Goal: Task Accomplishment & Management: Use online tool/utility

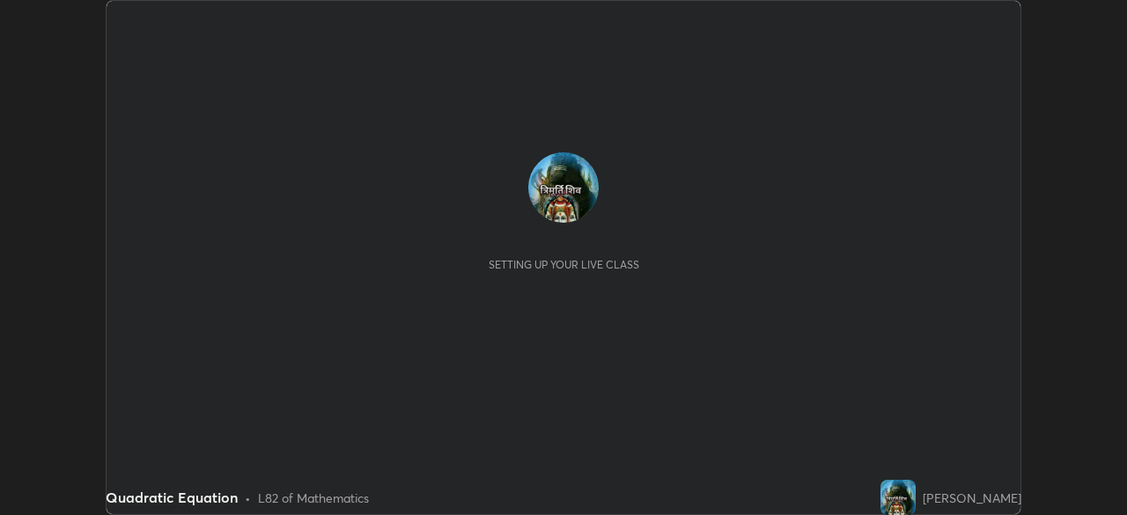
scroll to position [515, 1127]
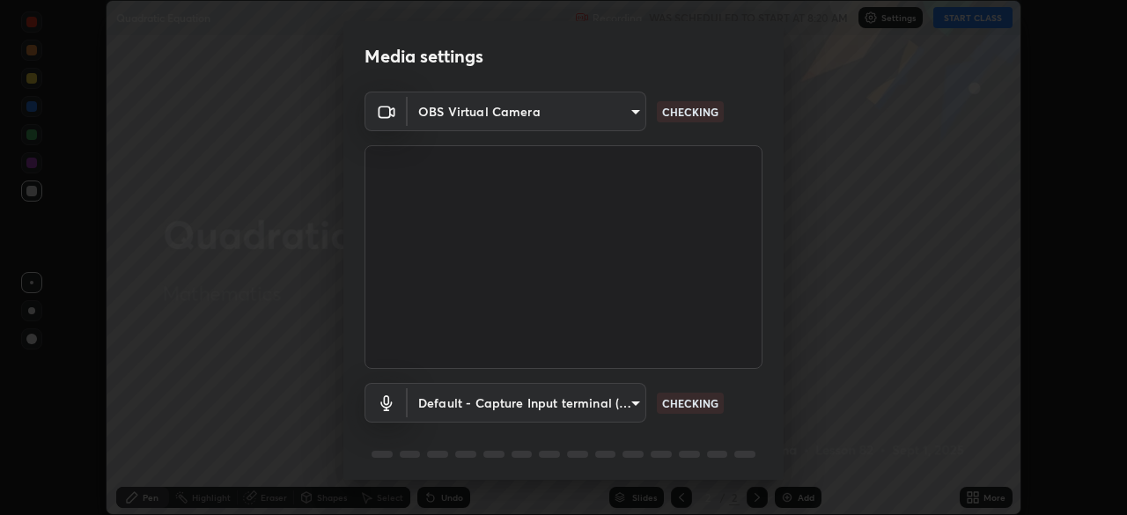
type input "a336d64f64e55d8aa7a740c0692a000d9b2cd72565bf31e1fe246034b728a4c7"
type input "default"
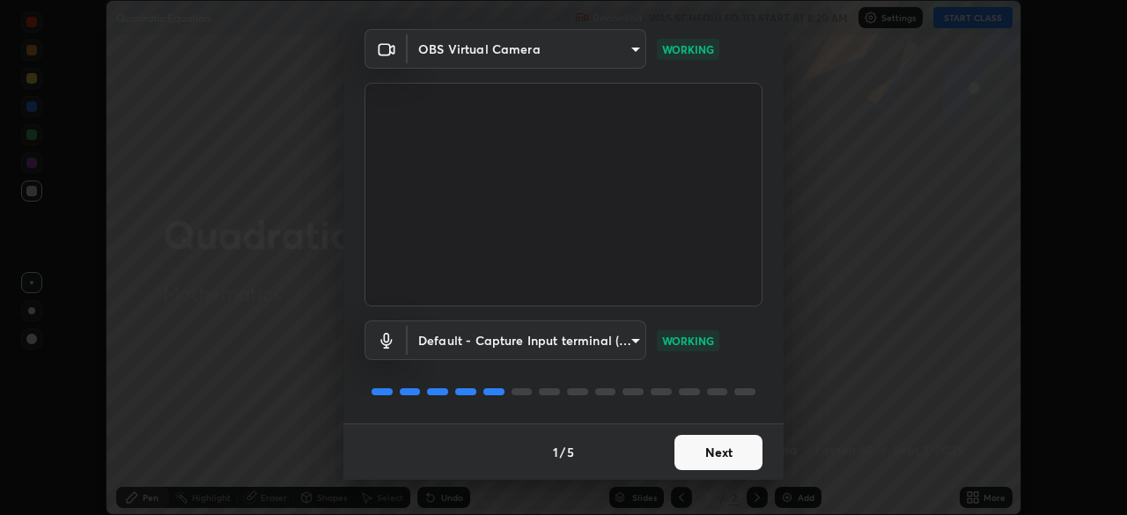
click at [713, 455] on button "Next" at bounding box center [719, 452] width 88 height 35
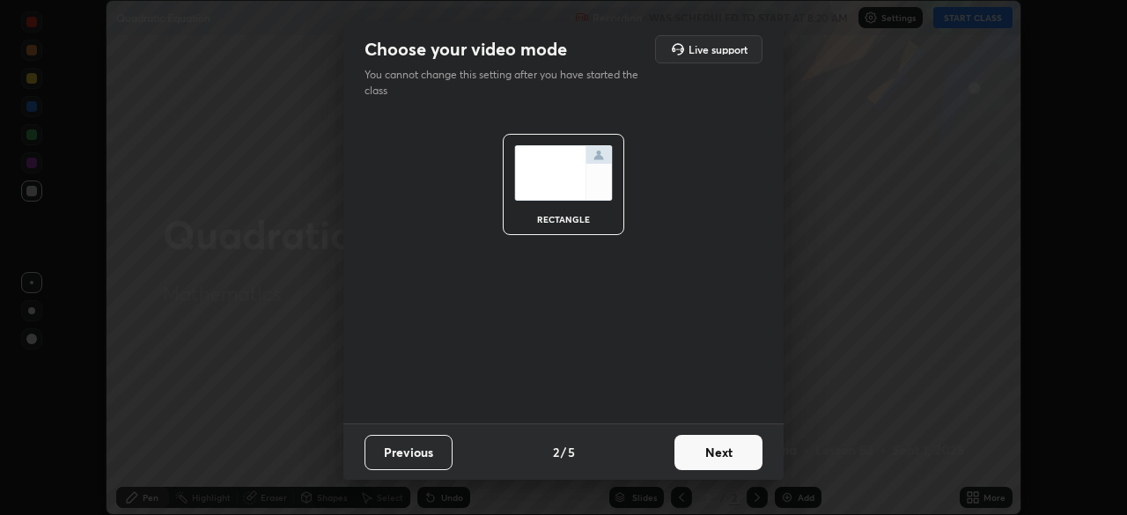
scroll to position [0, 0]
click at [714, 461] on button "Next" at bounding box center [719, 452] width 88 height 35
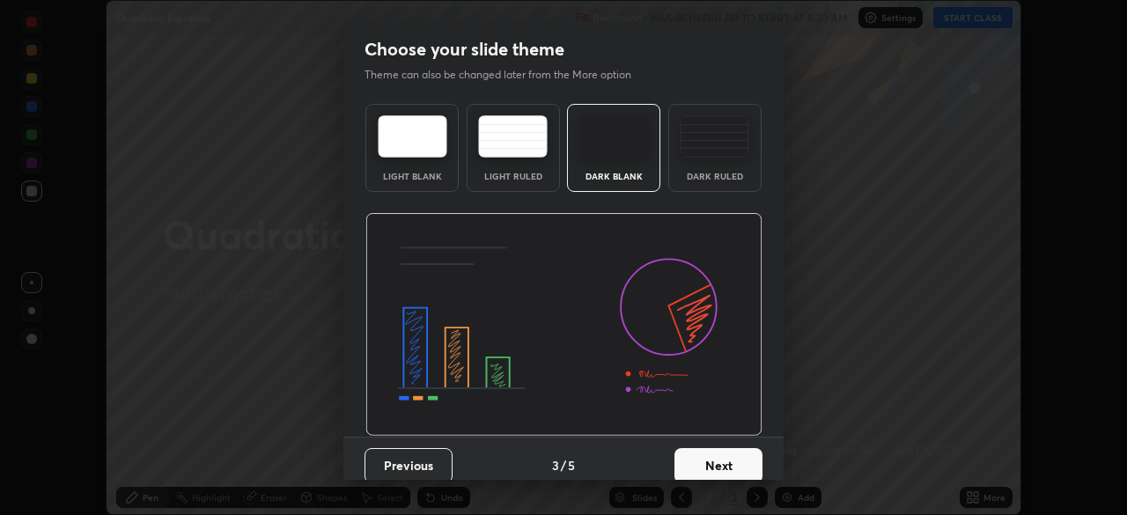
scroll to position [13, 0]
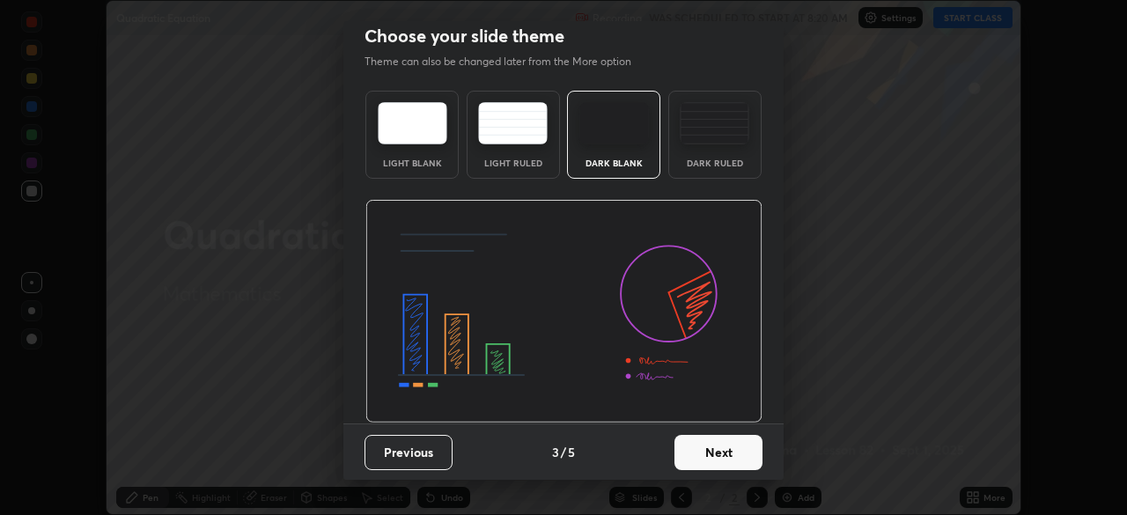
click at [704, 435] on button "Next" at bounding box center [719, 452] width 88 height 35
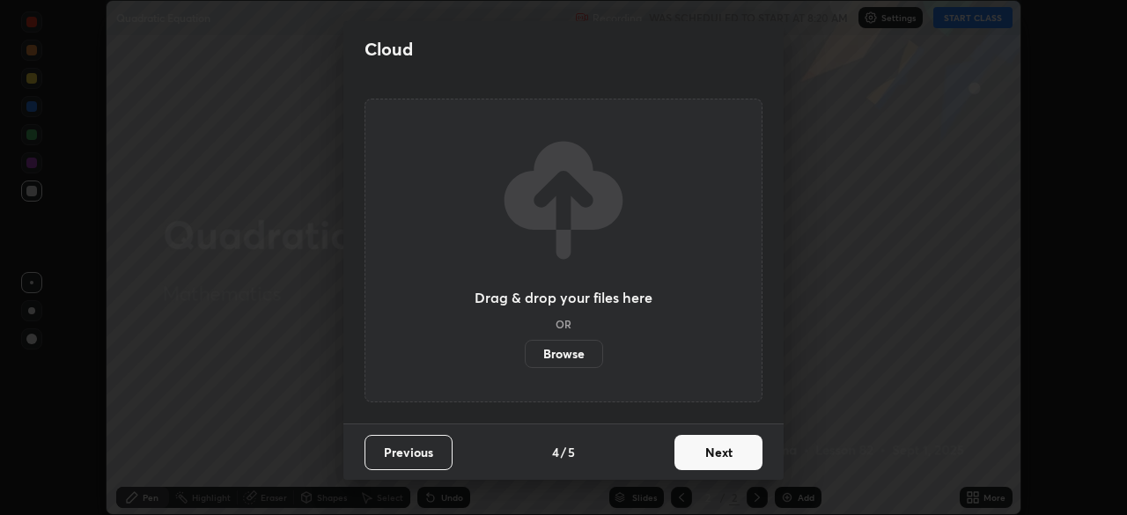
scroll to position [0, 0]
click at [704, 461] on button "Next" at bounding box center [719, 452] width 88 height 35
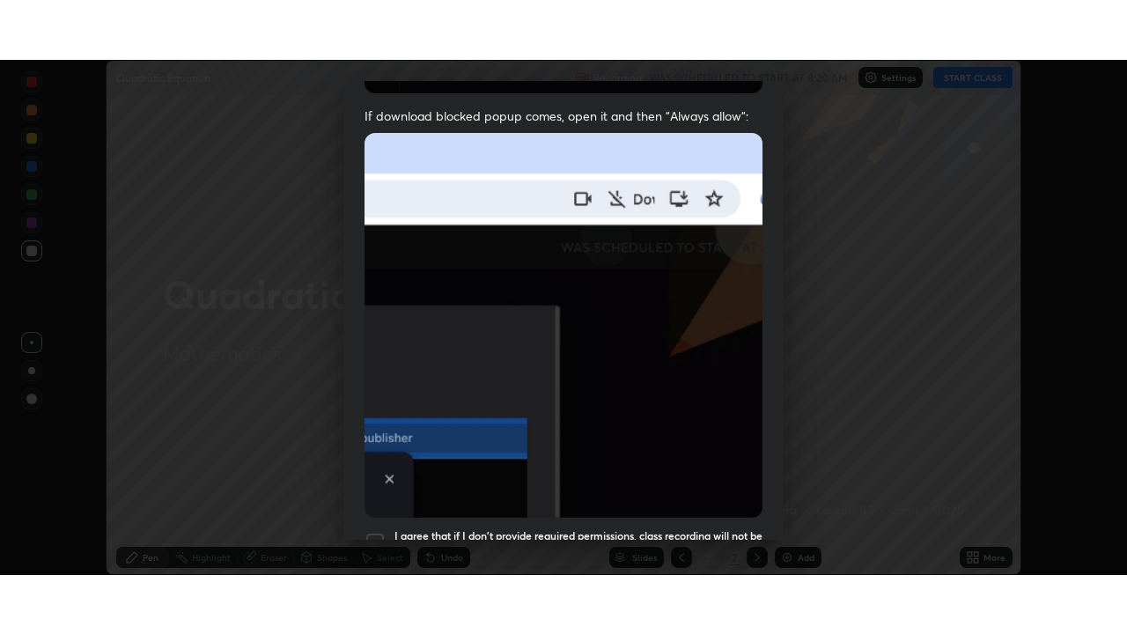
scroll to position [422, 0]
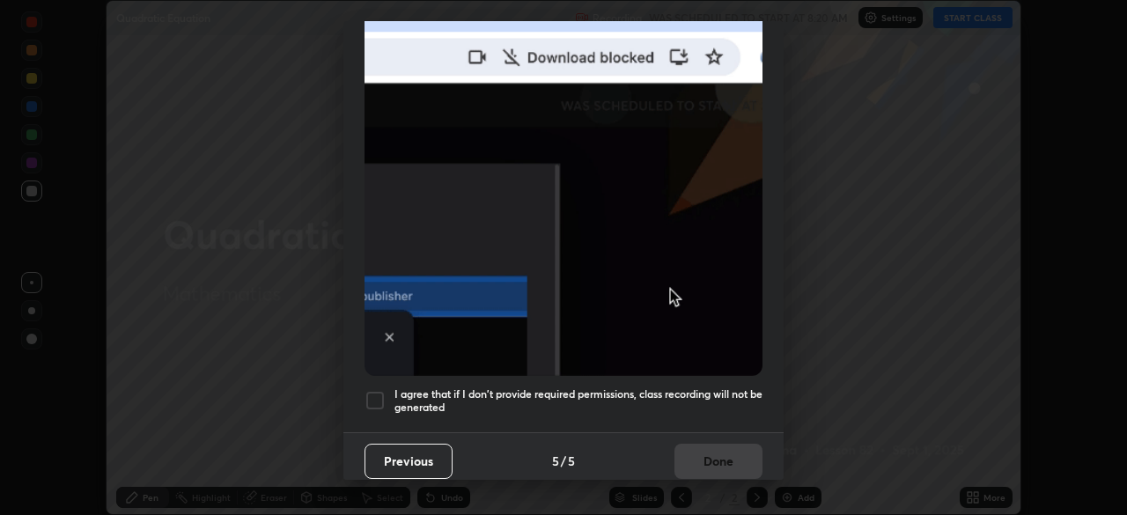
click at [375, 399] on div at bounding box center [375, 400] width 21 height 21
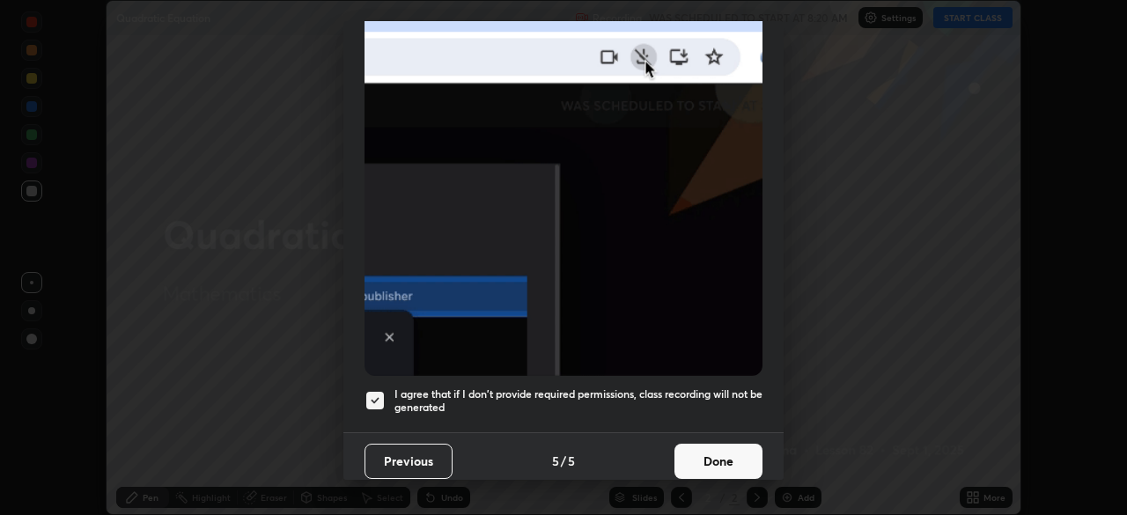
click at [703, 449] on button "Done" at bounding box center [719, 461] width 88 height 35
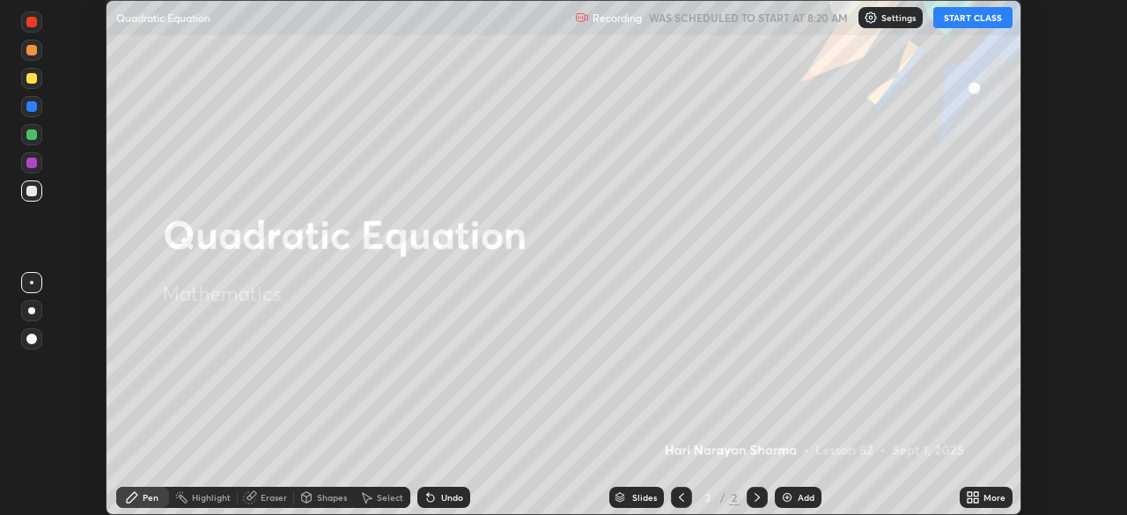
click at [954, 24] on button "START CLASS" at bounding box center [973, 17] width 79 height 21
click at [986, 499] on div "More" at bounding box center [995, 497] width 22 height 9
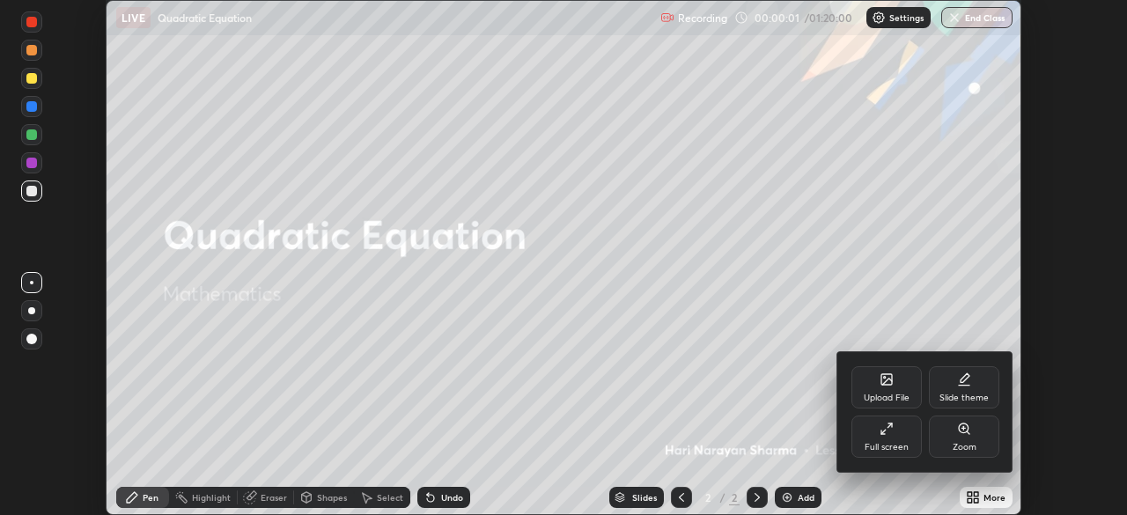
click at [904, 430] on div "Full screen" at bounding box center [887, 437] width 70 height 42
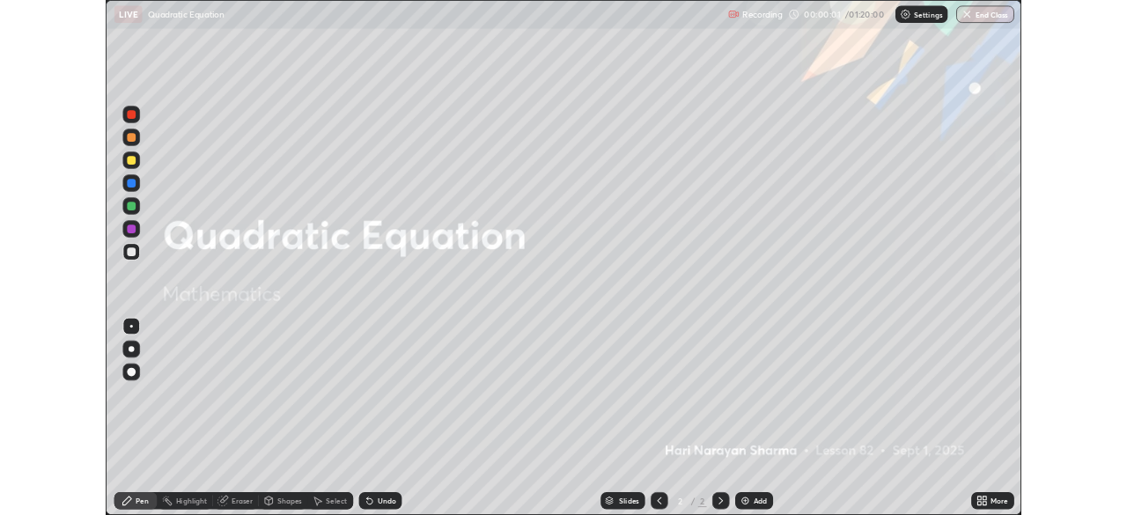
scroll to position [634, 1127]
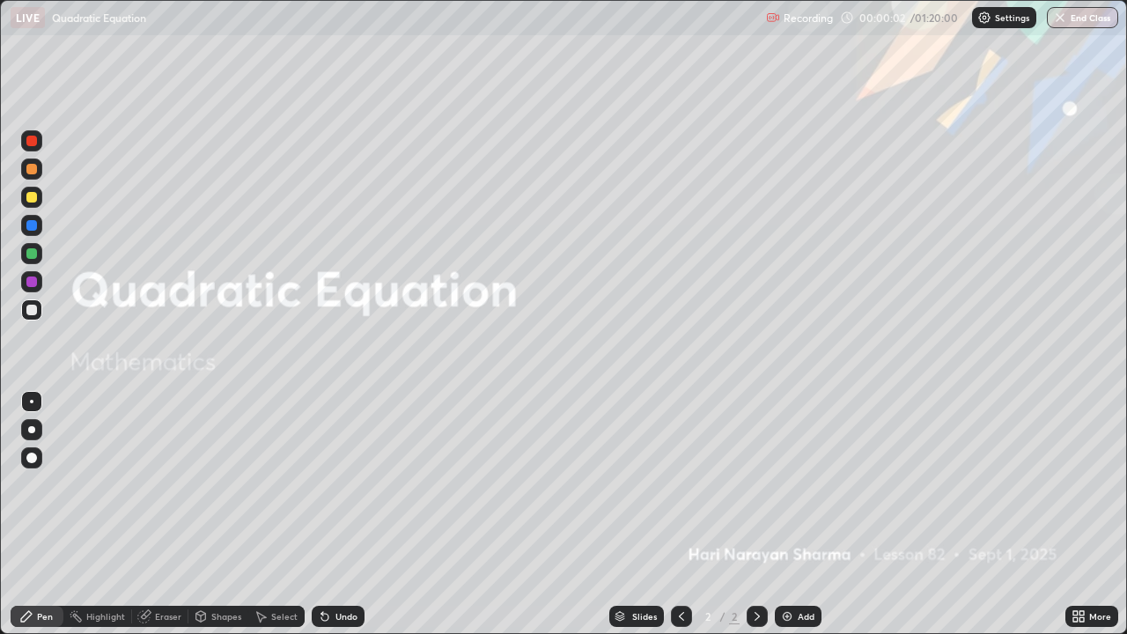
click at [805, 514] on div "Add" at bounding box center [806, 616] width 17 height 9
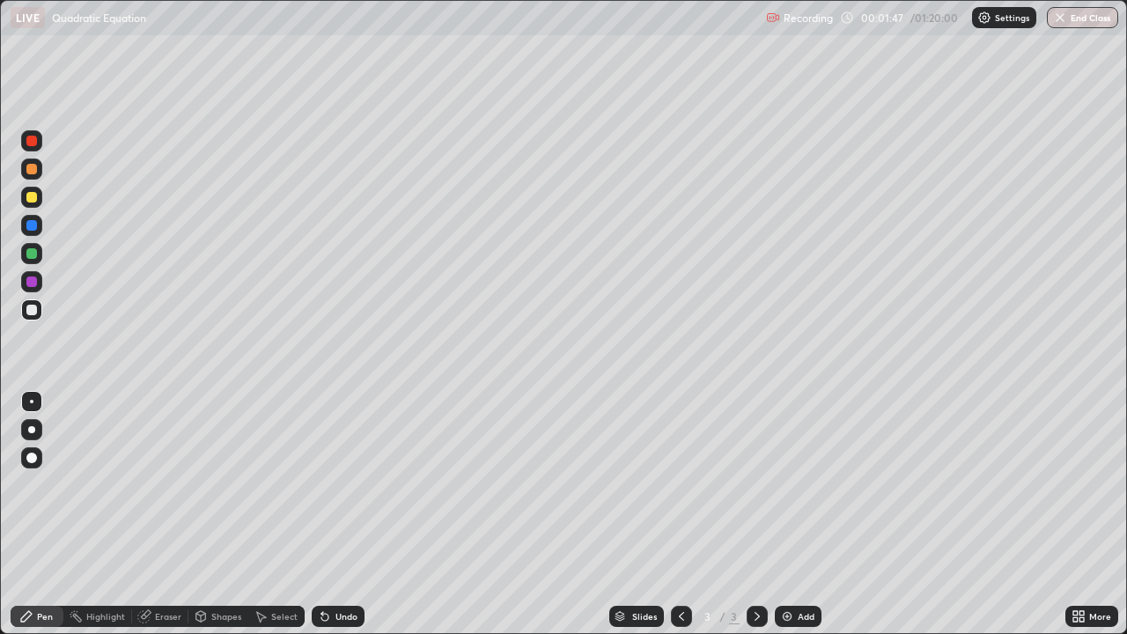
click at [26, 197] on div at bounding box center [31, 197] width 21 height 21
click at [33, 186] on div at bounding box center [31, 197] width 21 height 28
click at [33, 313] on div at bounding box center [31, 310] width 11 height 11
click at [32, 196] on div at bounding box center [31, 197] width 11 height 11
click at [32, 319] on div at bounding box center [31, 309] width 21 height 21
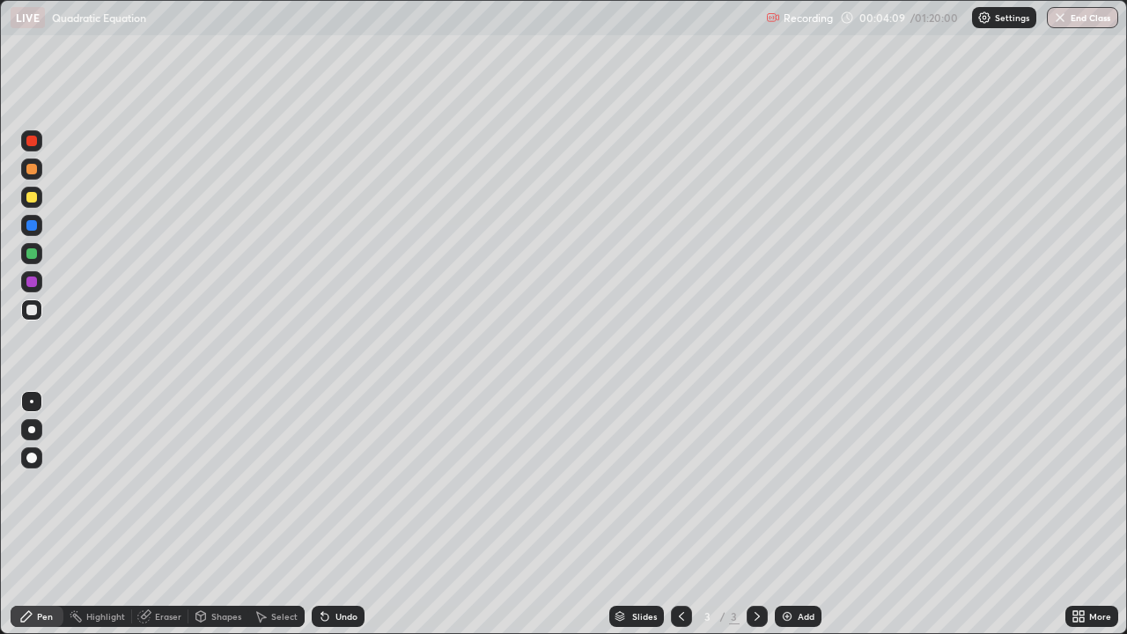
click at [38, 205] on div at bounding box center [31, 197] width 21 height 21
click at [344, 514] on div "Undo" at bounding box center [347, 616] width 22 height 9
click at [333, 514] on div "Undo" at bounding box center [338, 616] width 53 height 21
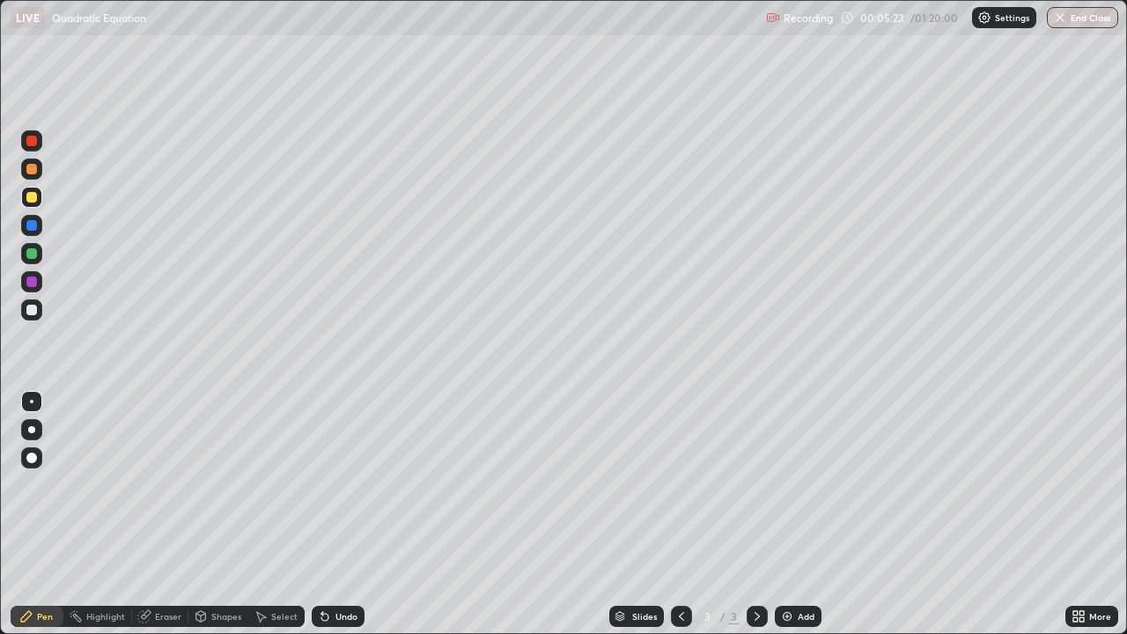
click at [328, 514] on div "Undo" at bounding box center [335, 616] width 60 height 35
click at [325, 514] on div "Undo" at bounding box center [335, 616] width 60 height 35
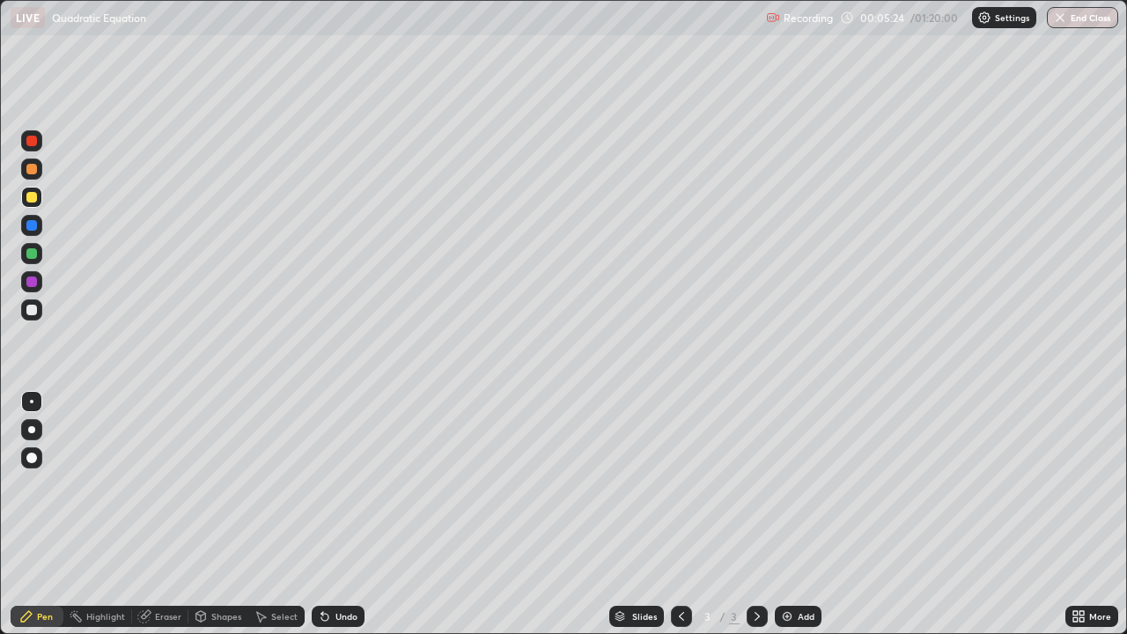
click at [319, 514] on div "Undo" at bounding box center [338, 616] width 53 height 21
click at [323, 514] on div "Undo" at bounding box center [335, 616] width 60 height 35
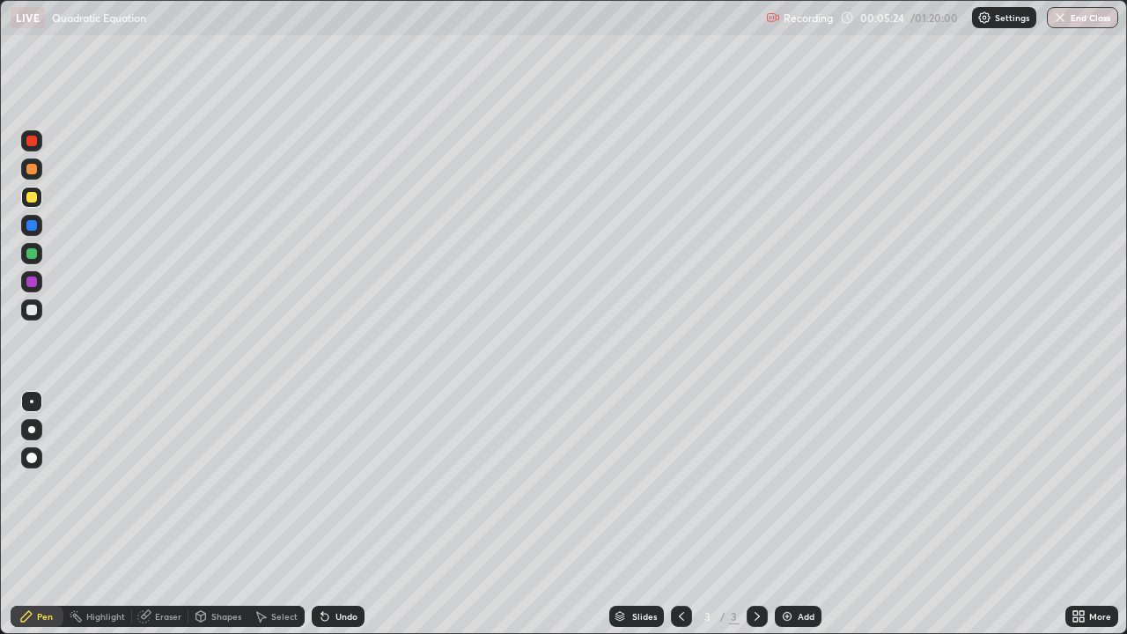
click at [323, 514] on div "Undo" at bounding box center [335, 616] width 60 height 35
click at [321, 514] on div "Undo" at bounding box center [335, 616] width 60 height 35
click at [322, 514] on div "Undo" at bounding box center [335, 616] width 60 height 35
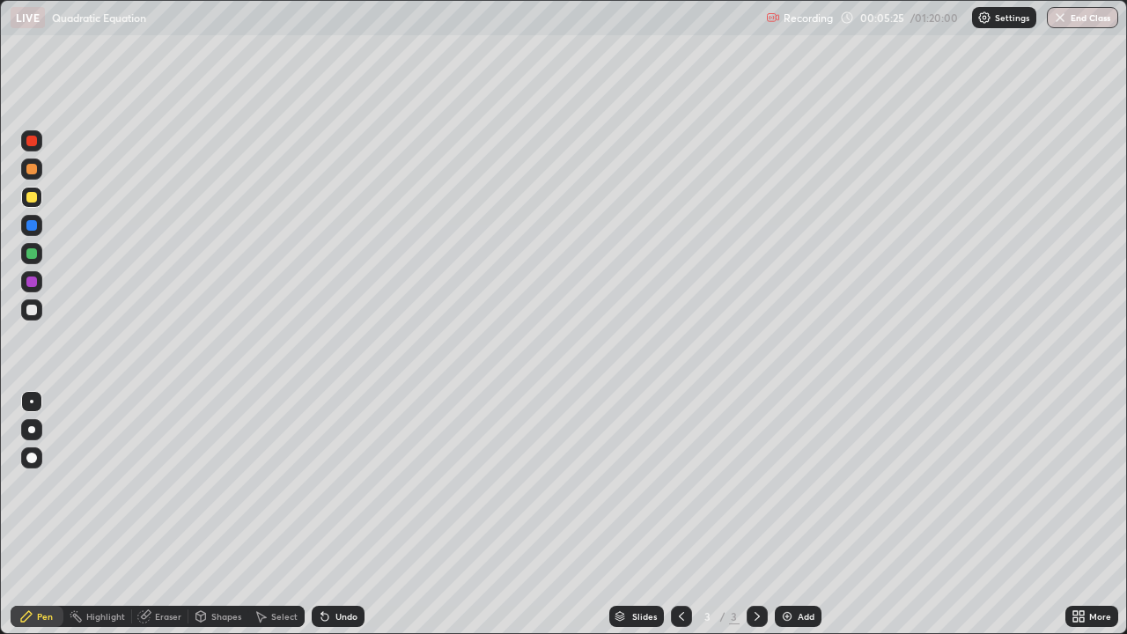
click at [322, 514] on div "Undo" at bounding box center [335, 616] width 60 height 35
click at [319, 514] on div "Undo" at bounding box center [335, 616] width 60 height 35
click at [324, 514] on icon at bounding box center [325, 617] width 7 height 7
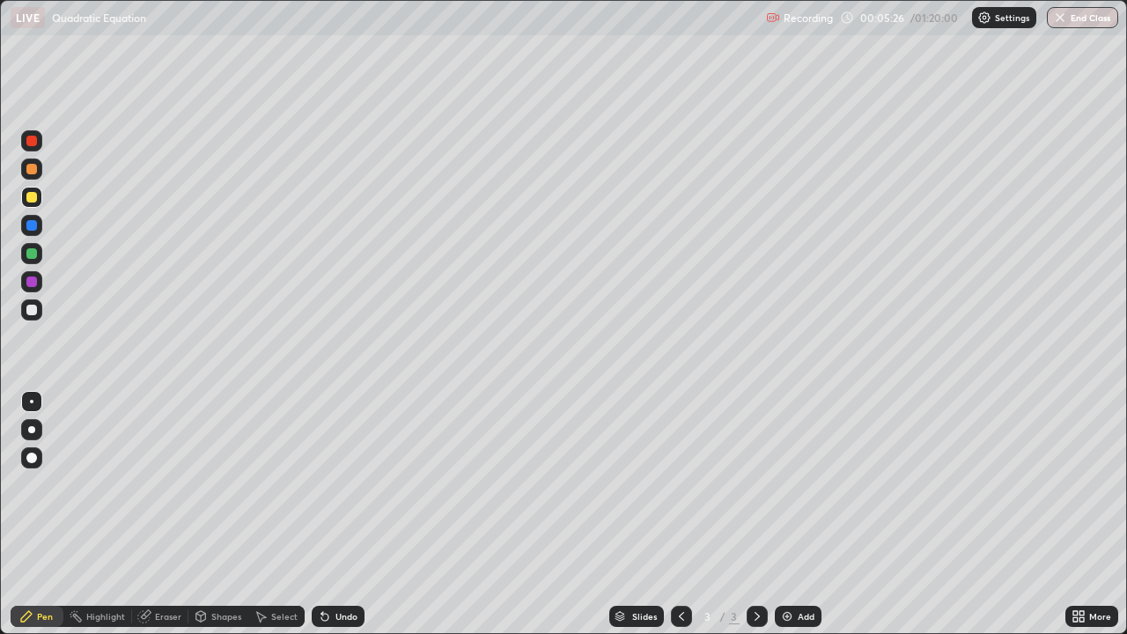
click at [323, 514] on icon at bounding box center [325, 617] width 7 height 7
click at [798, 514] on div "Add" at bounding box center [806, 616] width 17 height 9
click at [677, 514] on icon at bounding box center [682, 617] width 14 height 14
click at [751, 514] on icon at bounding box center [757, 617] width 14 height 14
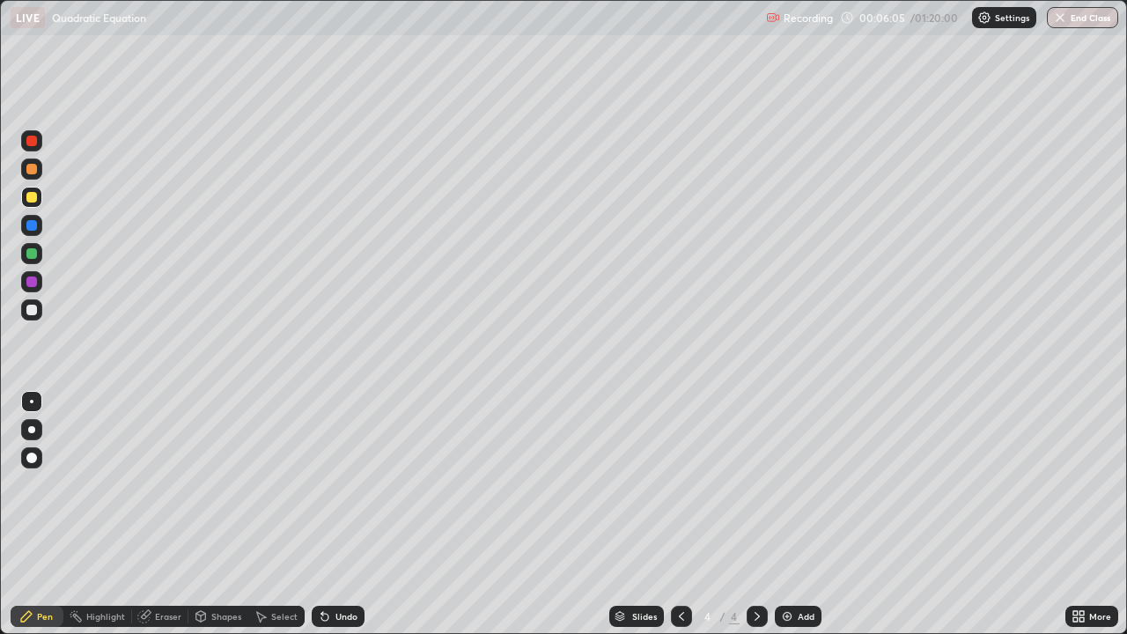
click at [685, 514] on icon at bounding box center [682, 617] width 14 height 14
click at [760, 514] on icon at bounding box center [757, 617] width 14 height 14
click at [682, 514] on icon at bounding box center [682, 617] width 14 height 14
click at [341, 514] on div "Undo" at bounding box center [347, 616] width 22 height 9
click at [337, 514] on div "Undo" at bounding box center [338, 616] width 53 height 21
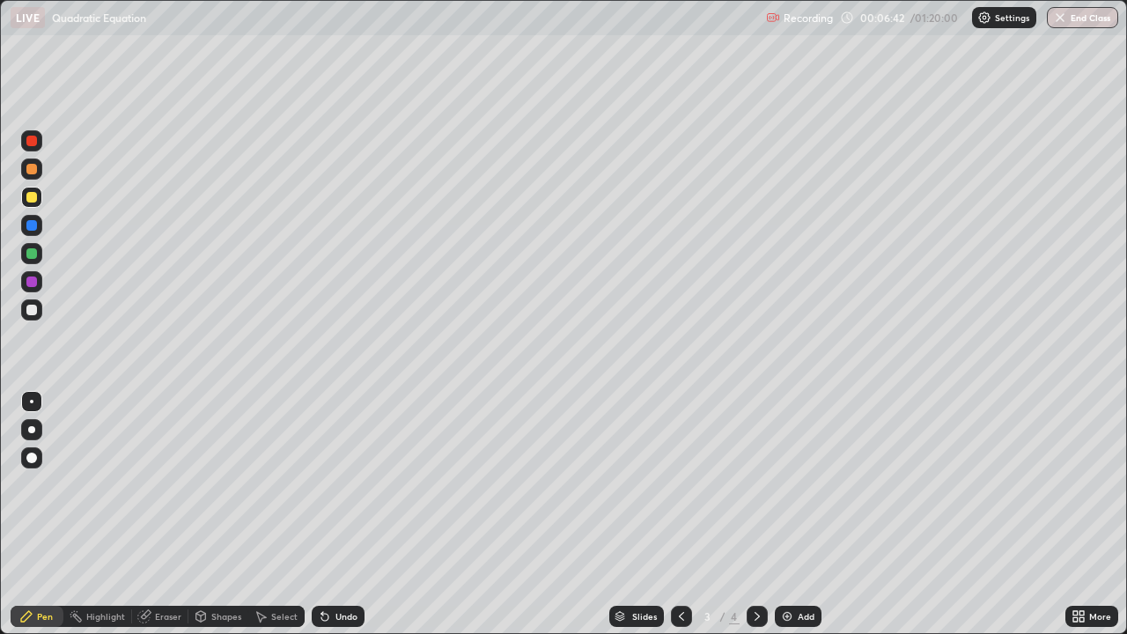
click at [327, 514] on icon at bounding box center [325, 617] width 14 height 14
click at [318, 514] on div "Undo" at bounding box center [338, 616] width 53 height 21
click at [317, 514] on div "Undo" at bounding box center [338, 616] width 53 height 21
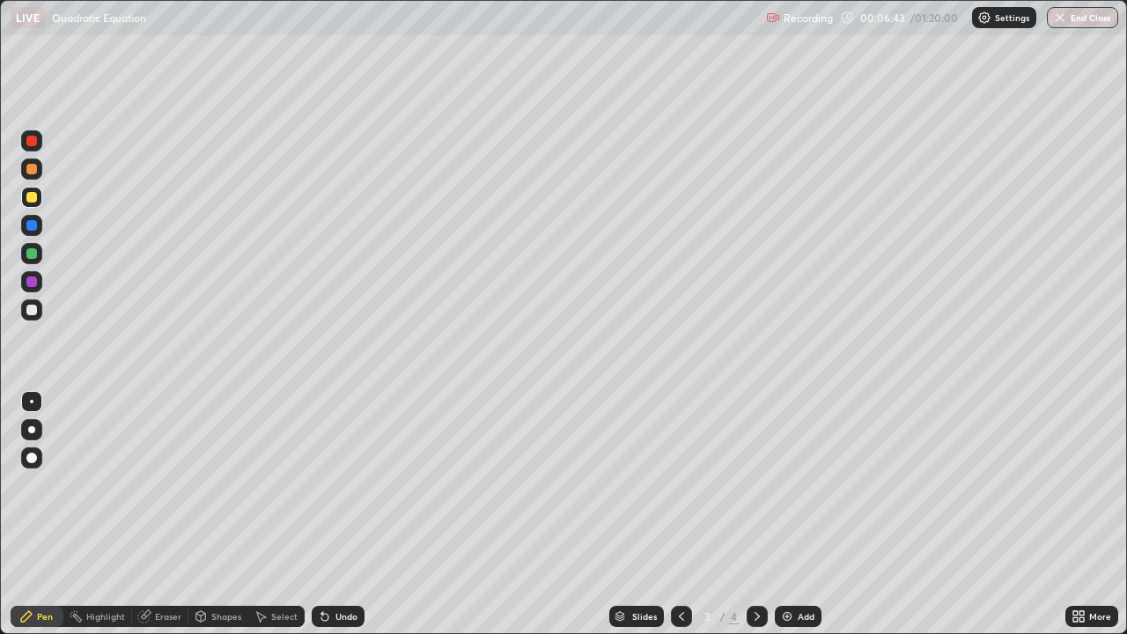
click at [314, 514] on div "Undo" at bounding box center [338, 616] width 53 height 21
click at [340, 514] on div "Undo" at bounding box center [347, 616] width 22 height 9
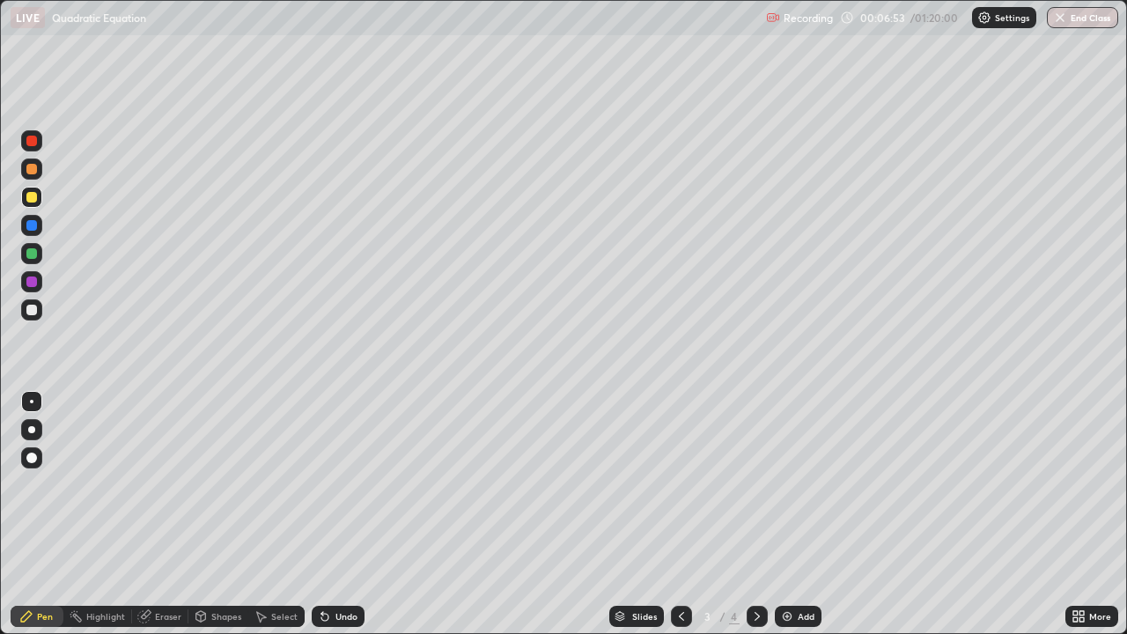
click at [343, 514] on div "Undo" at bounding box center [347, 616] width 22 height 9
click at [345, 514] on div "Undo" at bounding box center [347, 616] width 22 height 9
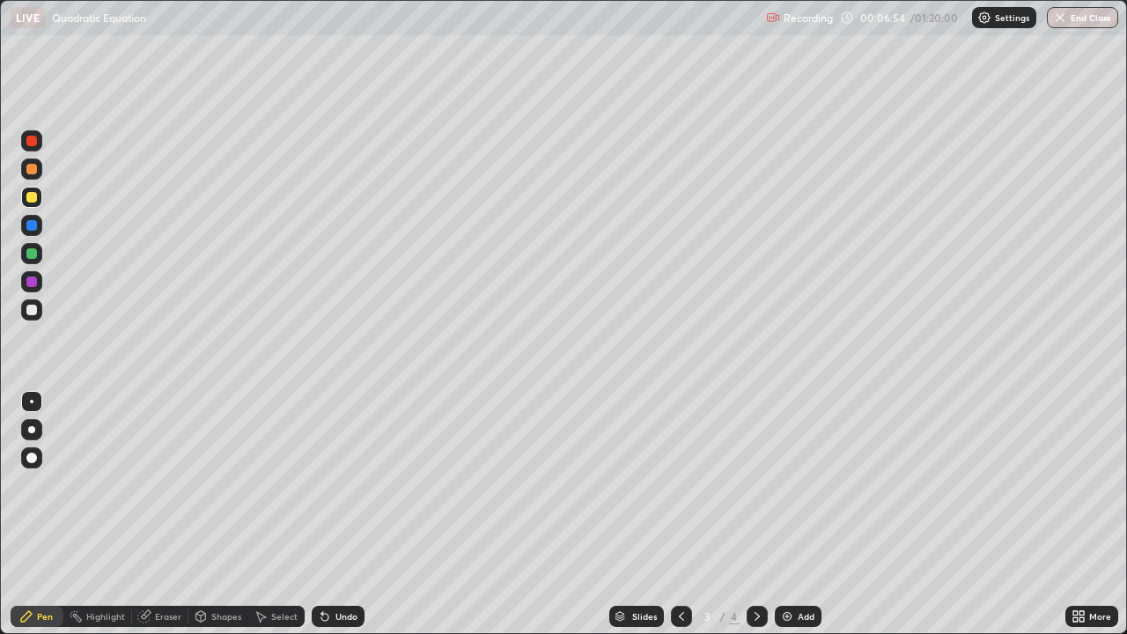
click at [345, 514] on div "Undo" at bounding box center [347, 616] width 22 height 9
click at [761, 514] on icon at bounding box center [757, 617] width 14 height 14
click at [684, 514] on icon at bounding box center [682, 617] width 14 height 14
click at [756, 514] on icon at bounding box center [757, 617] width 14 height 14
click at [336, 514] on div "Undo" at bounding box center [347, 616] width 22 height 9
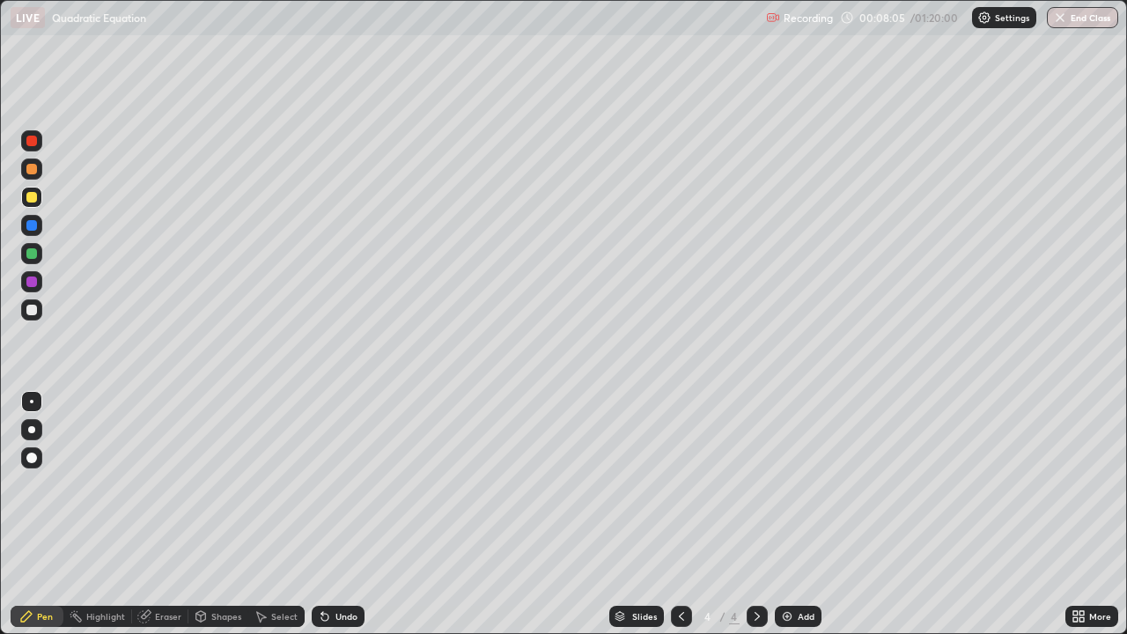
click at [684, 514] on icon at bounding box center [682, 617] width 14 height 14
click at [289, 514] on div "Select" at bounding box center [284, 616] width 26 height 9
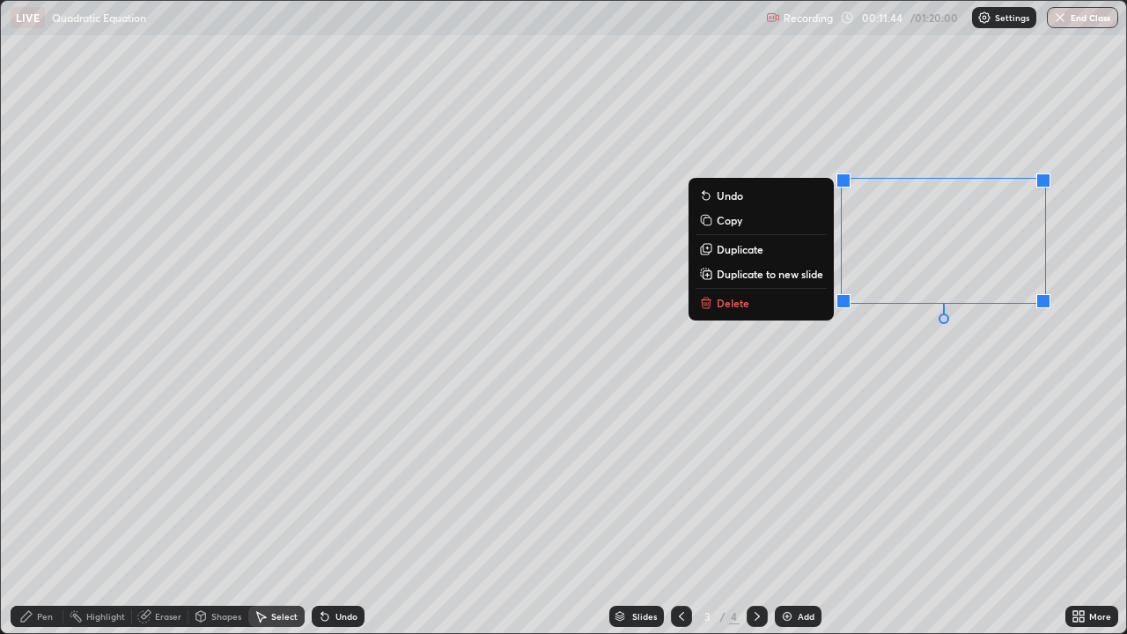
click at [752, 303] on button "Delete" at bounding box center [761, 302] width 131 height 21
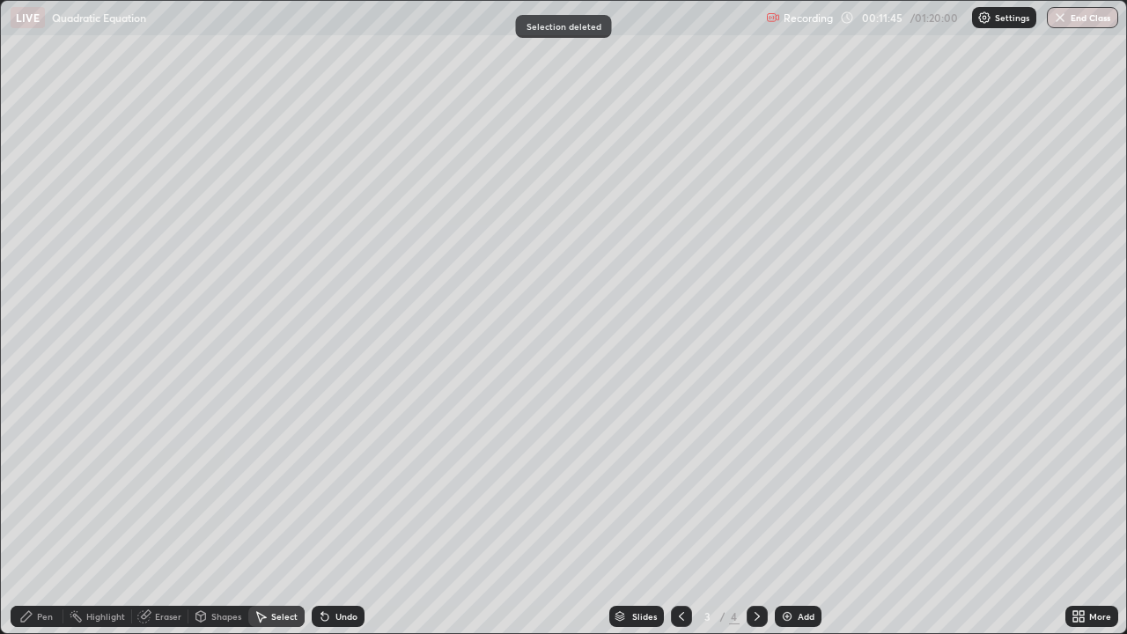
click at [758, 514] on icon at bounding box center [757, 617] width 14 height 14
click at [755, 514] on icon at bounding box center [757, 617] width 14 height 14
click at [786, 514] on img at bounding box center [787, 617] width 14 height 14
click at [41, 514] on div "Pen" at bounding box center [37, 616] width 53 height 21
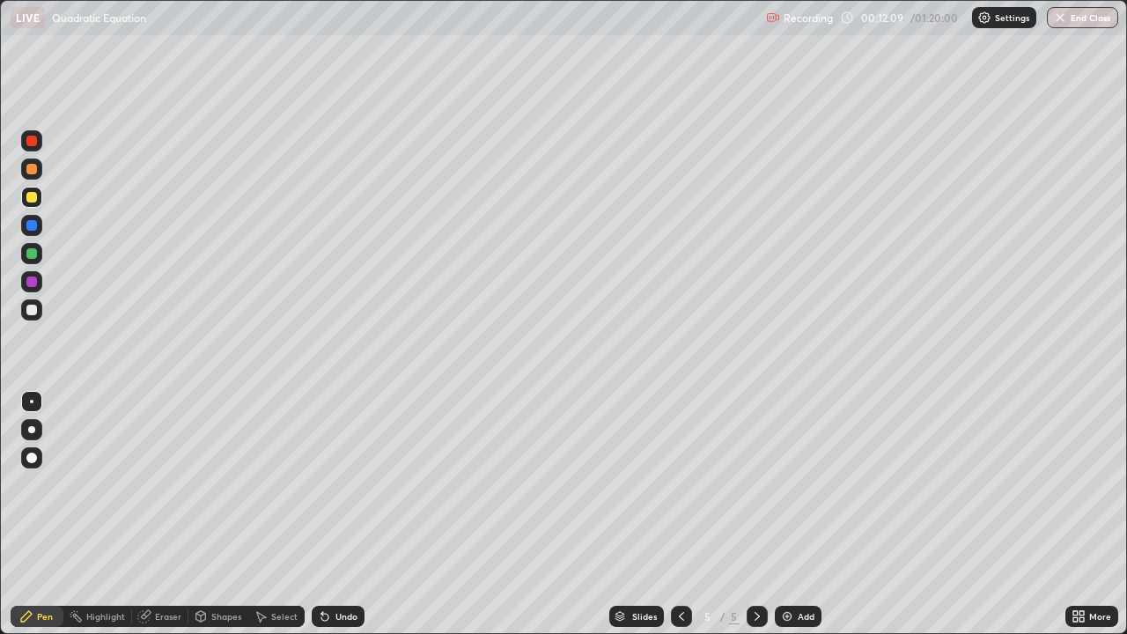
click at [31, 308] on div at bounding box center [31, 310] width 11 height 11
click at [329, 514] on icon at bounding box center [325, 617] width 14 height 14
click at [324, 514] on icon at bounding box center [325, 617] width 7 height 7
click at [336, 514] on div "Undo" at bounding box center [347, 616] width 22 height 9
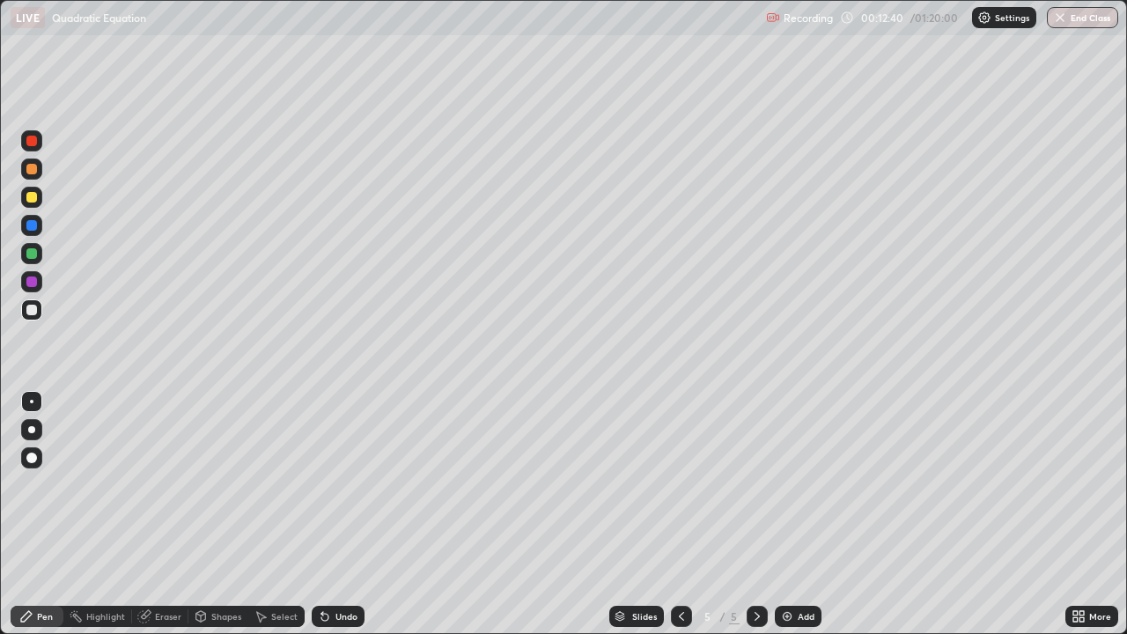
click at [338, 514] on div "Undo" at bounding box center [347, 616] width 22 height 9
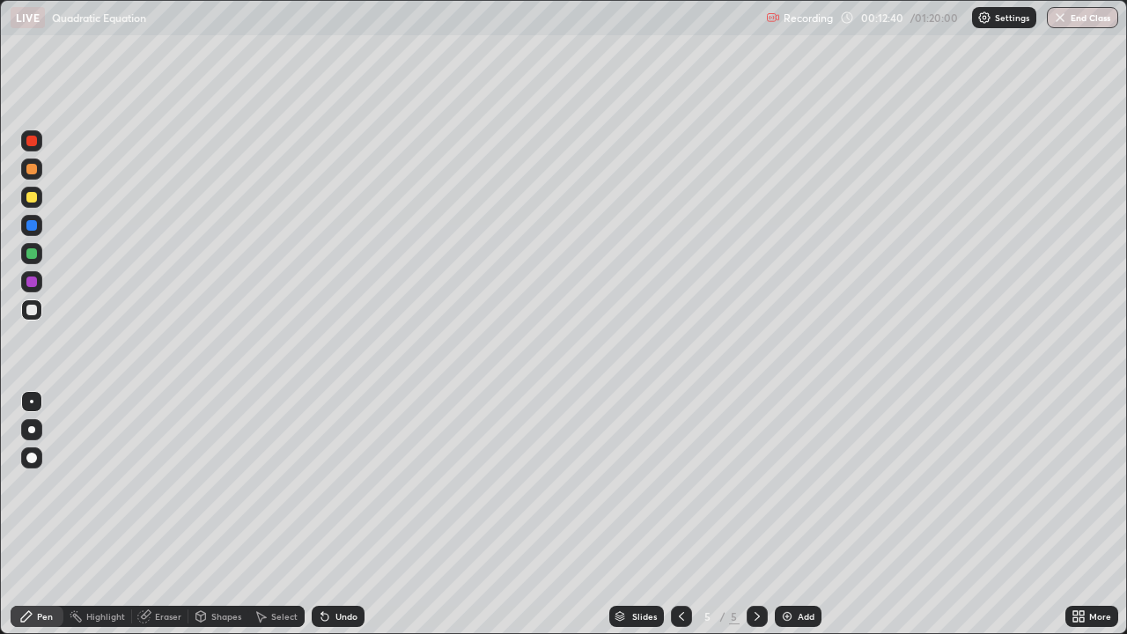
click at [336, 514] on div "Undo" at bounding box center [338, 616] width 53 height 21
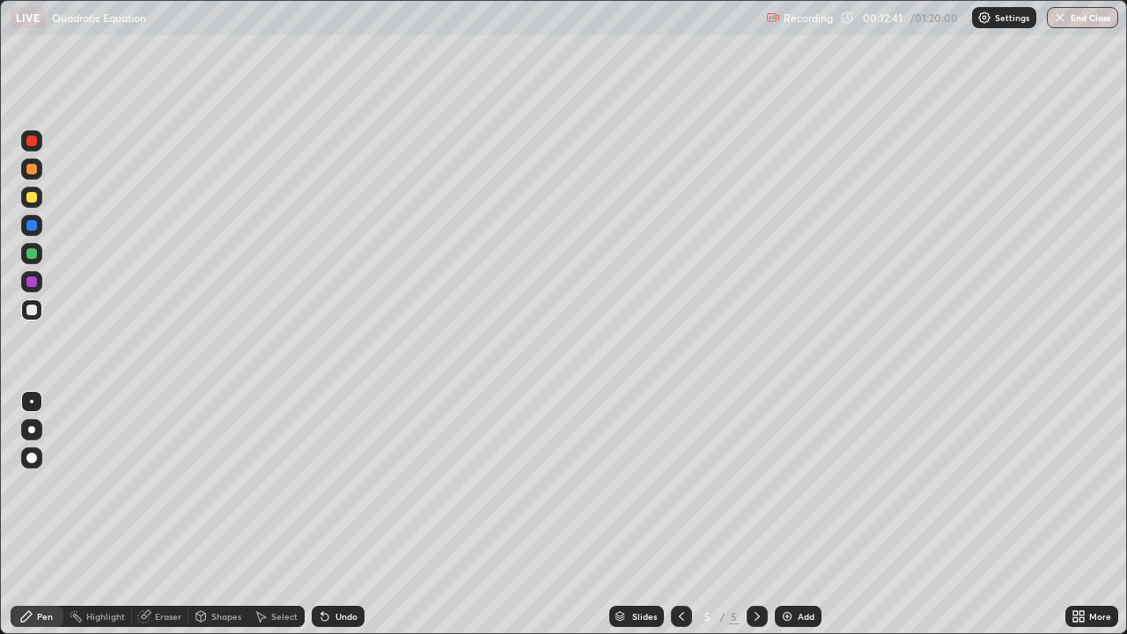
click at [322, 514] on div "Undo" at bounding box center [338, 616] width 53 height 21
click at [336, 514] on div "Undo" at bounding box center [338, 616] width 53 height 21
click at [325, 514] on icon at bounding box center [325, 617] width 14 height 14
click at [344, 514] on div "Undo" at bounding box center [335, 616] width 60 height 35
click at [344, 514] on div "Undo" at bounding box center [347, 616] width 22 height 9
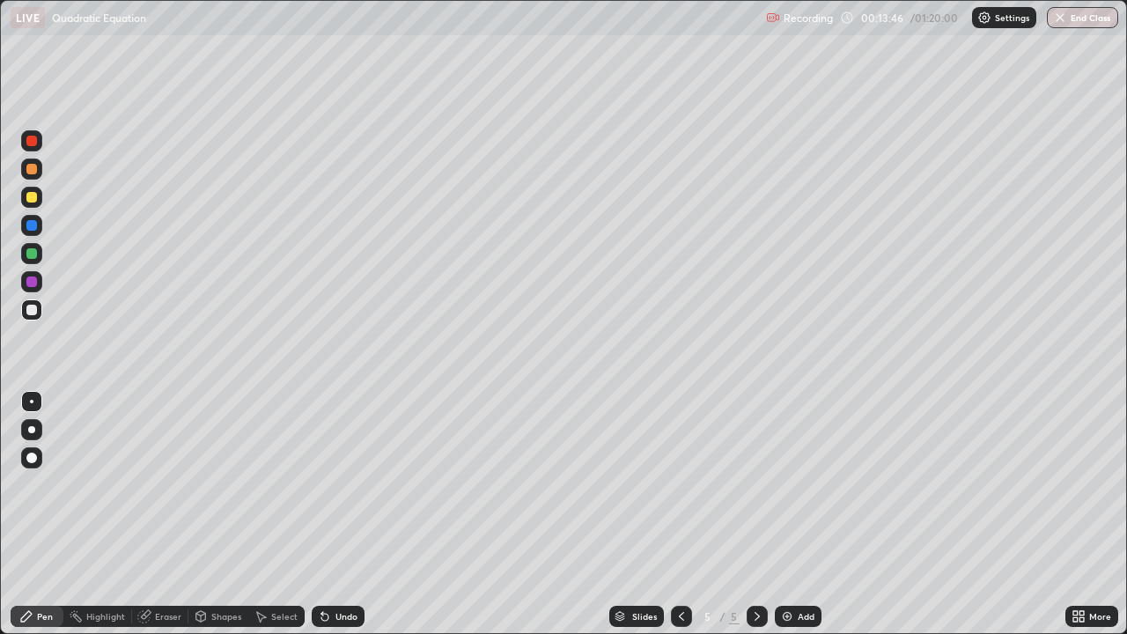
click at [344, 514] on div "Undo" at bounding box center [347, 616] width 22 height 9
click at [342, 514] on div "Undo" at bounding box center [347, 616] width 22 height 9
click at [336, 514] on div "Undo" at bounding box center [347, 616] width 22 height 9
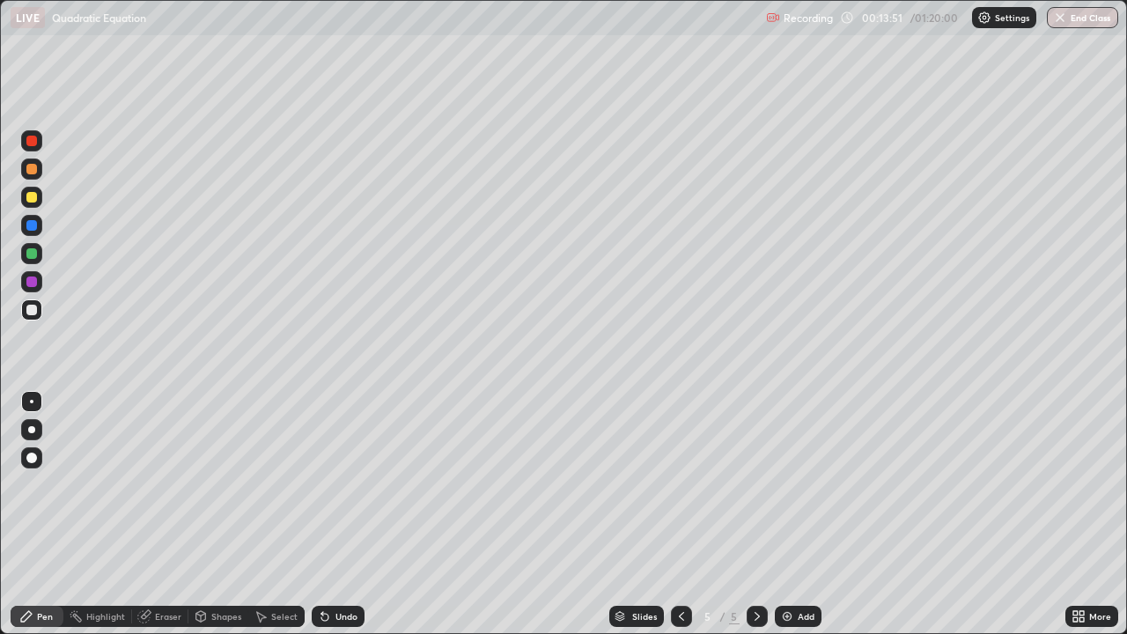
click at [331, 514] on div "Undo" at bounding box center [338, 616] width 53 height 21
click at [336, 514] on div "Undo" at bounding box center [347, 616] width 22 height 9
click at [330, 514] on div "Undo" at bounding box center [338, 616] width 53 height 21
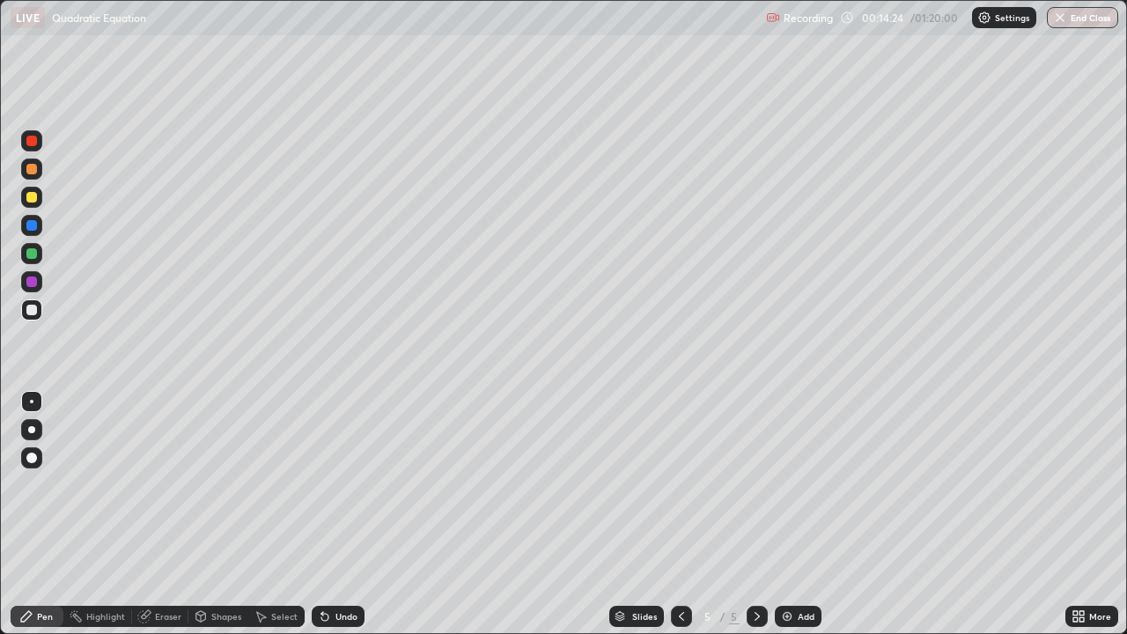
click at [329, 514] on div "Undo" at bounding box center [338, 616] width 53 height 21
click at [270, 514] on div "Select" at bounding box center [276, 616] width 56 height 21
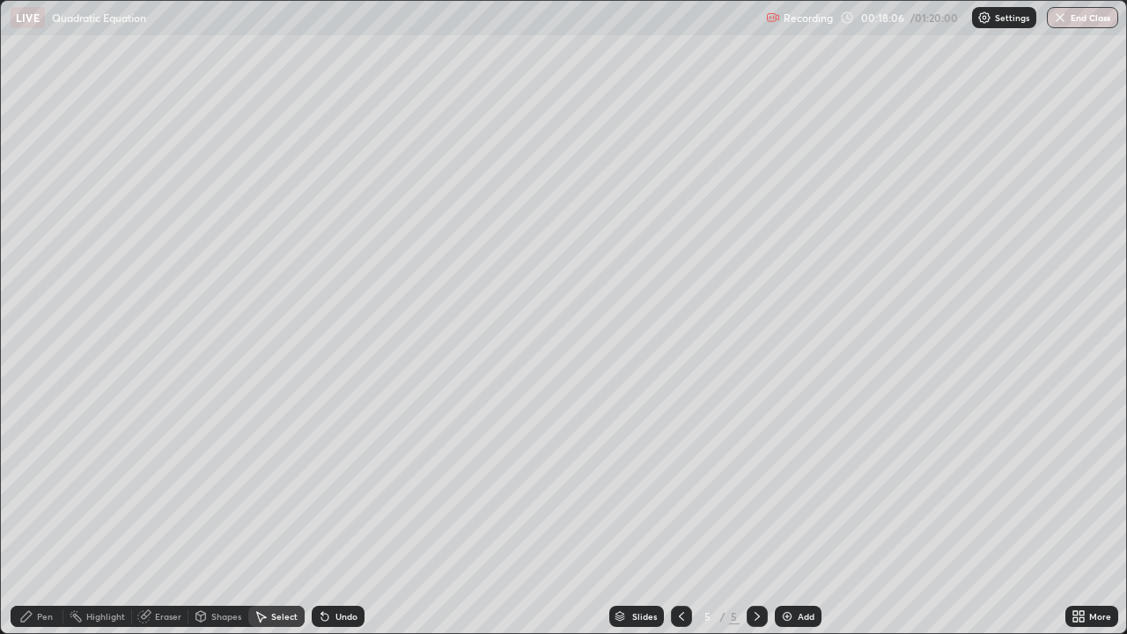
click at [269, 514] on div "Select" at bounding box center [276, 616] width 56 height 21
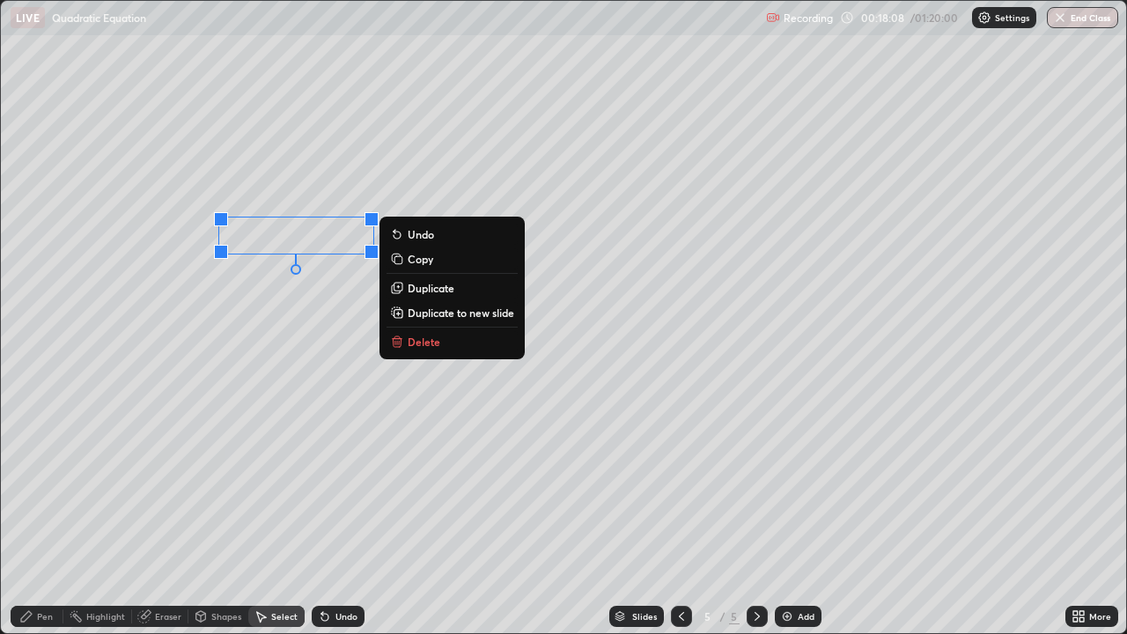
click at [308, 227] on div "0 ° Undo Copy Duplicate Duplicate to new slide Delete" at bounding box center [564, 317] width 1126 height 632
click at [28, 514] on div "Pen" at bounding box center [37, 616] width 53 height 35
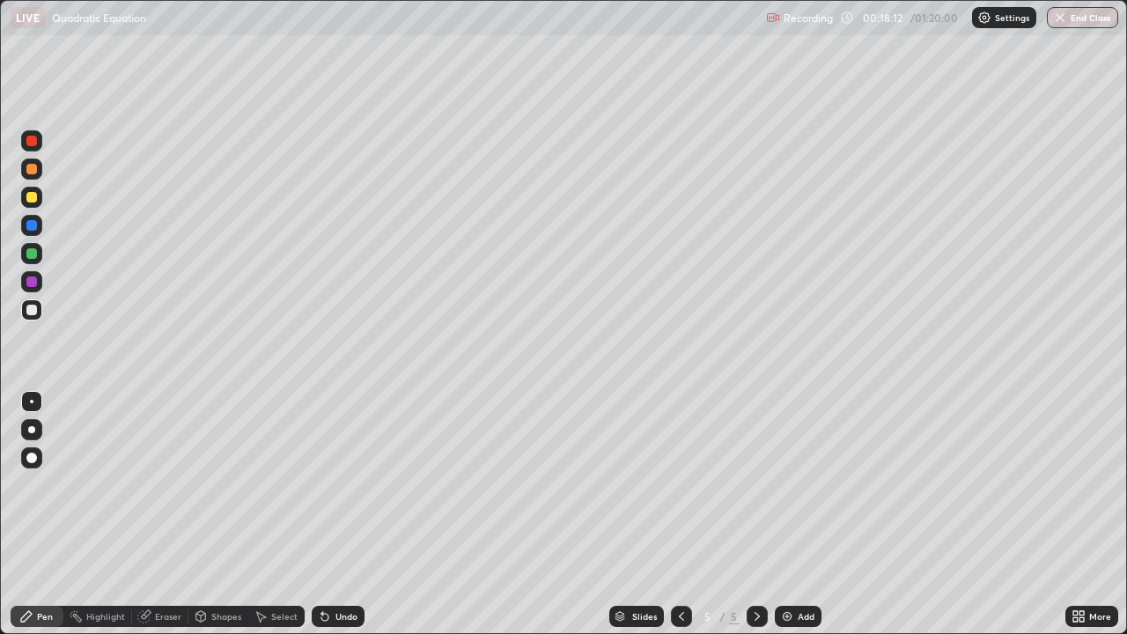
click at [34, 198] on div at bounding box center [31, 197] width 11 height 11
click at [27, 514] on div "Pen" at bounding box center [37, 616] width 53 height 35
click at [262, 514] on icon at bounding box center [262, 617] width 10 height 11
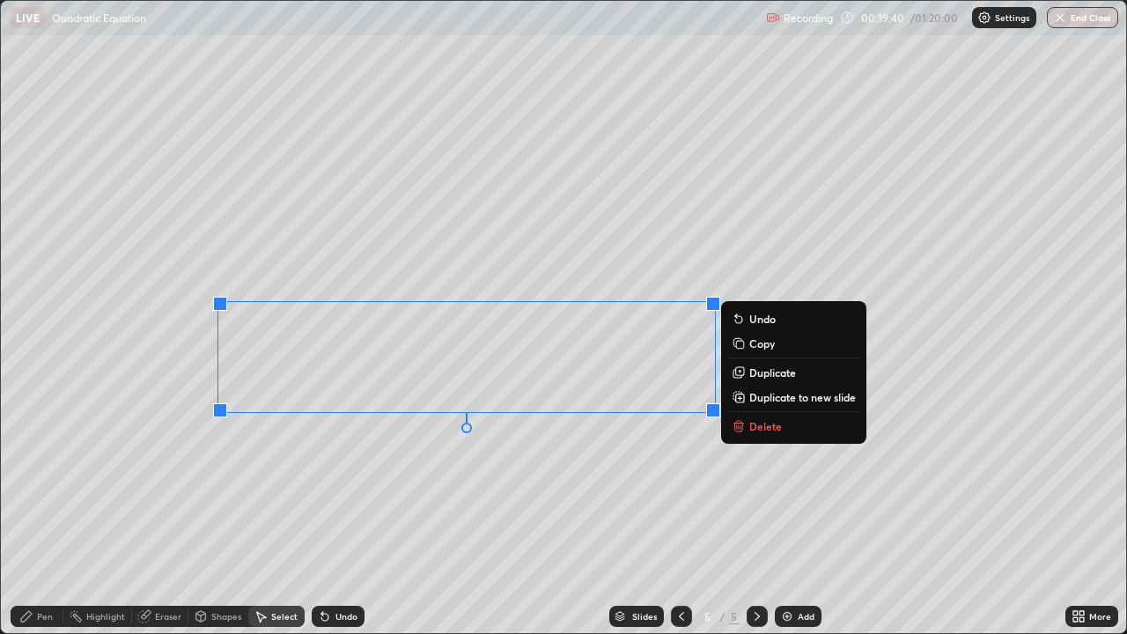
click at [762, 394] on p "Duplicate to new slide" at bounding box center [803, 397] width 107 height 14
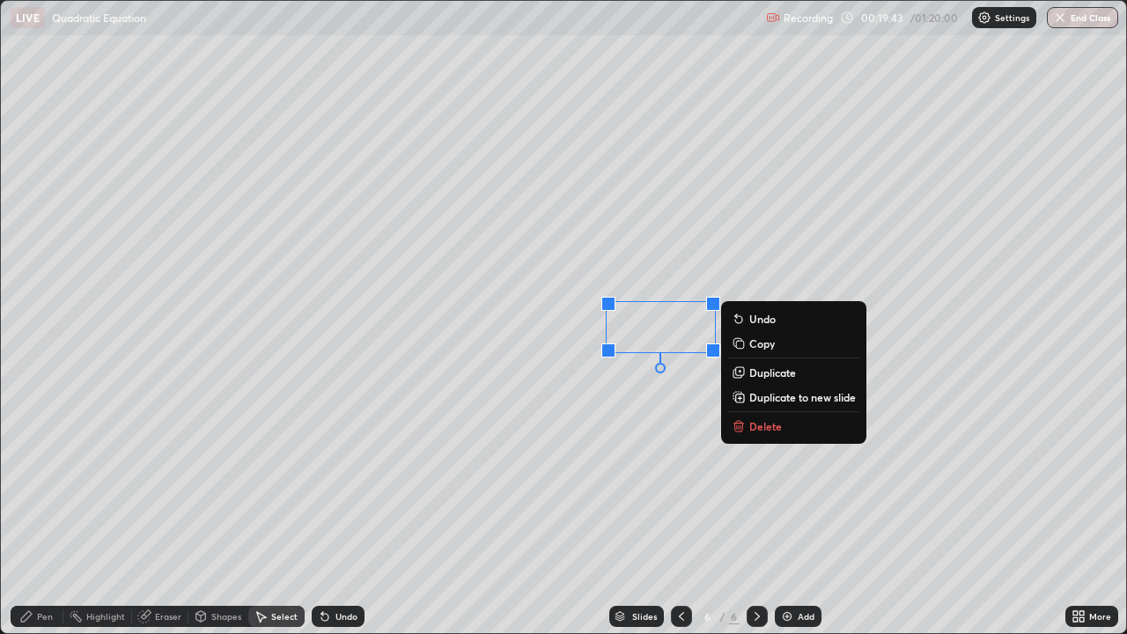
click at [762, 424] on p "Delete" at bounding box center [766, 426] width 33 height 14
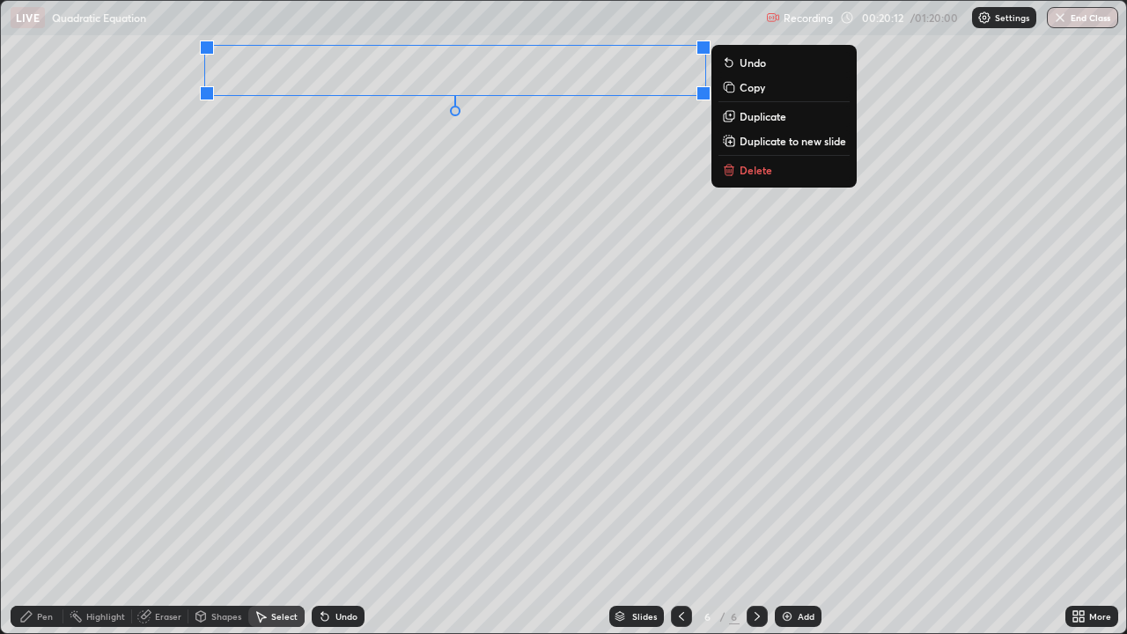
click at [41, 514] on div "Pen" at bounding box center [37, 616] width 53 height 21
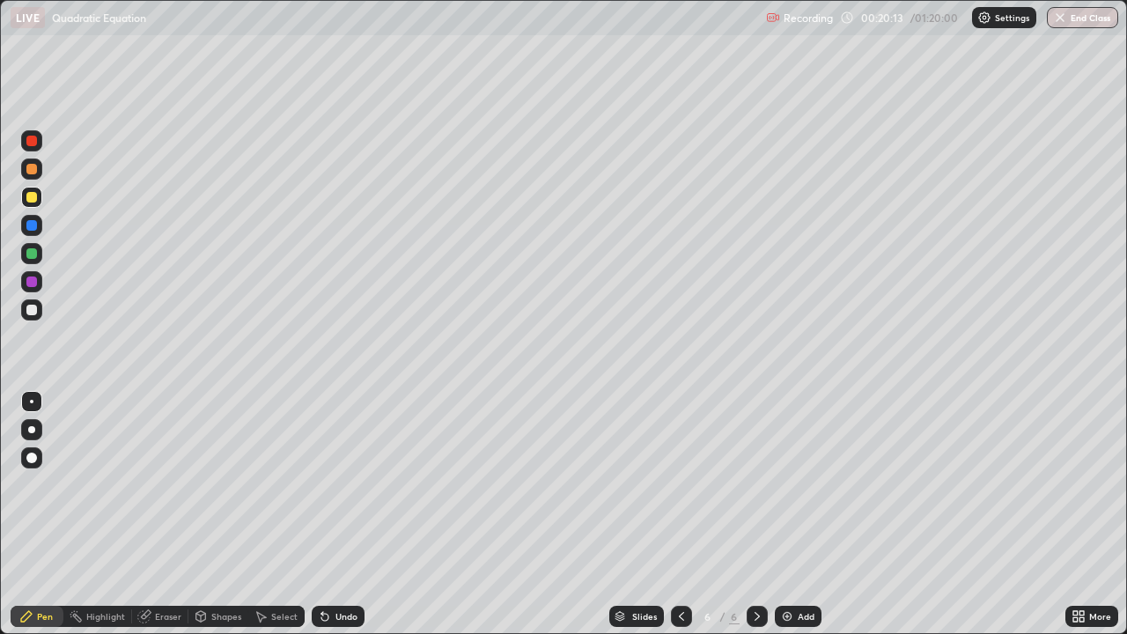
click at [29, 193] on div at bounding box center [31, 197] width 11 height 11
click at [28, 314] on div at bounding box center [31, 310] width 11 height 11
click at [27, 194] on div at bounding box center [31, 197] width 11 height 11
click at [0, 0] on div "LIVE Quadratic Equation Recording 00:20:18 / 01:20:00 Settings End Class" at bounding box center [563, 17] width 1127 height 35
click at [0, 0] on div "LIVE Quadratic Equation Recording 00:21:05 / 01:20:00 Settings End Class" at bounding box center [563, 17] width 1127 height 35
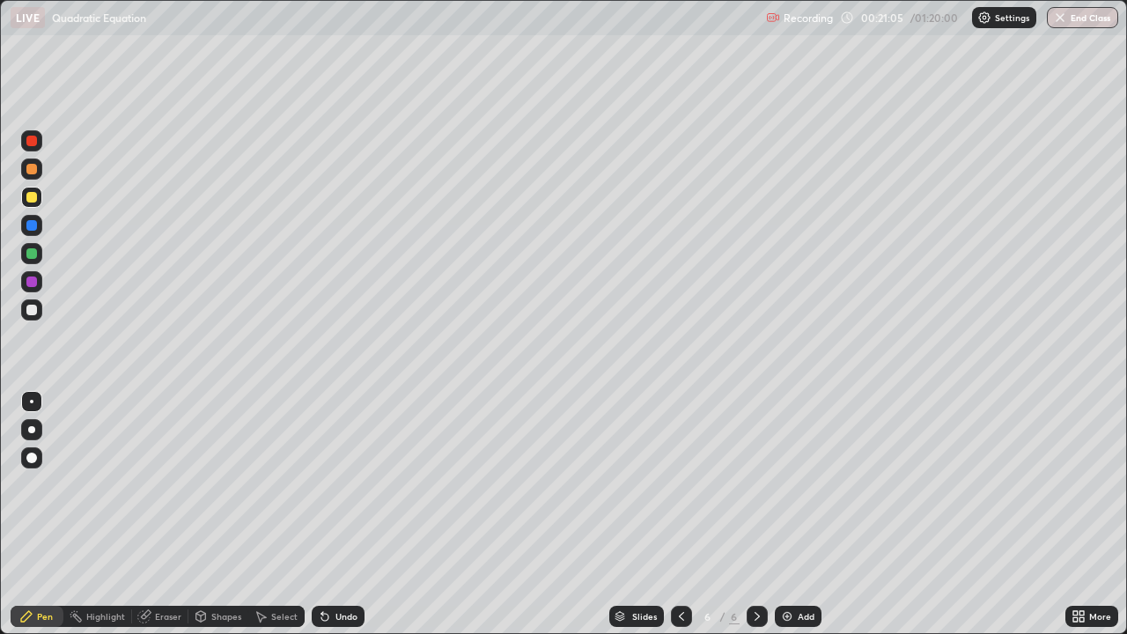
click at [338, 514] on div "Undo" at bounding box center [347, 616] width 22 height 9
click at [339, 514] on div "Undo" at bounding box center [347, 616] width 22 height 9
click at [340, 514] on div "Undo" at bounding box center [347, 616] width 22 height 9
click at [342, 514] on div "Undo" at bounding box center [347, 616] width 22 height 9
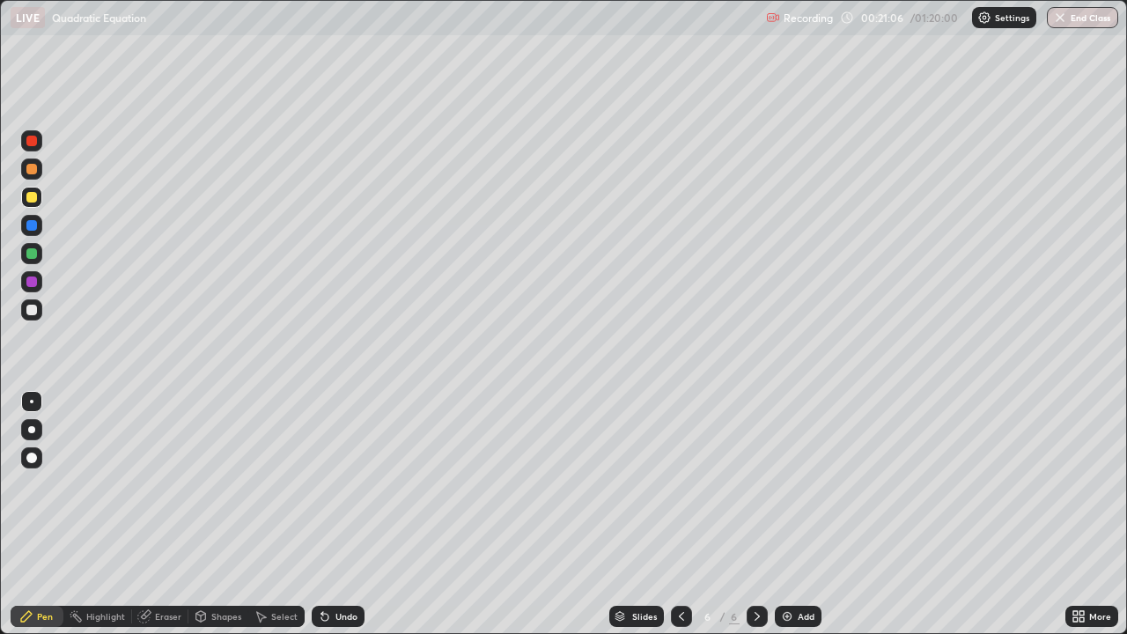
click at [342, 514] on div "Undo" at bounding box center [347, 616] width 22 height 9
click at [344, 514] on div "Undo" at bounding box center [347, 616] width 22 height 9
click at [346, 514] on div "Undo" at bounding box center [347, 616] width 22 height 9
click at [347, 514] on div "Undo" at bounding box center [338, 616] width 53 height 21
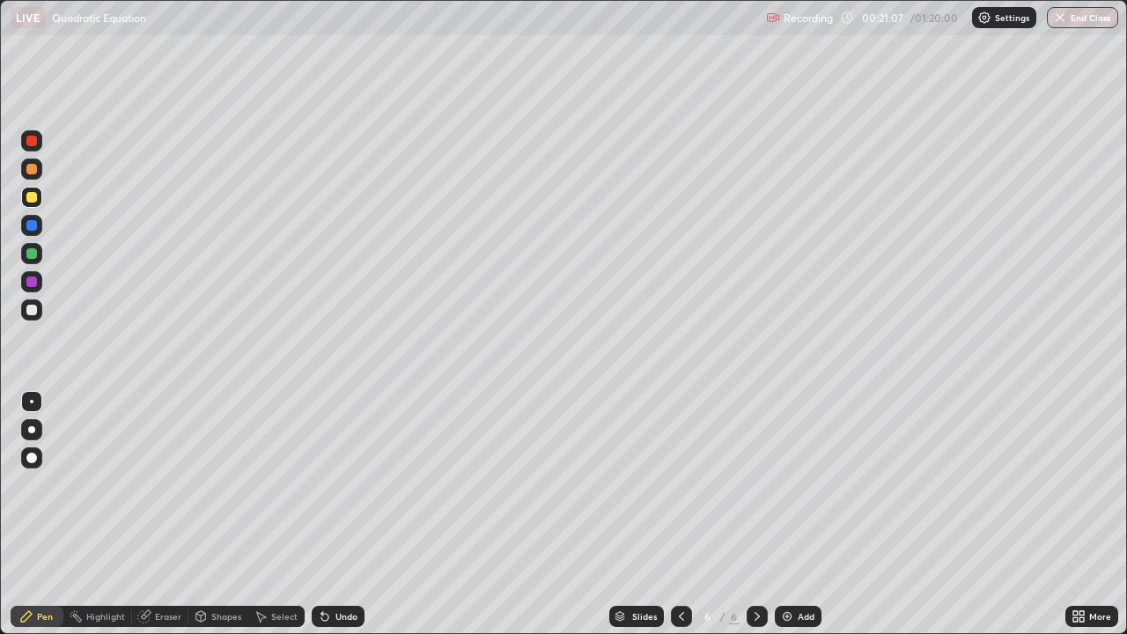
click at [346, 514] on div "Undo" at bounding box center [338, 616] width 53 height 21
click at [345, 514] on div "Undo" at bounding box center [338, 616] width 53 height 21
click at [346, 514] on div "Undo" at bounding box center [347, 616] width 22 height 9
click at [348, 514] on div "Undo" at bounding box center [347, 616] width 22 height 9
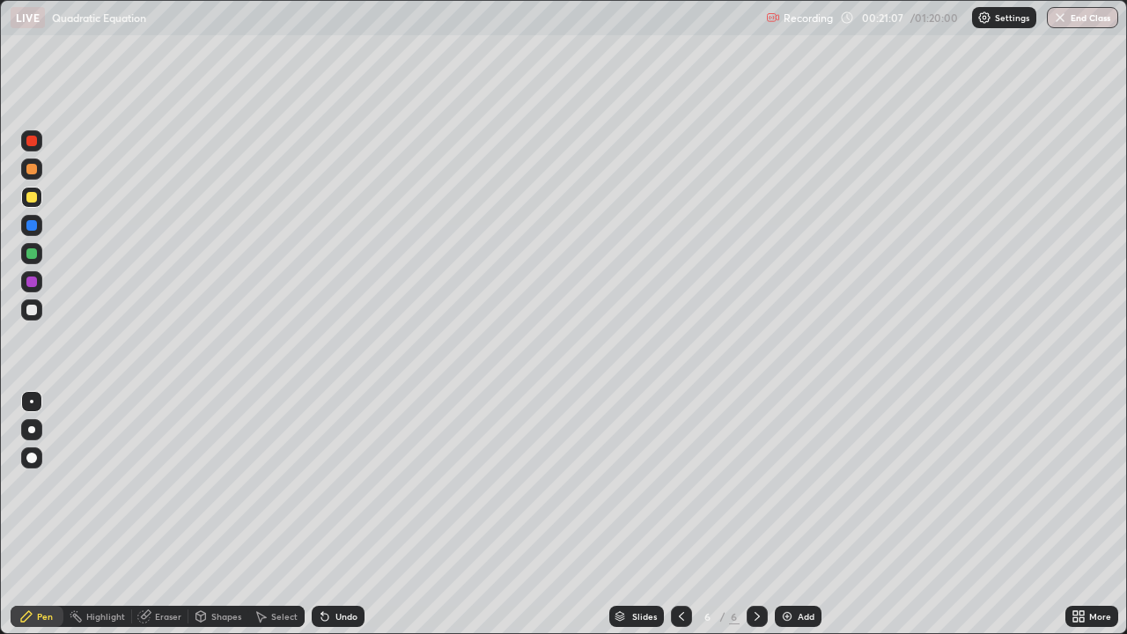
click at [345, 514] on div "Undo" at bounding box center [347, 616] width 22 height 9
click at [329, 514] on icon at bounding box center [325, 617] width 14 height 14
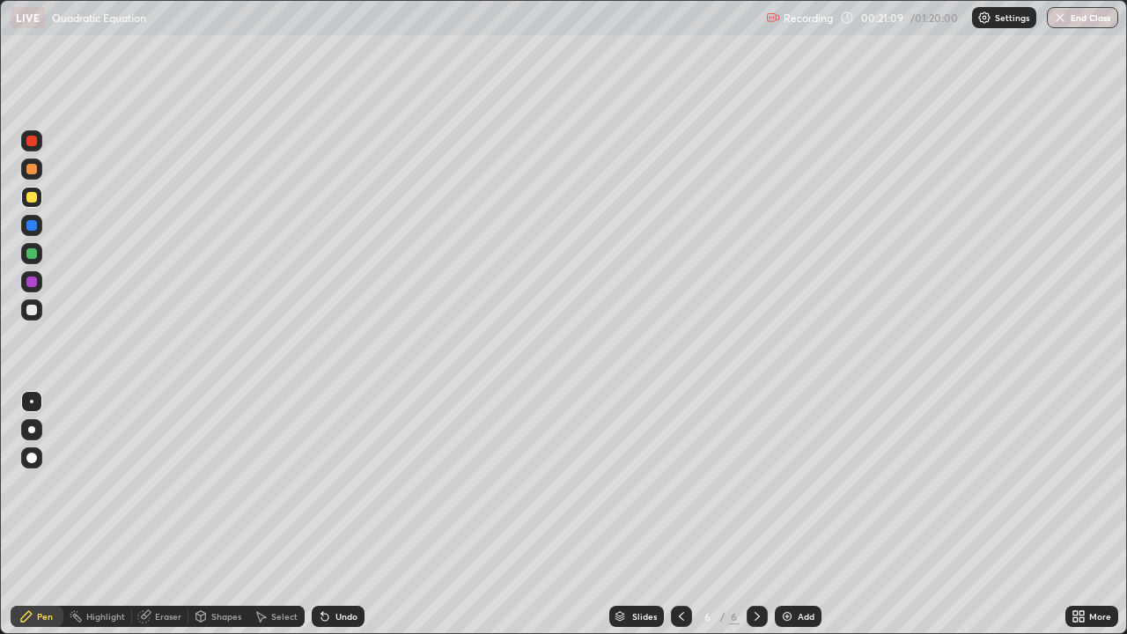
click at [331, 514] on div "Undo" at bounding box center [338, 616] width 53 height 21
click at [329, 514] on icon at bounding box center [325, 617] width 14 height 14
click at [34, 514] on div "Pen" at bounding box center [37, 616] width 53 height 35
click at [30, 316] on div at bounding box center [31, 309] width 21 height 21
click at [330, 514] on div "Undo" at bounding box center [338, 616] width 53 height 21
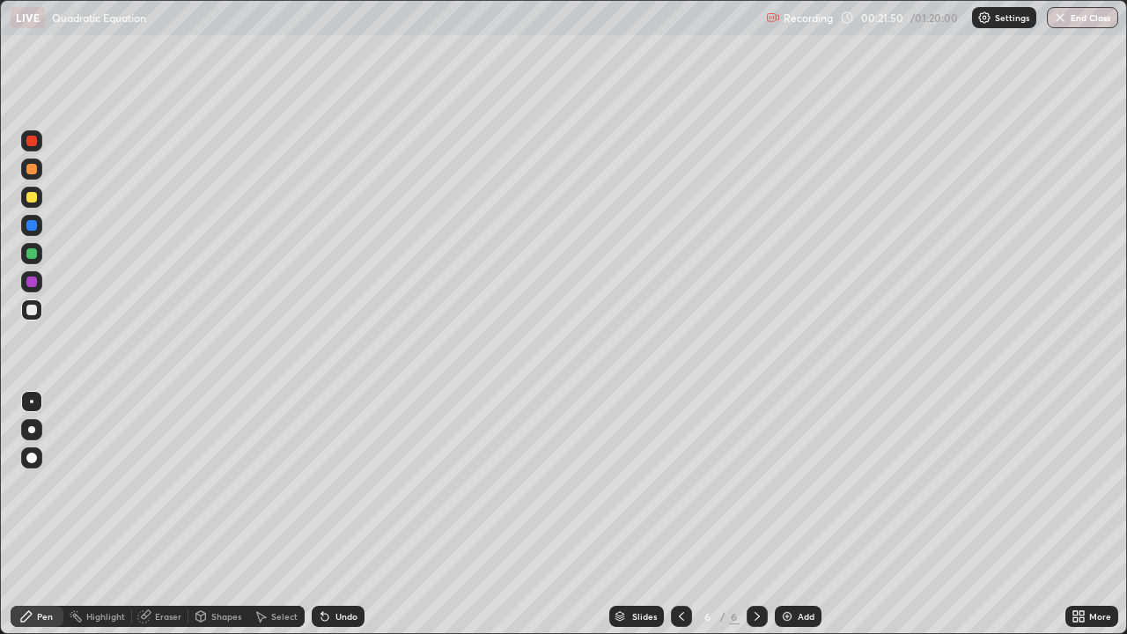
click at [329, 514] on icon at bounding box center [325, 617] width 14 height 14
click at [330, 514] on div "Undo" at bounding box center [338, 616] width 53 height 21
click at [336, 514] on div "Undo" at bounding box center [347, 616] width 22 height 9
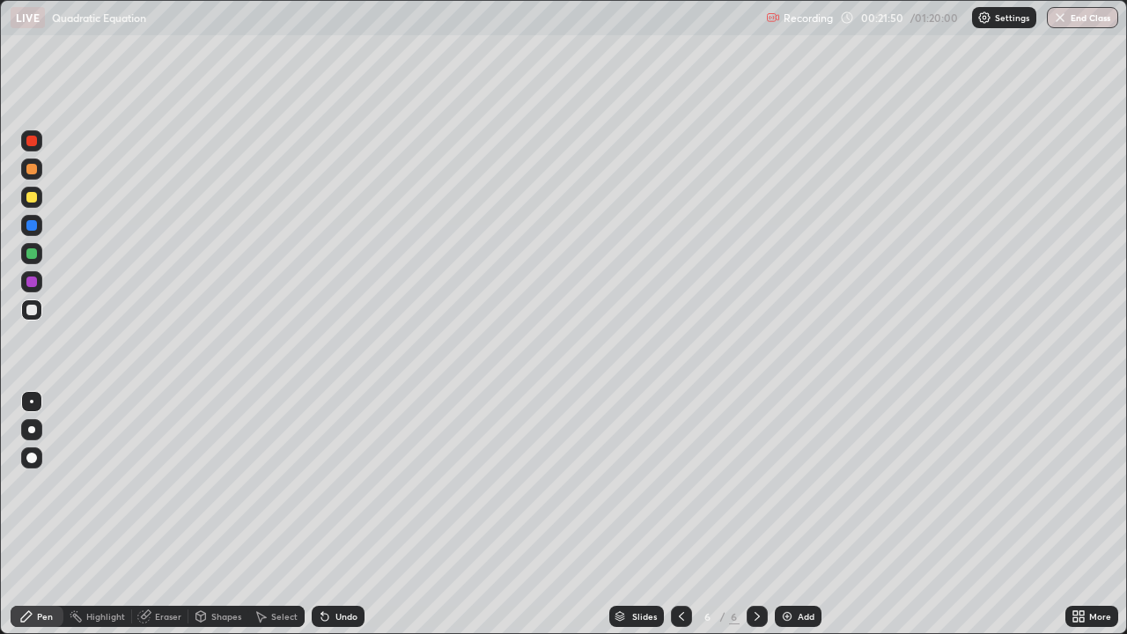
click at [336, 514] on div "Undo" at bounding box center [347, 616] width 22 height 9
click at [336, 514] on div "Undo" at bounding box center [338, 616] width 53 height 21
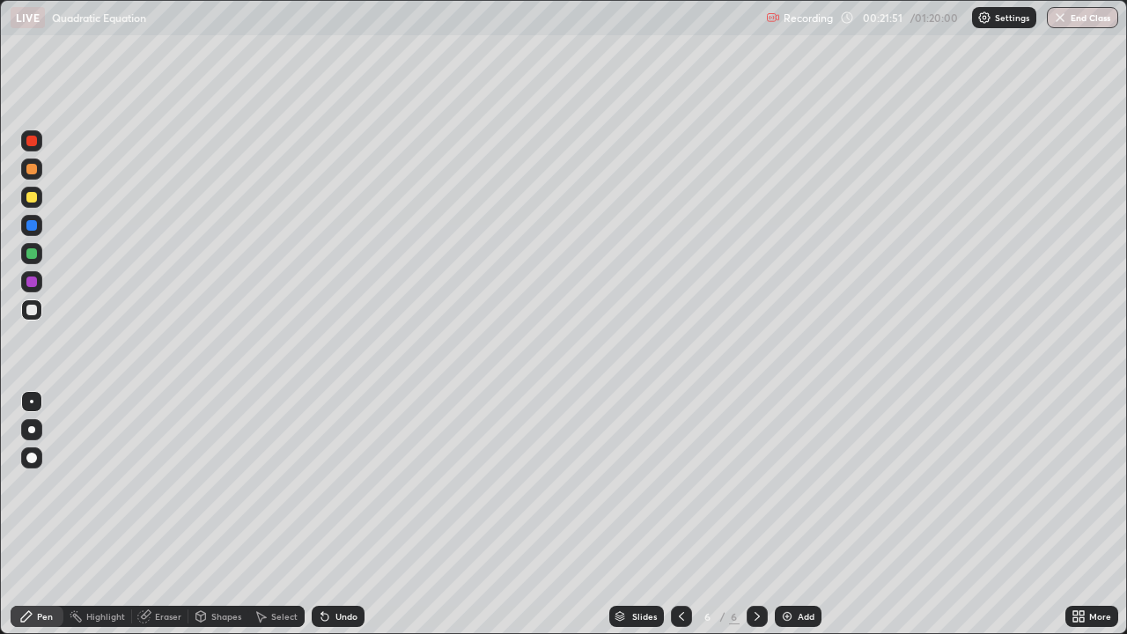
click at [336, 514] on div "Undo" at bounding box center [338, 616] width 53 height 21
click at [332, 514] on div "Undo" at bounding box center [338, 616] width 53 height 21
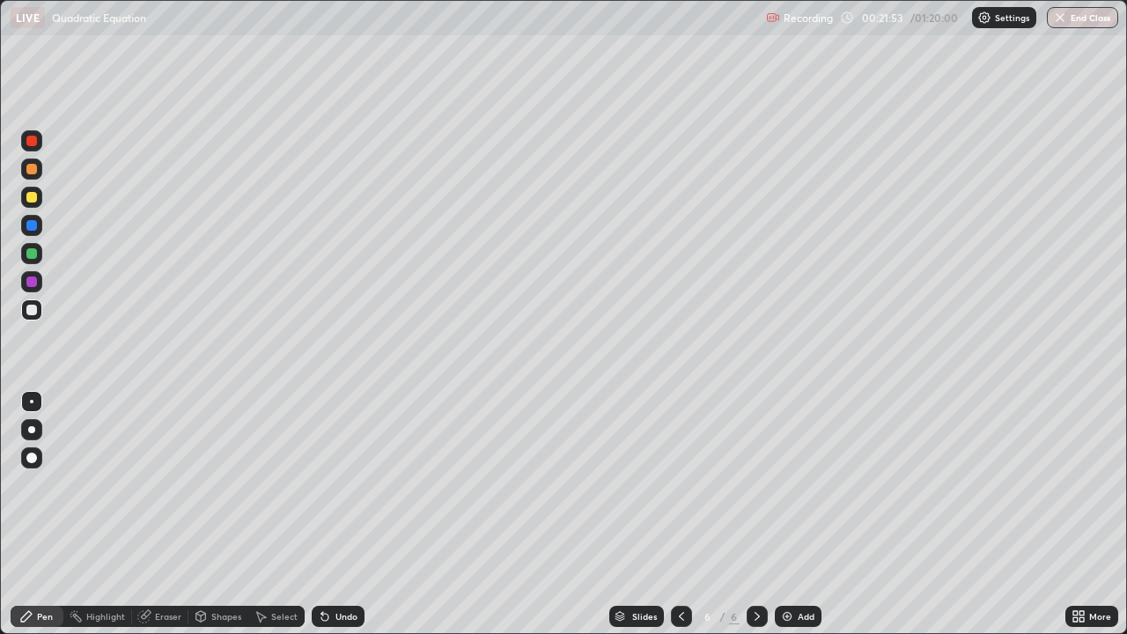
click at [29, 514] on div "Pen" at bounding box center [37, 616] width 53 height 21
click at [27, 196] on div at bounding box center [31, 197] width 11 height 11
click at [41, 311] on div at bounding box center [31, 309] width 21 height 21
click at [329, 514] on icon at bounding box center [325, 617] width 14 height 14
click at [336, 514] on div "Undo" at bounding box center [347, 616] width 22 height 9
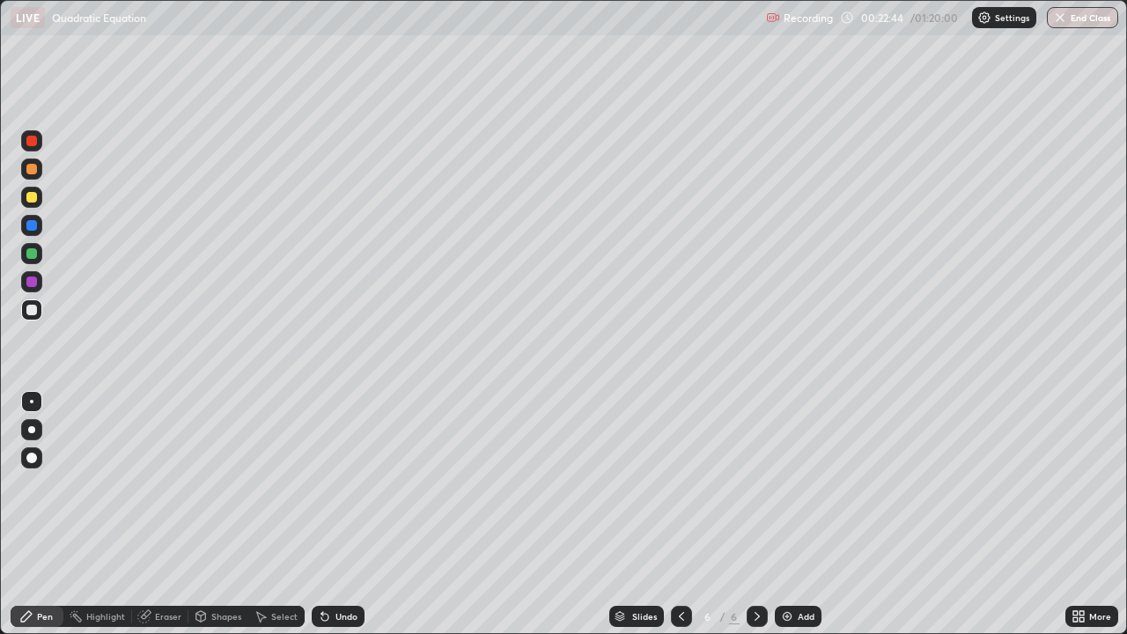
click at [336, 514] on div "Undo" at bounding box center [347, 616] width 22 height 9
click at [757, 514] on icon at bounding box center [757, 617] width 14 height 14
click at [790, 514] on img at bounding box center [787, 617] width 14 height 14
click at [31, 514] on div "Pen" at bounding box center [37, 616] width 53 height 21
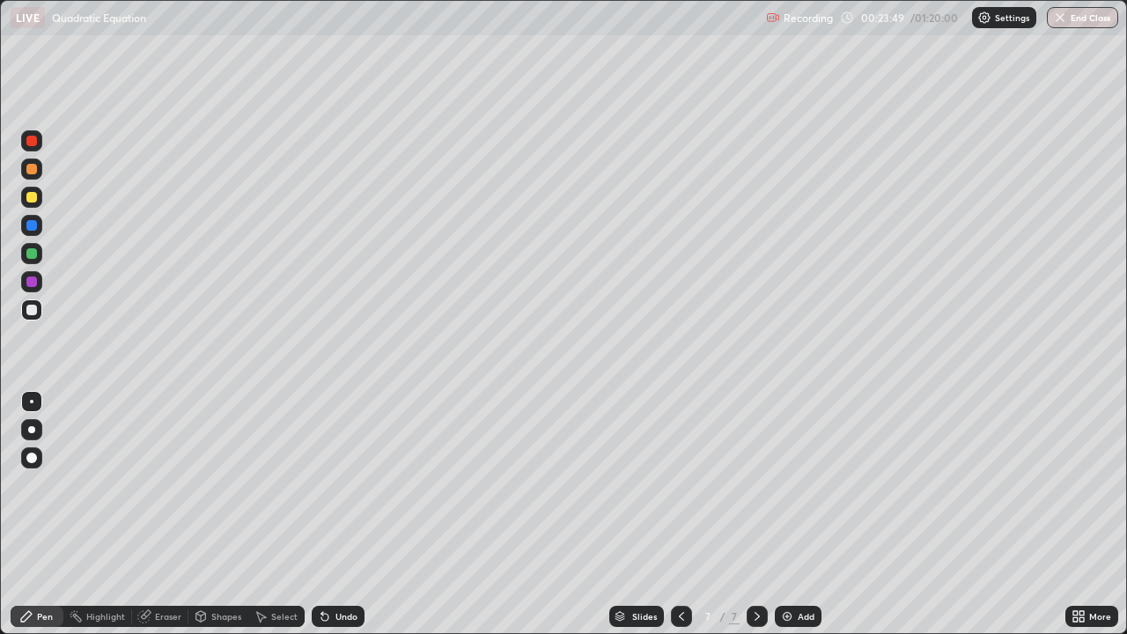
click at [33, 198] on div at bounding box center [31, 197] width 11 height 11
click at [30, 225] on div at bounding box center [31, 225] width 11 height 11
click at [28, 274] on div at bounding box center [31, 281] width 21 height 21
click at [28, 223] on div at bounding box center [31, 225] width 11 height 11
click at [31, 192] on div at bounding box center [31, 197] width 11 height 11
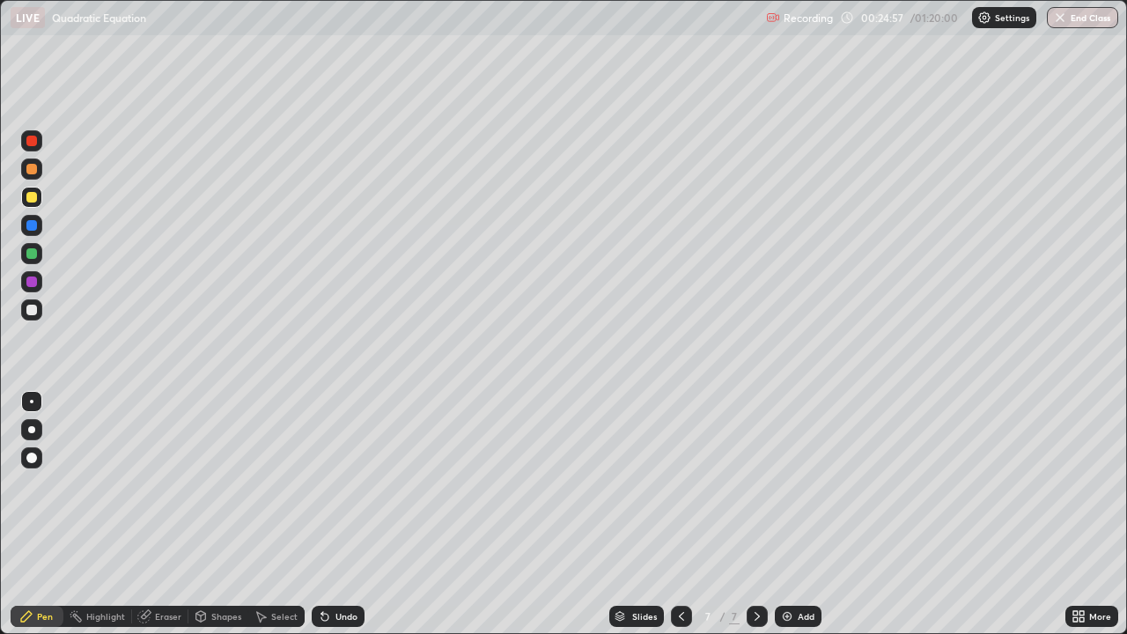
click at [327, 514] on div "Undo" at bounding box center [338, 616] width 53 height 21
click at [336, 514] on div "Undo" at bounding box center [347, 616] width 22 height 9
click at [337, 514] on div "Undo" at bounding box center [347, 616] width 22 height 9
click at [162, 514] on div "Eraser" at bounding box center [168, 616] width 26 height 9
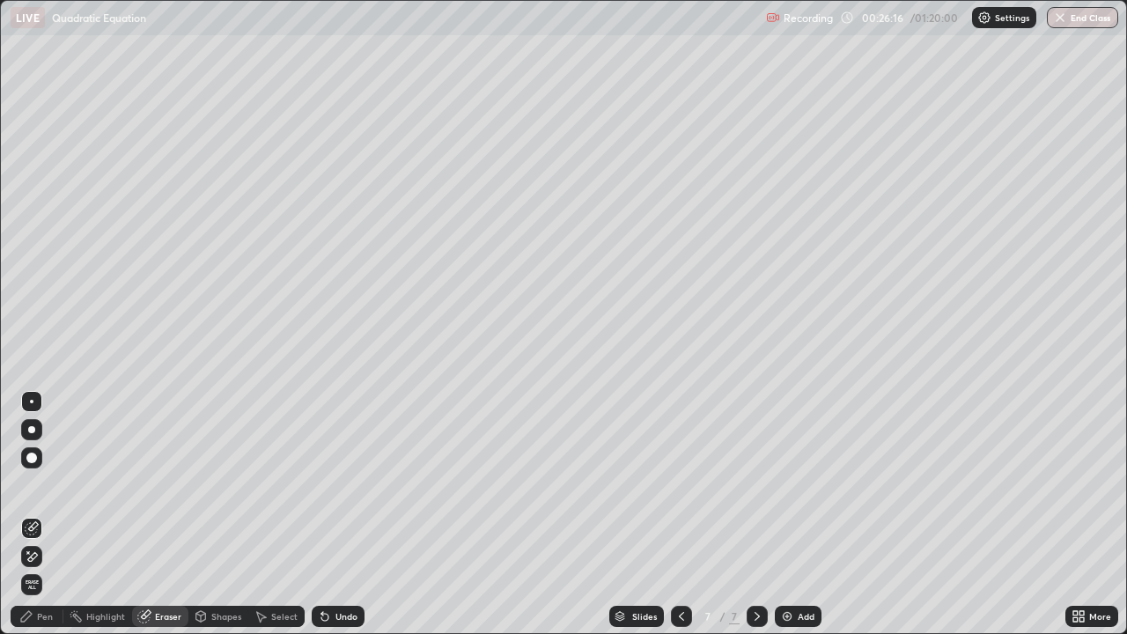
click at [45, 514] on div "Pen" at bounding box center [37, 616] width 53 height 21
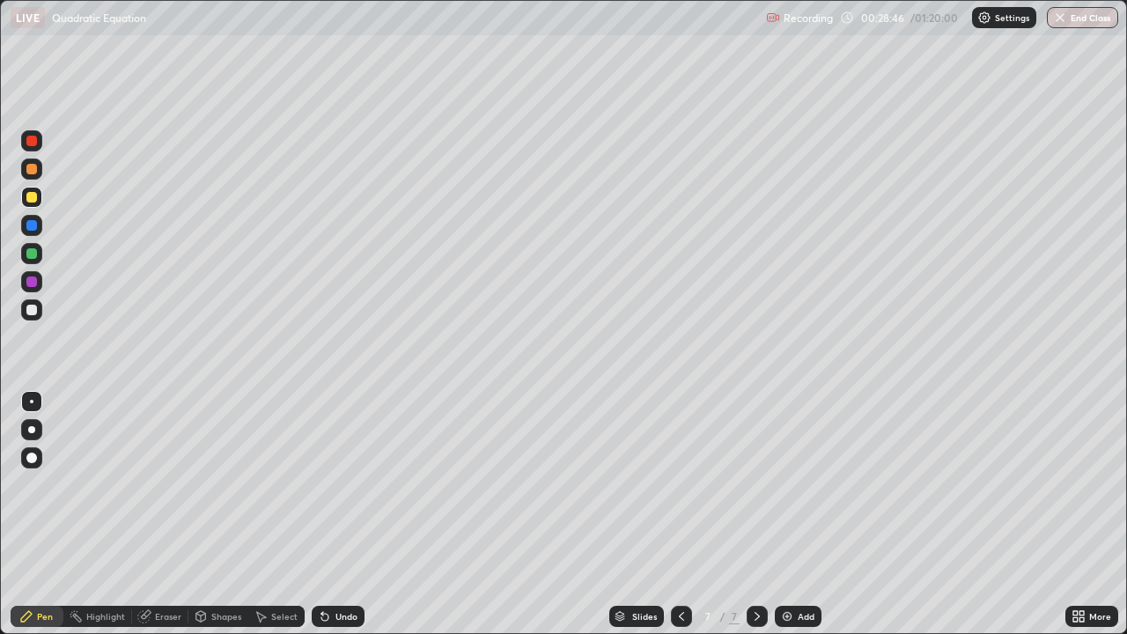
click at [34, 311] on div at bounding box center [31, 310] width 11 height 11
click at [792, 514] on img at bounding box center [787, 617] width 14 height 14
click at [680, 514] on icon at bounding box center [682, 617] width 14 height 14
click at [756, 514] on icon at bounding box center [757, 617] width 14 height 14
click at [27, 198] on div at bounding box center [31, 197] width 11 height 11
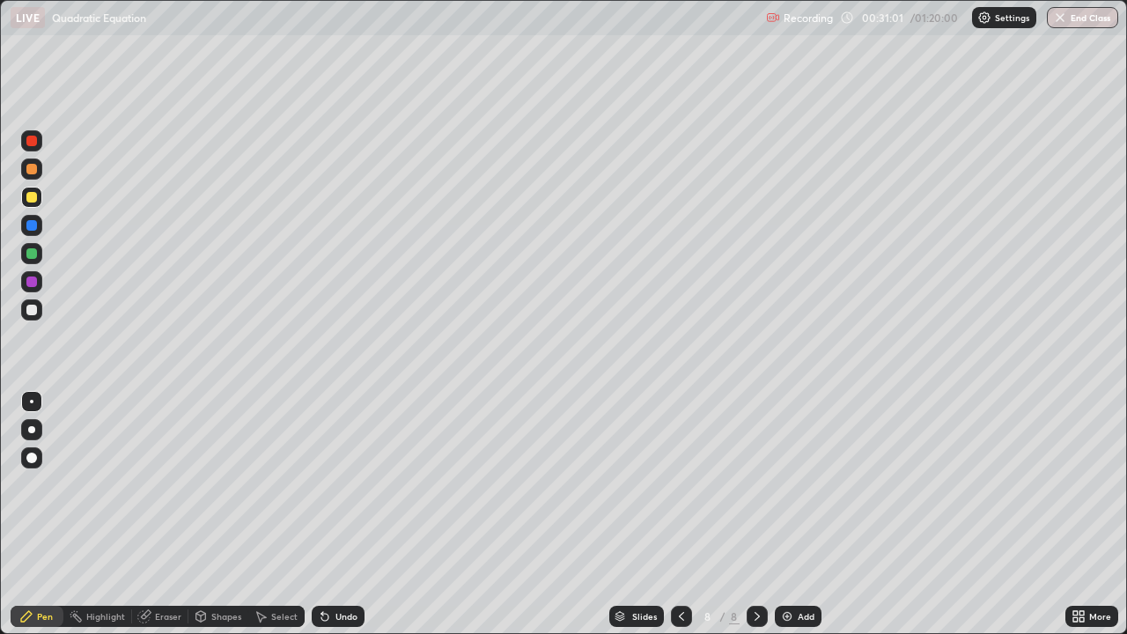
click at [679, 514] on icon at bounding box center [682, 617] width 14 height 14
click at [747, 514] on div at bounding box center [757, 616] width 21 height 21
click at [675, 514] on icon at bounding box center [682, 617] width 14 height 14
click at [758, 514] on icon at bounding box center [757, 616] width 5 height 9
click at [680, 514] on icon at bounding box center [682, 617] width 14 height 14
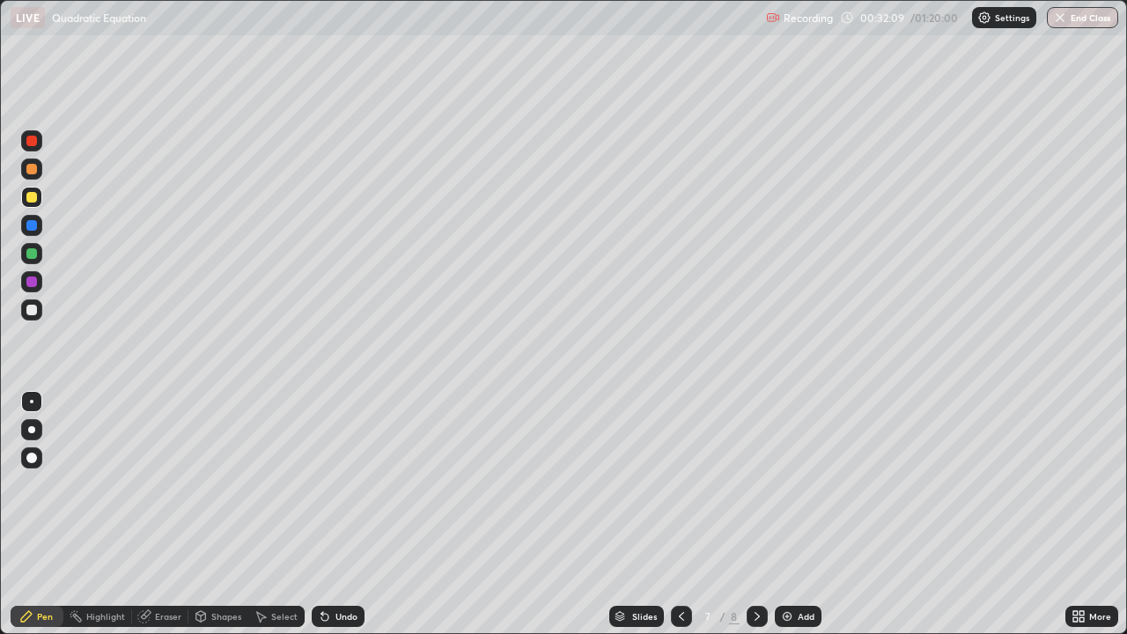
click at [763, 514] on div at bounding box center [757, 616] width 21 height 21
click at [756, 514] on icon at bounding box center [757, 617] width 14 height 14
click at [794, 514] on div "Add" at bounding box center [798, 616] width 47 height 21
click at [48, 514] on div "Pen" at bounding box center [45, 616] width 16 height 9
click at [352, 514] on div "Undo" at bounding box center [347, 616] width 22 height 9
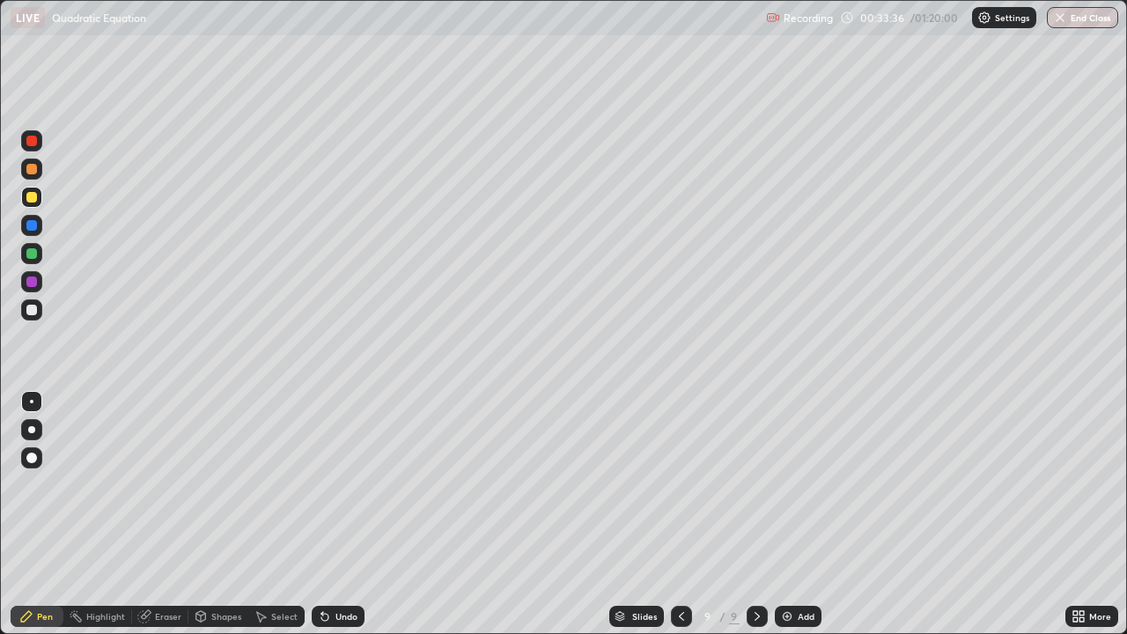
click at [352, 514] on div "Undo" at bounding box center [347, 616] width 22 height 9
click at [347, 514] on div "Undo" at bounding box center [347, 616] width 22 height 9
click at [276, 514] on div "Select" at bounding box center [276, 616] width 56 height 21
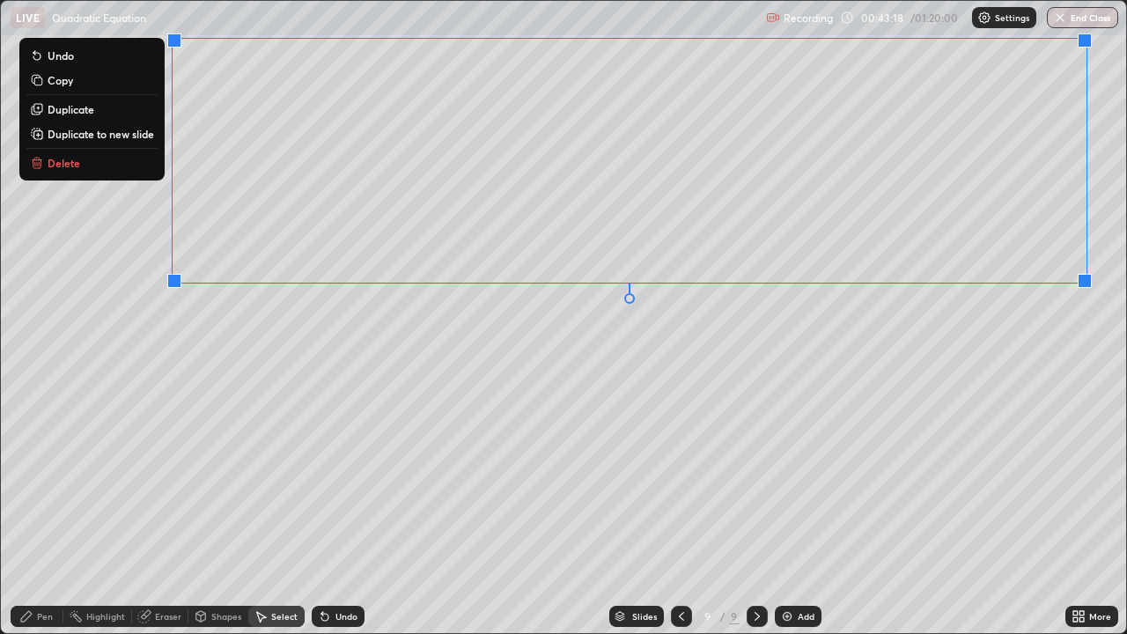
click at [108, 133] on p "Duplicate to new slide" at bounding box center [101, 134] width 107 height 14
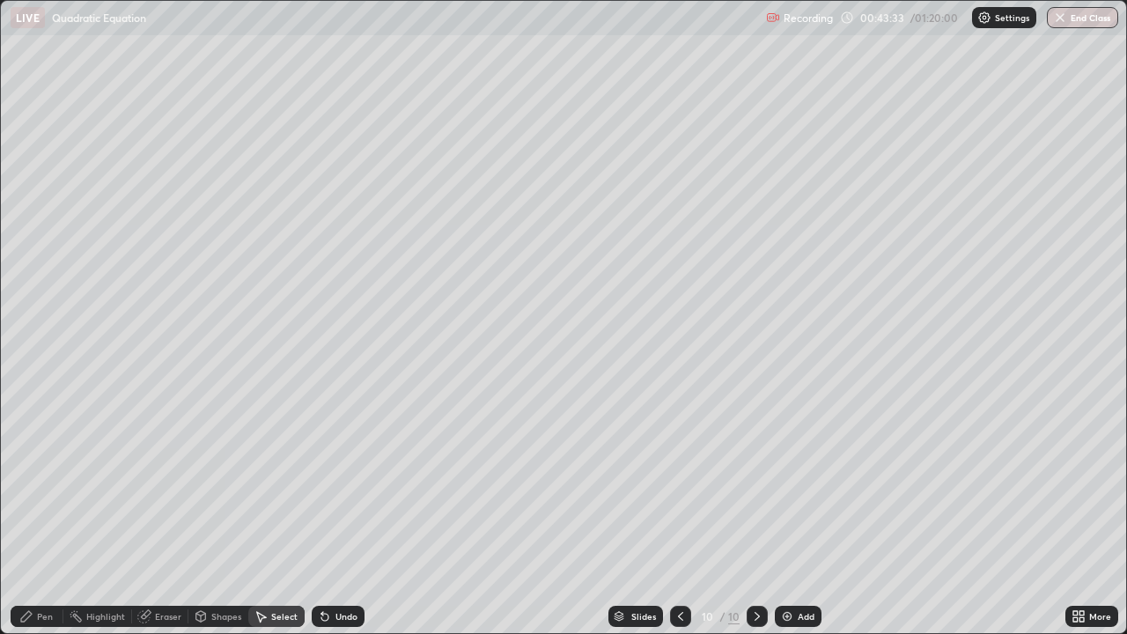
click at [41, 514] on div "Pen" at bounding box center [37, 616] width 53 height 21
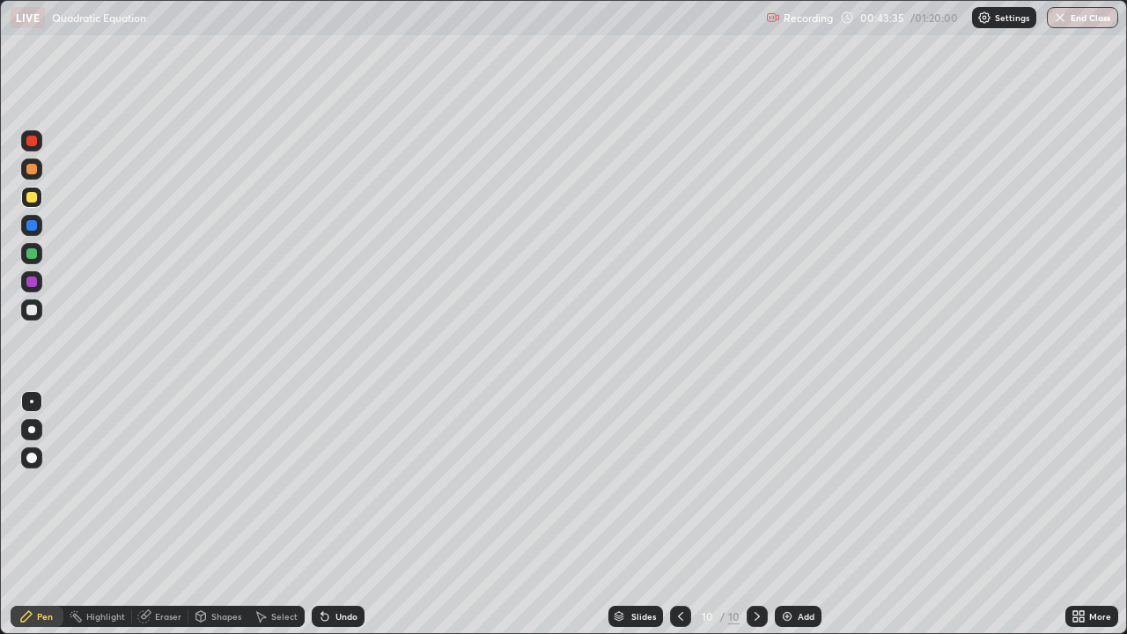
click at [29, 314] on div at bounding box center [31, 310] width 11 height 11
click at [30, 514] on icon at bounding box center [26, 617] width 14 height 14
click at [25, 199] on div at bounding box center [31, 197] width 21 height 21
click at [32, 307] on div at bounding box center [31, 310] width 11 height 11
click at [0, 0] on div "LIVE Quadratic Equation Recording 00:43:59 / 01:20:00 Settings End Class" at bounding box center [563, 17] width 1127 height 35
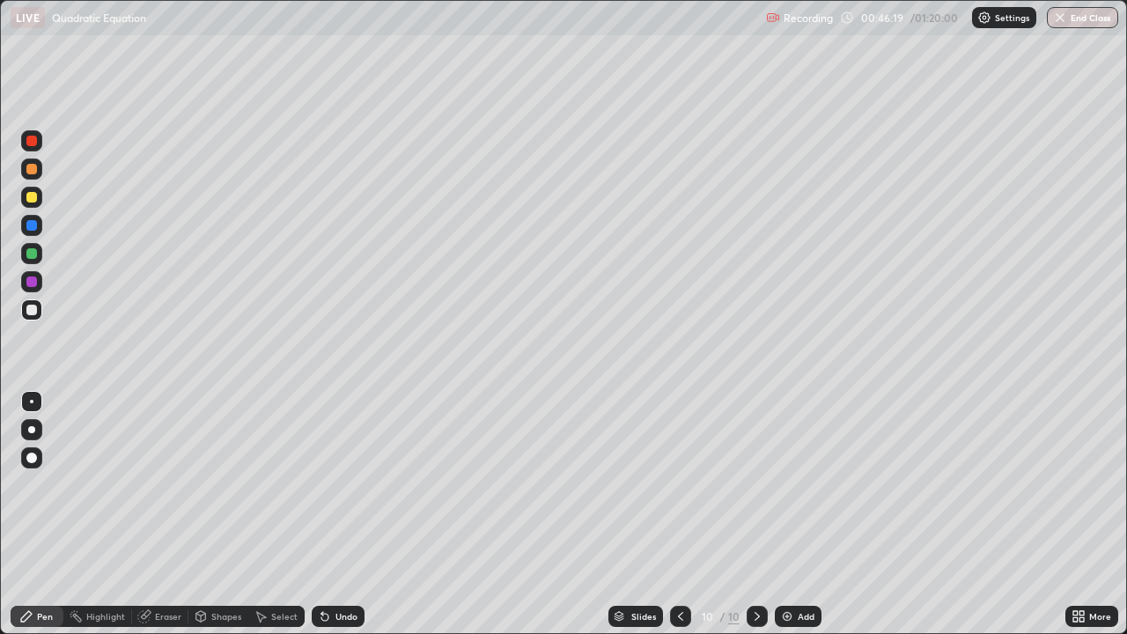
click at [756, 514] on icon at bounding box center [757, 617] width 14 height 14
click at [753, 514] on icon at bounding box center [757, 617] width 14 height 14
click at [756, 514] on icon at bounding box center [757, 617] width 14 height 14
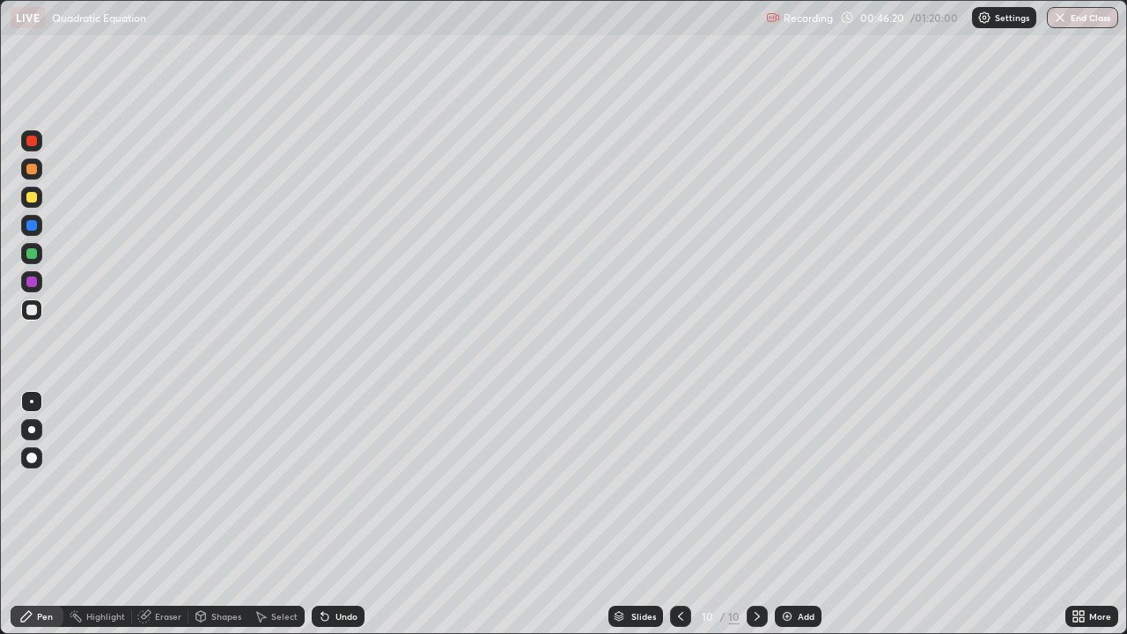
click at [756, 514] on icon at bounding box center [757, 617] width 14 height 14
click at [680, 514] on icon at bounding box center [681, 617] width 14 height 14
click at [282, 514] on div "Select" at bounding box center [284, 616] width 26 height 9
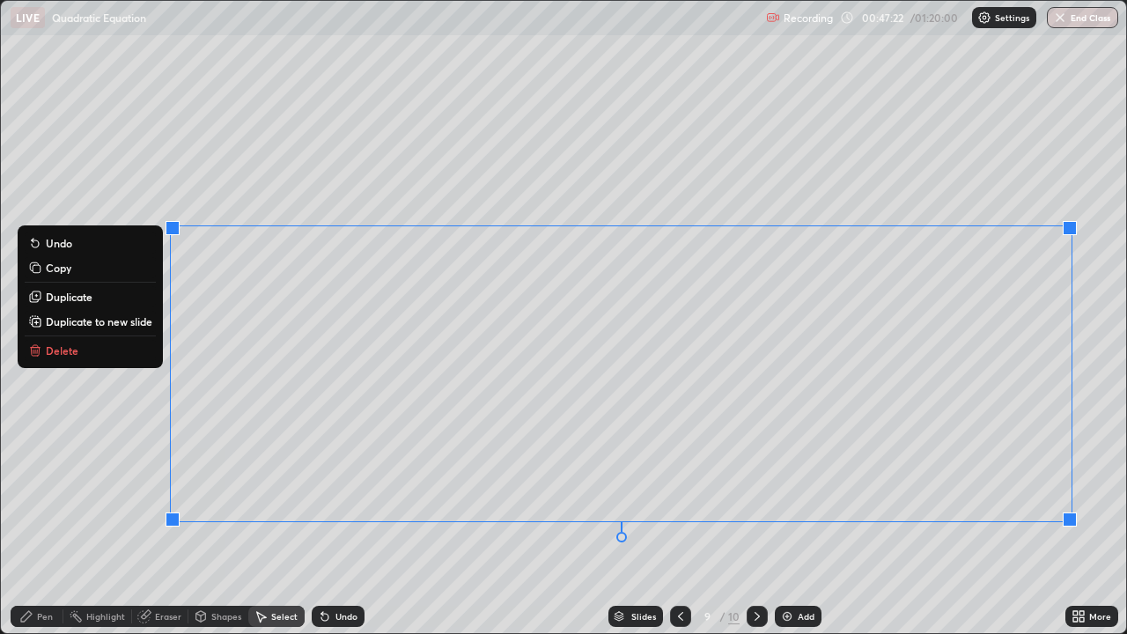
click at [110, 329] on button "Duplicate to new slide" at bounding box center [90, 321] width 131 height 21
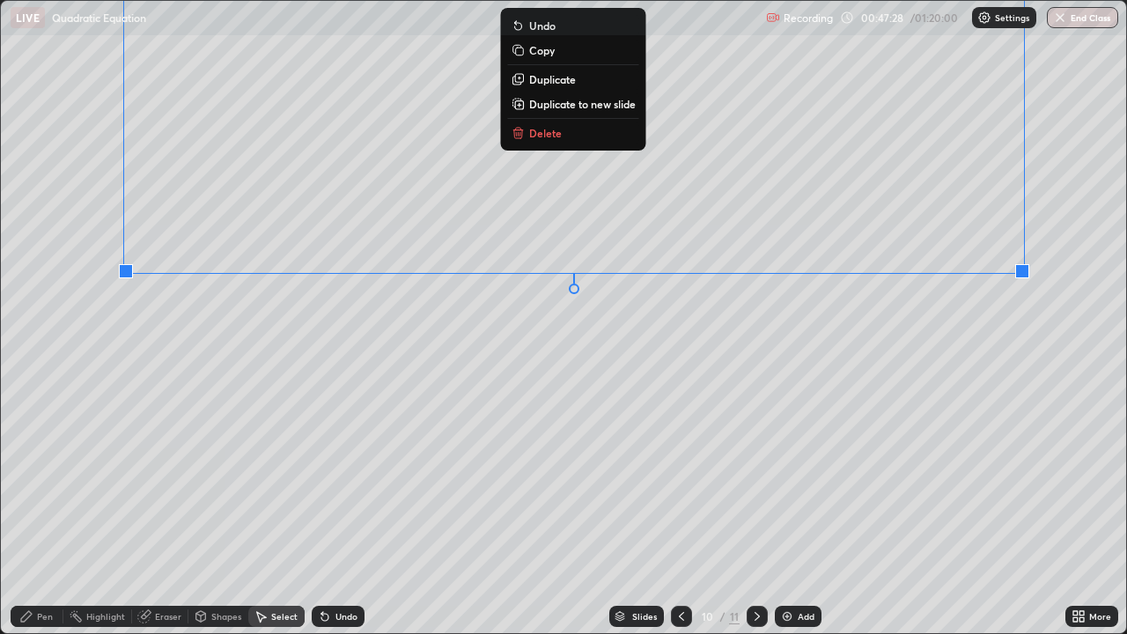
click at [38, 514] on div "Pen" at bounding box center [37, 616] width 53 height 21
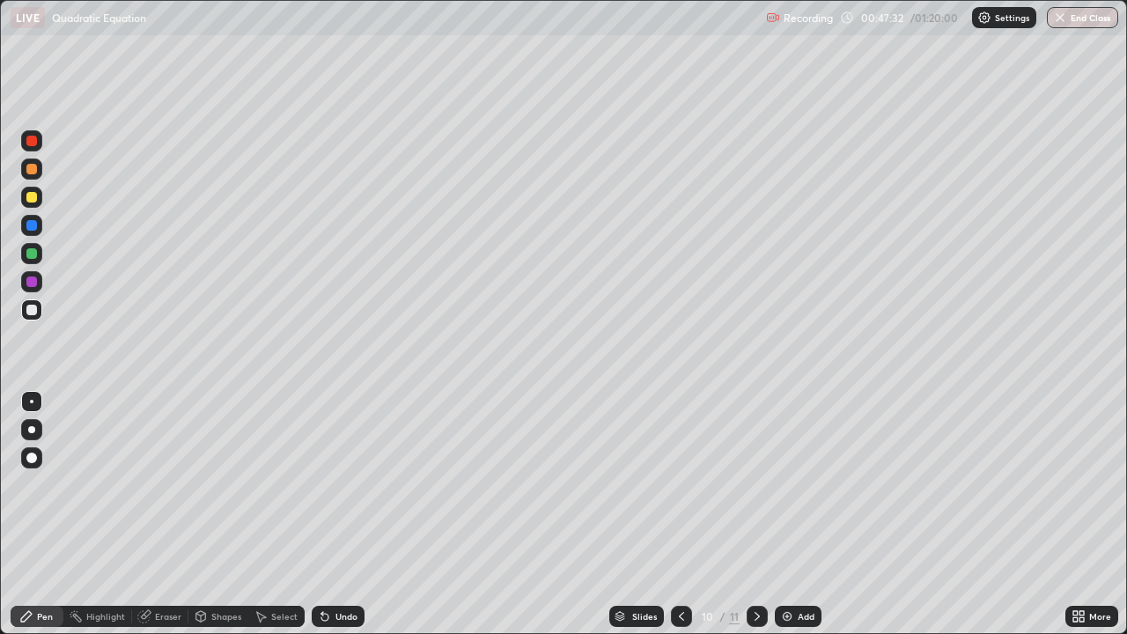
click at [6, 0] on div "LIVE Quadratic Equation Recording 00:47:32 / 01:20:00 Settings End Class" at bounding box center [563, 17] width 1127 height 35
click at [21, 0] on div "LIVE Quadratic Equation" at bounding box center [385, 17] width 749 height 35
click at [4, 0] on div "LIVE Quadratic Equation Recording 00:47:33 / 01:20:00 Settings End Class" at bounding box center [563, 17] width 1127 height 35
click at [766, 514] on div at bounding box center [757, 616] width 21 height 35
click at [758, 514] on icon at bounding box center [757, 617] width 14 height 14
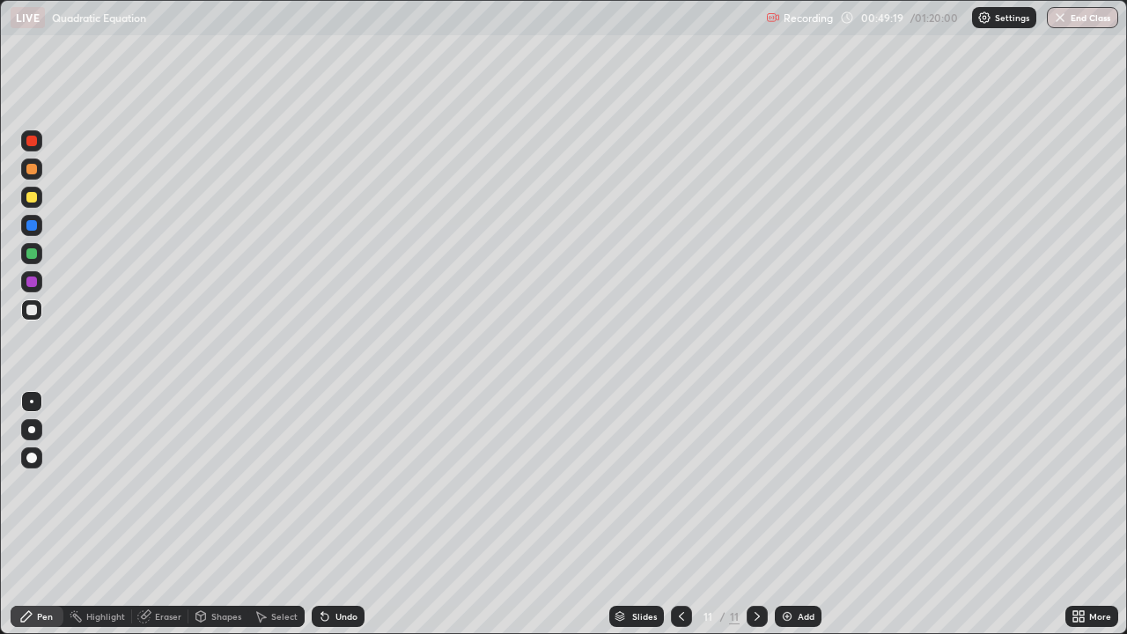
click at [784, 514] on div "Add" at bounding box center [798, 616] width 47 height 21
click at [681, 514] on icon at bounding box center [682, 617] width 14 height 14
click at [683, 514] on icon at bounding box center [682, 617] width 14 height 14
click at [753, 514] on icon at bounding box center [757, 617] width 14 height 14
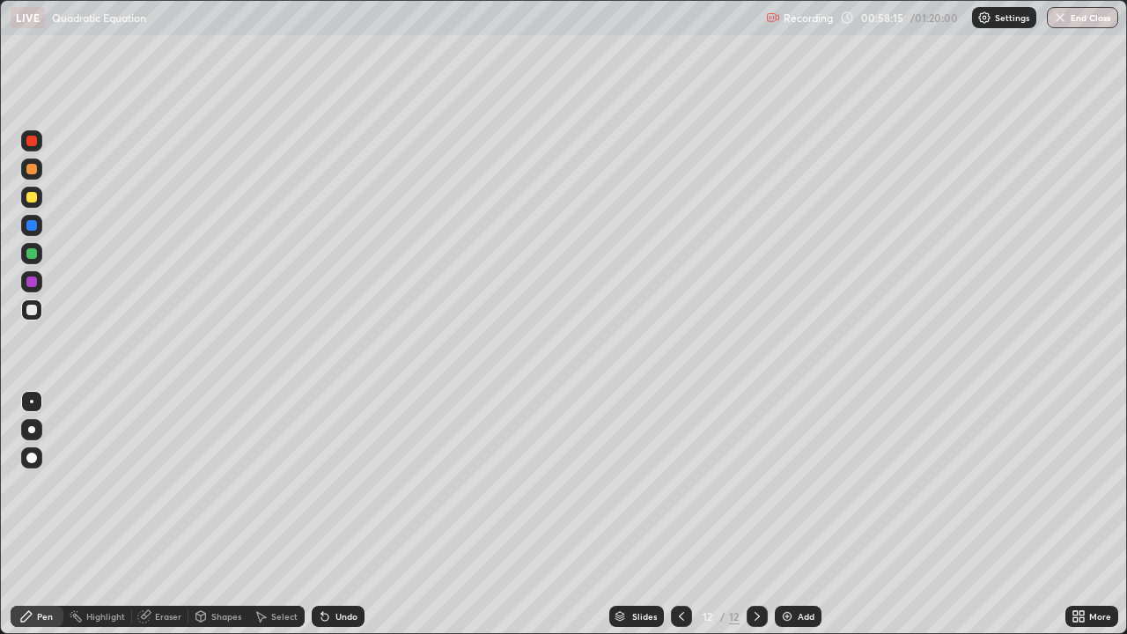
click at [680, 514] on icon at bounding box center [682, 617] width 14 height 14
click at [360, 514] on div "Undo" at bounding box center [338, 616] width 53 height 21
click at [349, 514] on div "Undo" at bounding box center [347, 616] width 22 height 9
click at [344, 514] on div "Undo" at bounding box center [347, 616] width 22 height 9
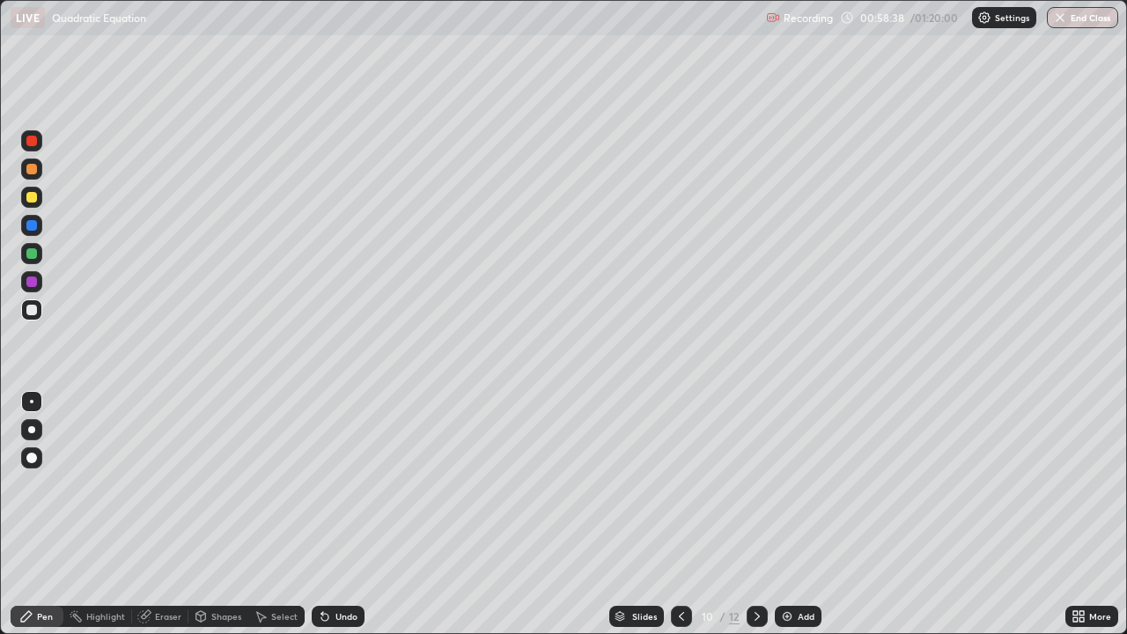
click at [340, 514] on div "Undo" at bounding box center [347, 616] width 22 height 9
click at [336, 514] on div "Undo" at bounding box center [347, 616] width 22 height 9
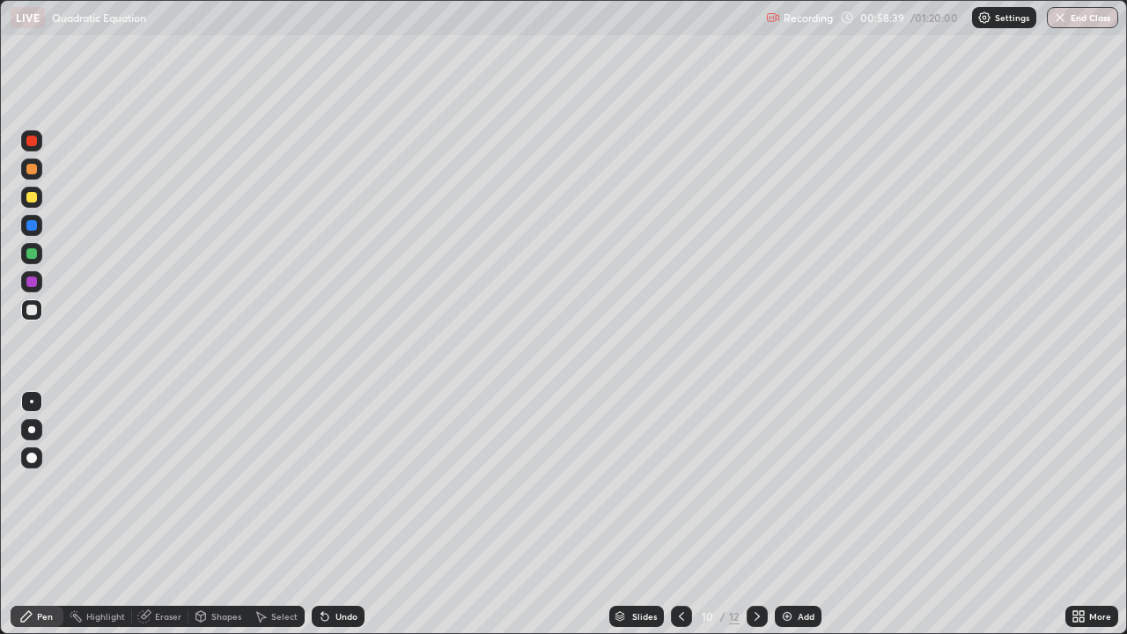
click at [322, 514] on icon at bounding box center [325, 617] width 7 height 7
click at [323, 514] on div "Undo" at bounding box center [338, 616] width 53 height 21
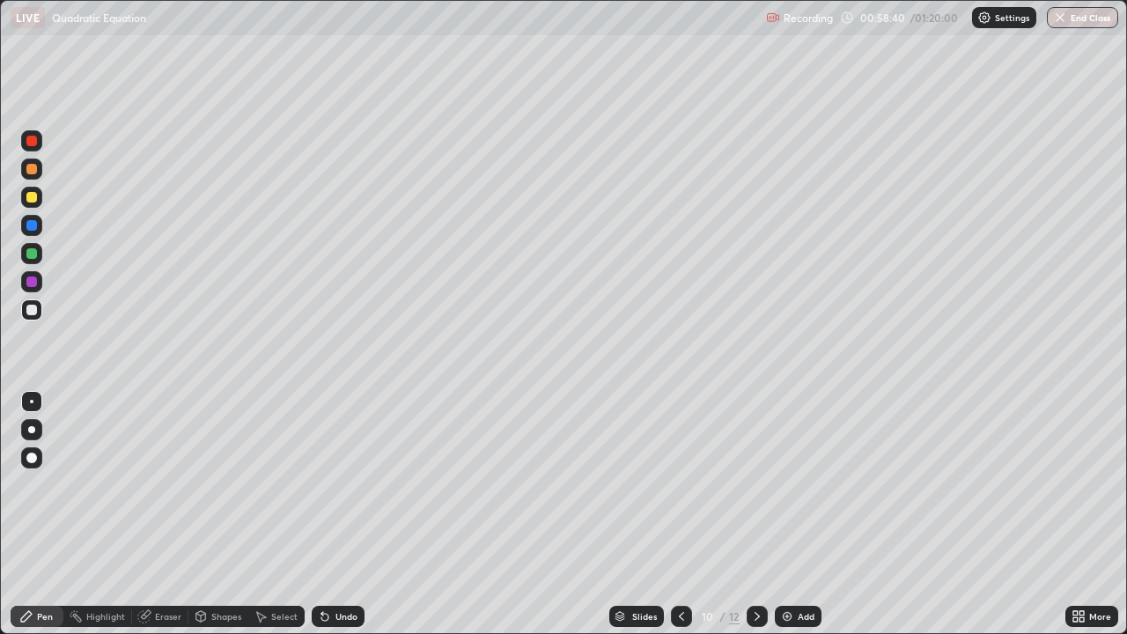
click at [318, 514] on icon at bounding box center [325, 617] width 14 height 14
click at [313, 514] on div "Undo" at bounding box center [338, 616] width 53 height 21
click at [342, 514] on div "Undo" at bounding box center [347, 616] width 22 height 9
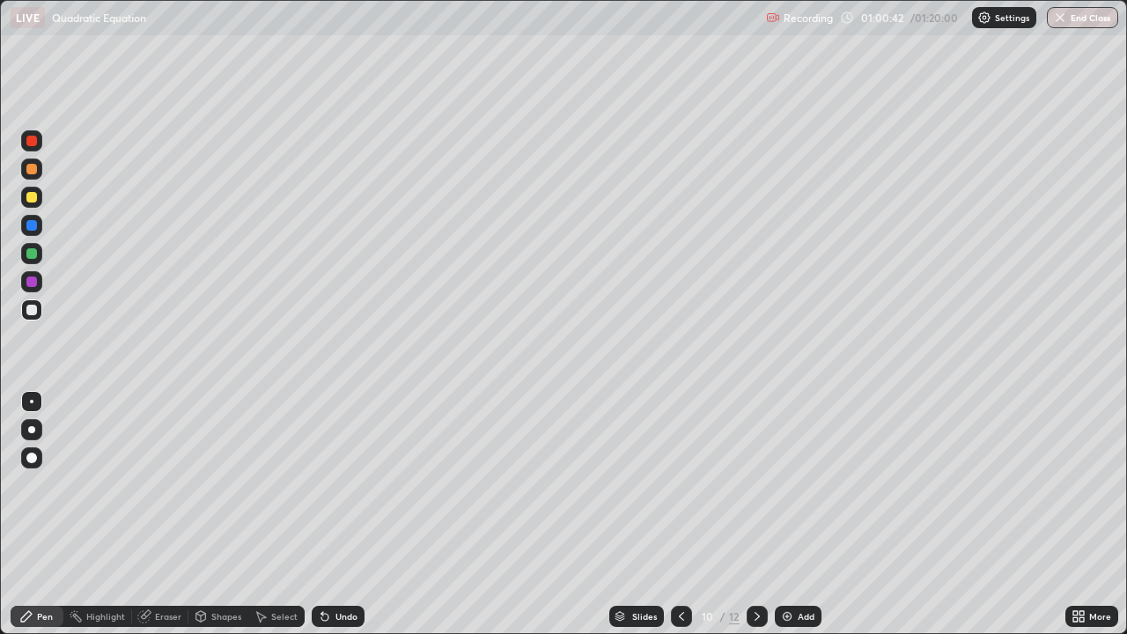
click at [342, 514] on div "Undo" at bounding box center [347, 616] width 22 height 9
click at [338, 514] on div "Undo" at bounding box center [338, 616] width 53 height 21
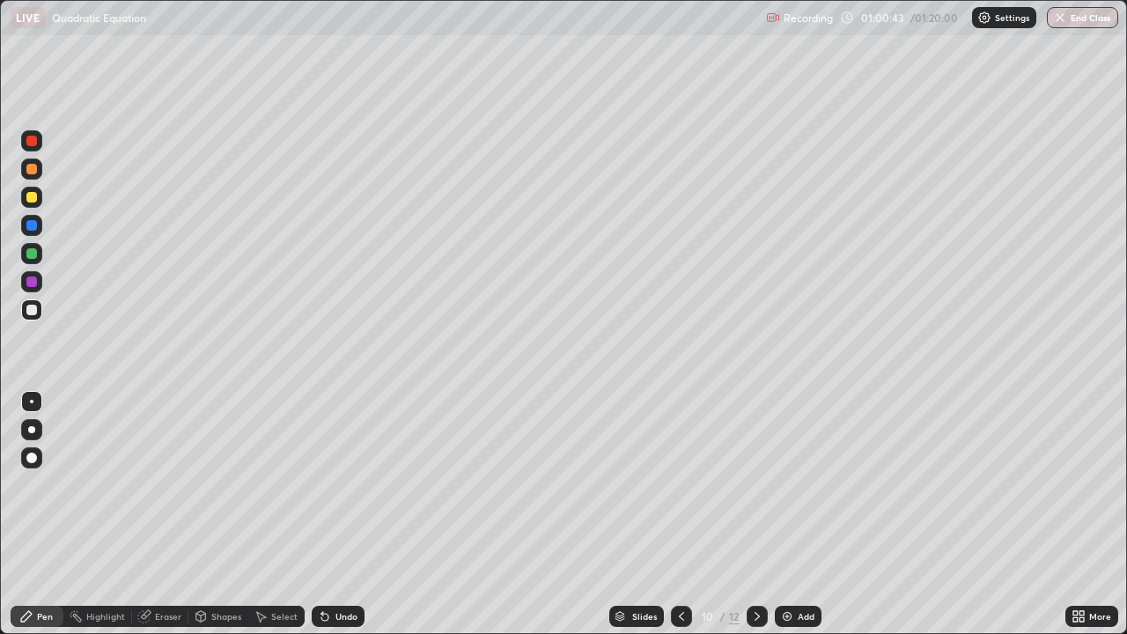
click at [343, 514] on div "Undo" at bounding box center [338, 616] width 53 height 21
click at [345, 514] on div "Undo" at bounding box center [338, 616] width 53 height 21
click at [341, 514] on div "Undo" at bounding box center [338, 616] width 53 height 21
click at [336, 514] on div "Undo" at bounding box center [347, 616] width 22 height 9
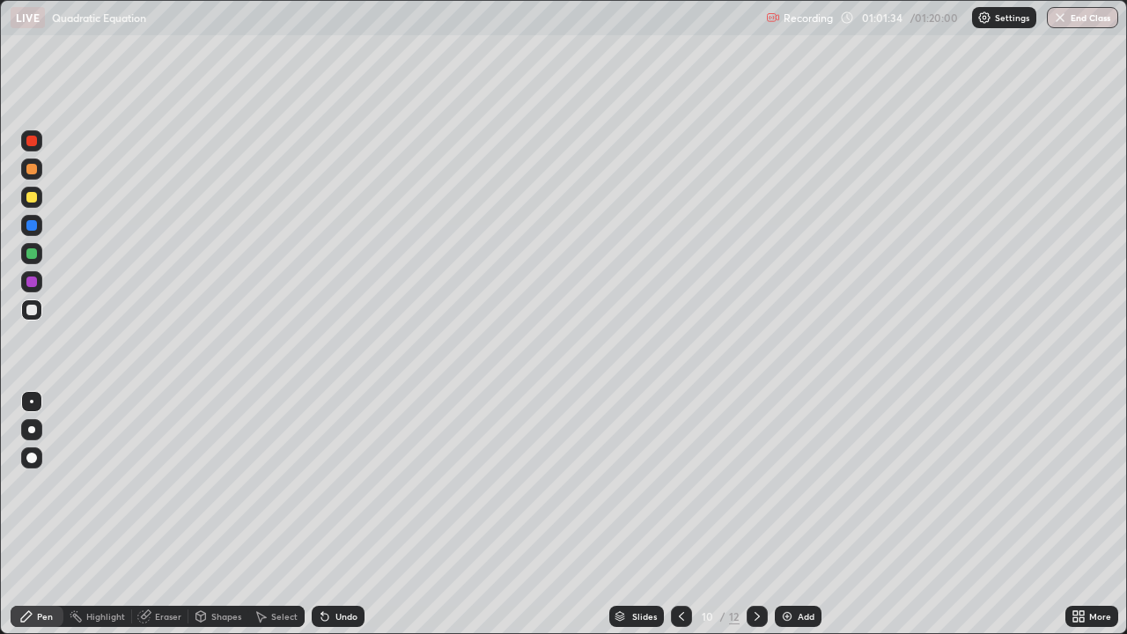
click at [336, 514] on div "Undo" at bounding box center [347, 616] width 22 height 9
click at [336, 514] on div "Undo" at bounding box center [338, 616] width 53 height 21
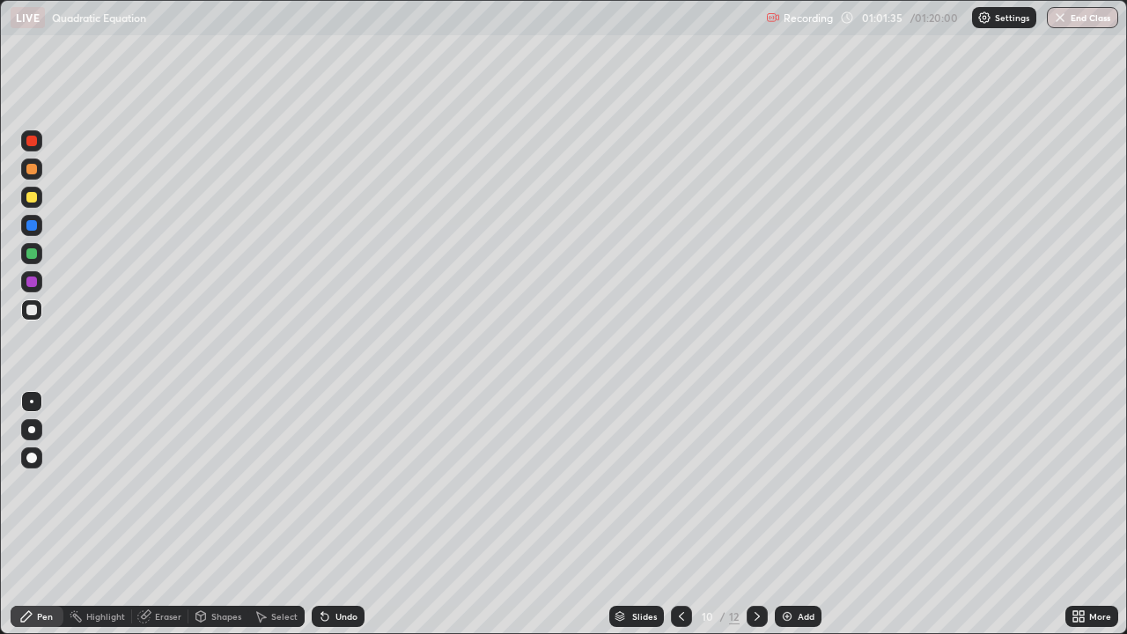
click at [336, 514] on div "Undo" at bounding box center [338, 616] width 53 height 21
click at [334, 514] on div "Undo" at bounding box center [338, 616] width 53 height 21
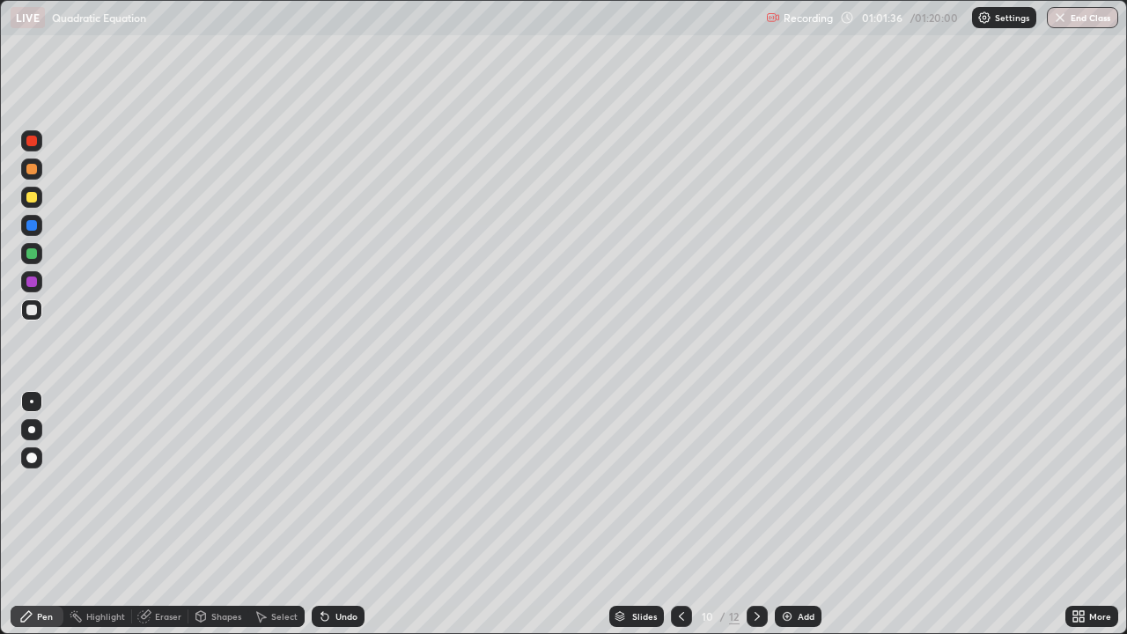
click at [333, 514] on div "Undo" at bounding box center [338, 616] width 53 height 21
click at [279, 514] on div "Select" at bounding box center [284, 616] width 26 height 9
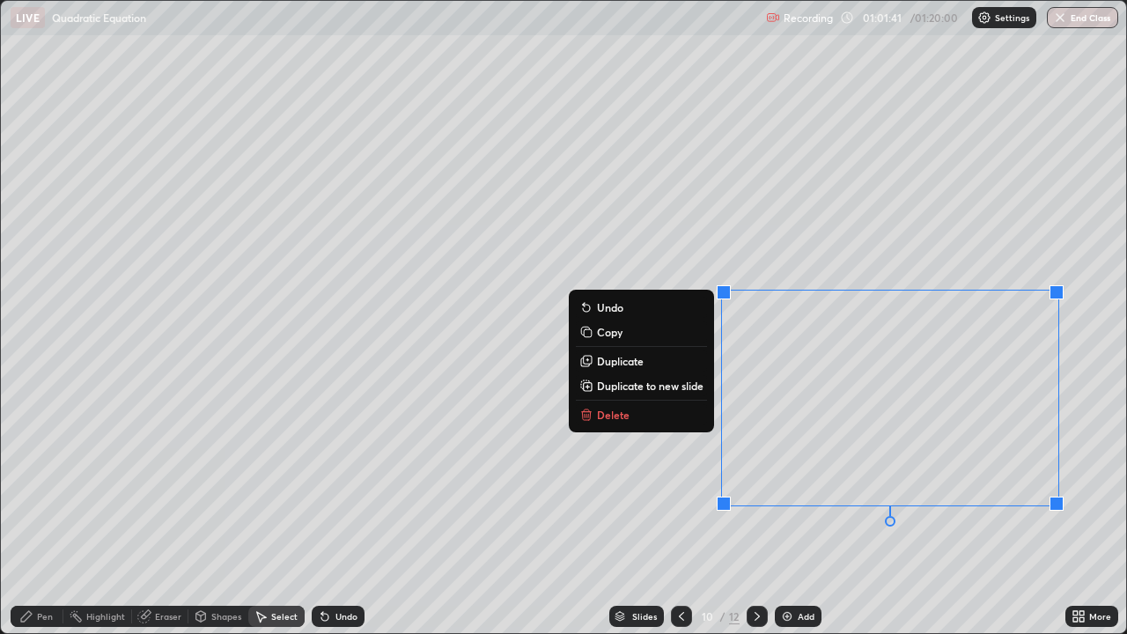
click at [639, 418] on button "Delete" at bounding box center [641, 414] width 131 height 21
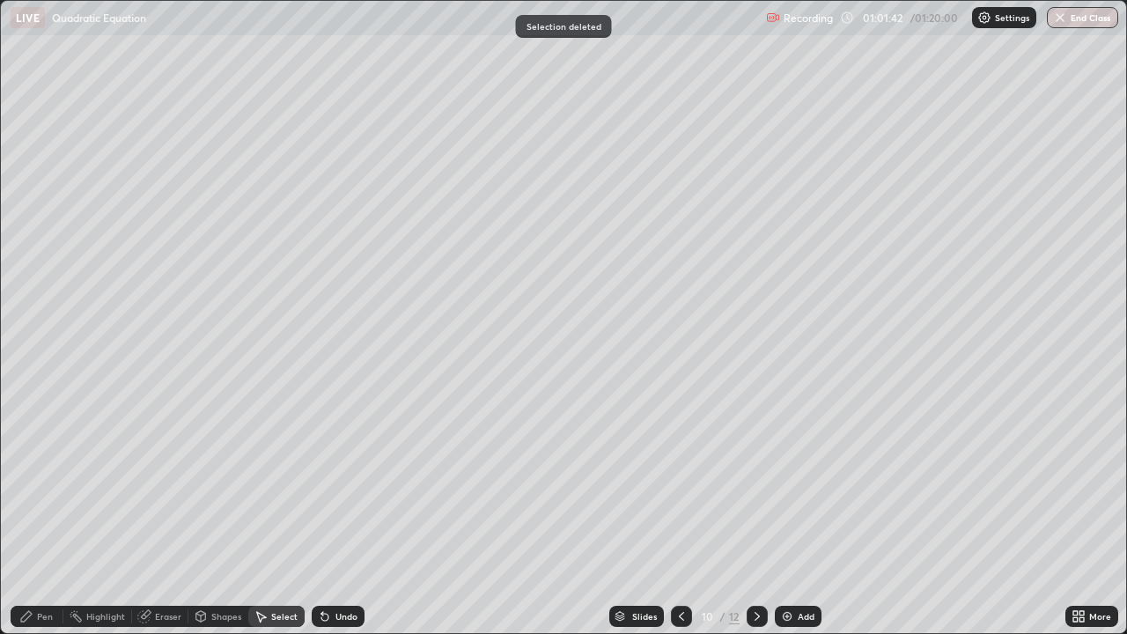
click at [38, 514] on div "Pen" at bounding box center [45, 616] width 16 height 9
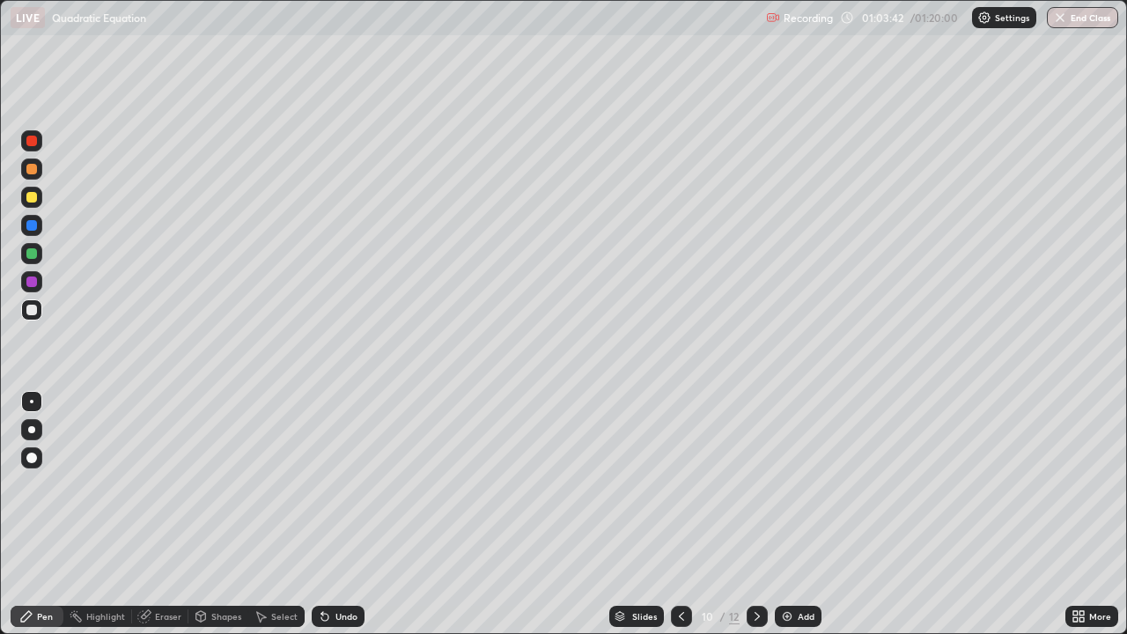
click at [758, 514] on icon at bounding box center [757, 617] width 14 height 14
click at [765, 514] on div at bounding box center [757, 616] width 21 height 21
click at [280, 514] on div "Select" at bounding box center [276, 616] width 56 height 21
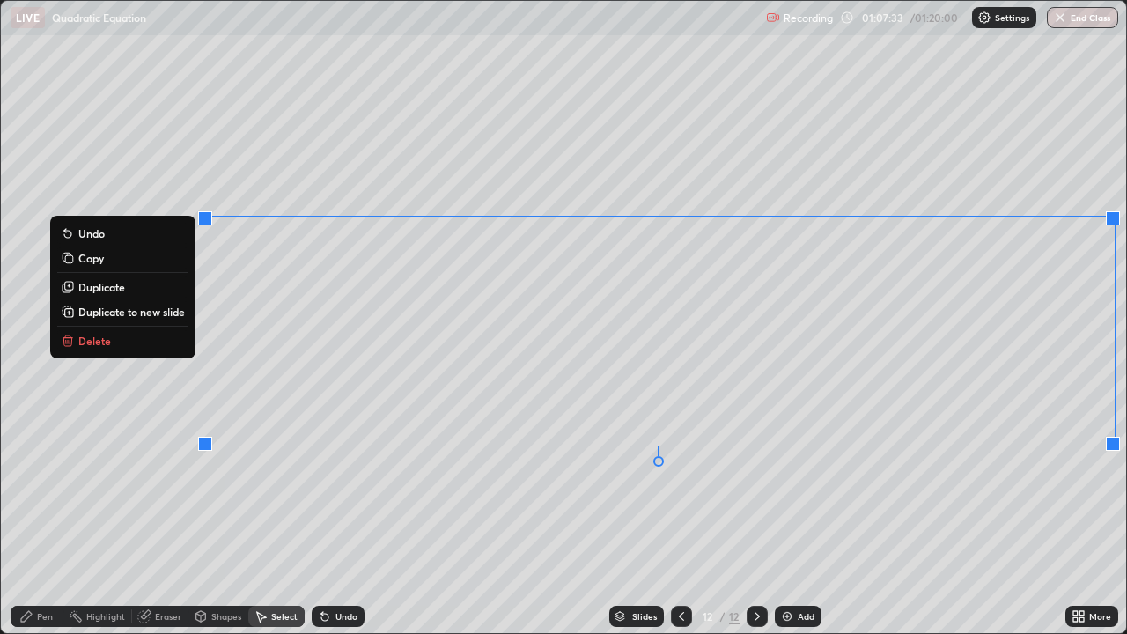
click at [180, 310] on p "Duplicate to new slide" at bounding box center [131, 312] width 107 height 14
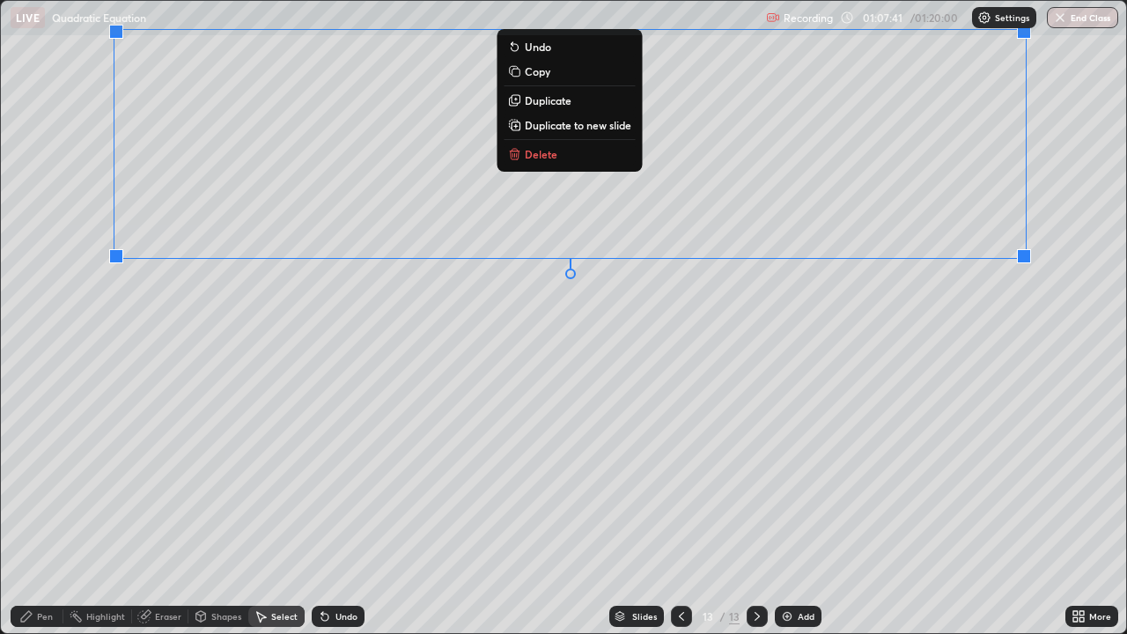
click at [21, 514] on icon at bounding box center [26, 616] width 11 height 11
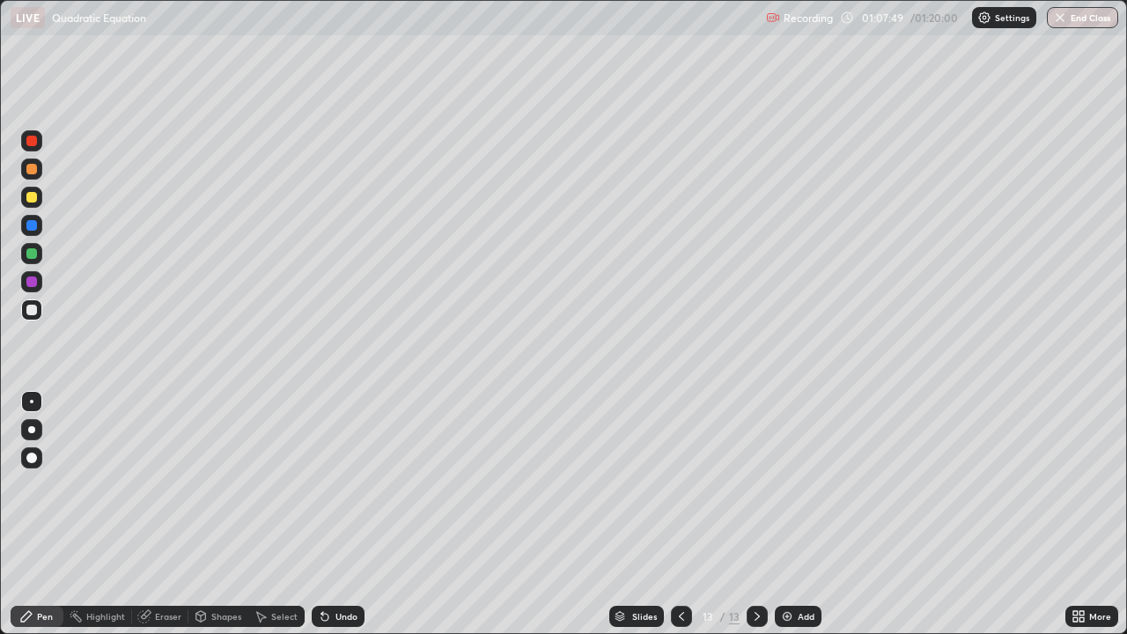
click at [23, 514] on icon at bounding box center [26, 617] width 14 height 14
click at [33, 289] on div at bounding box center [31, 281] width 21 height 21
click at [33, 197] on div at bounding box center [31, 197] width 11 height 11
click at [756, 514] on icon at bounding box center [757, 617] width 14 height 14
click at [795, 514] on div "Add" at bounding box center [798, 616] width 47 height 21
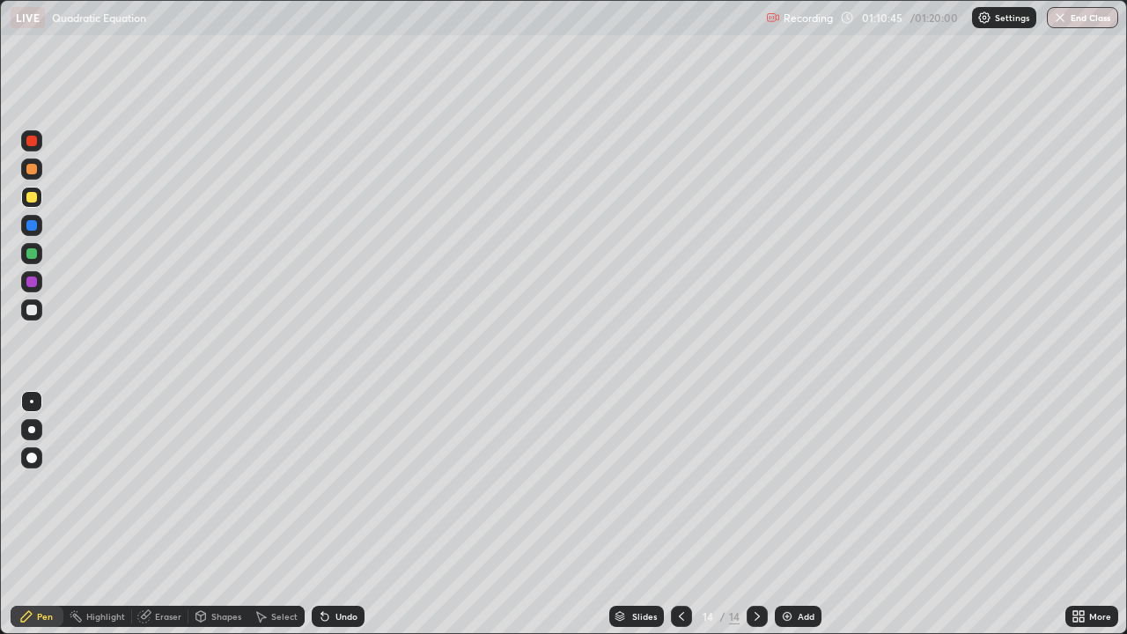
click at [677, 514] on icon at bounding box center [682, 617] width 14 height 14
click at [756, 514] on div at bounding box center [757, 616] width 21 height 35
click at [676, 514] on icon at bounding box center [682, 617] width 14 height 14
click at [756, 514] on icon at bounding box center [757, 617] width 14 height 14
click at [336, 514] on div "Undo" at bounding box center [347, 616] width 22 height 9
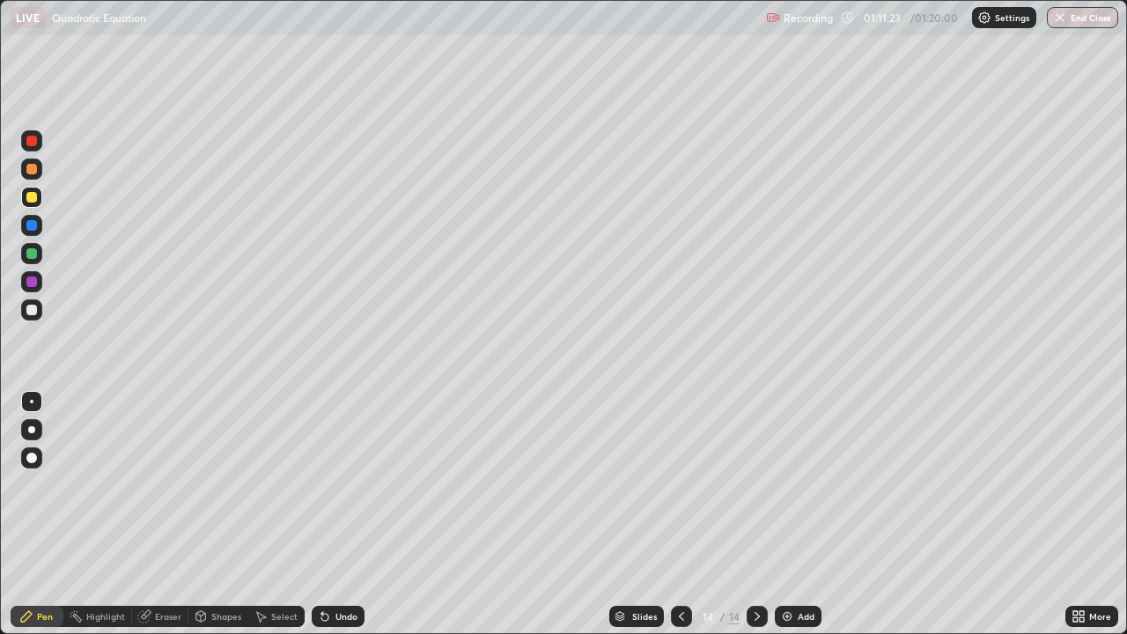
click at [336, 514] on div "Undo" at bounding box center [347, 616] width 22 height 9
click at [332, 514] on div "Undo" at bounding box center [338, 616] width 53 height 21
click at [676, 514] on div at bounding box center [681, 616] width 21 height 21
click at [756, 514] on icon at bounding box center [757, 617] width 14 height 14
click at [684, 514] on div at bounding box center [681, 616] width 21 height 35
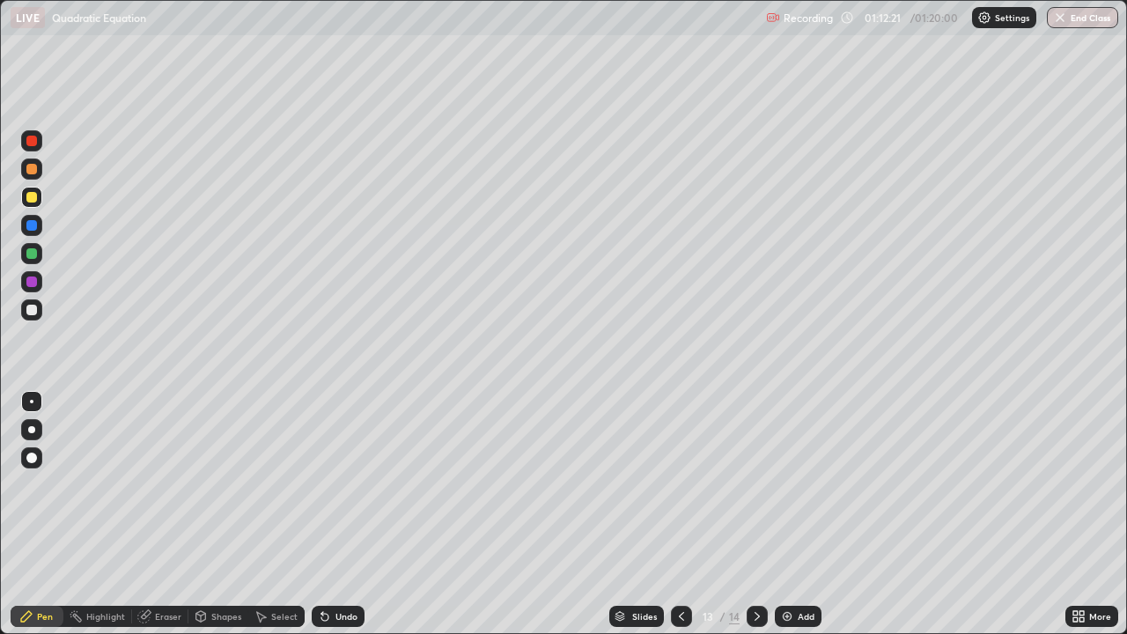
click at [757, 514] on icon at bounding box center [757, 616] width 5 height 9
click at [681, 514] on icon at bounding box center [681, 616] width 5 height 9
click at [750, 514] on icon at bounding box center [757, 617] width 14 height 14
click at [681, 514] on icon at bounding box center [681, 616] width 5 height 9
click at [680, 514] on icon at bounding box center [682, 617] width 14 height 14
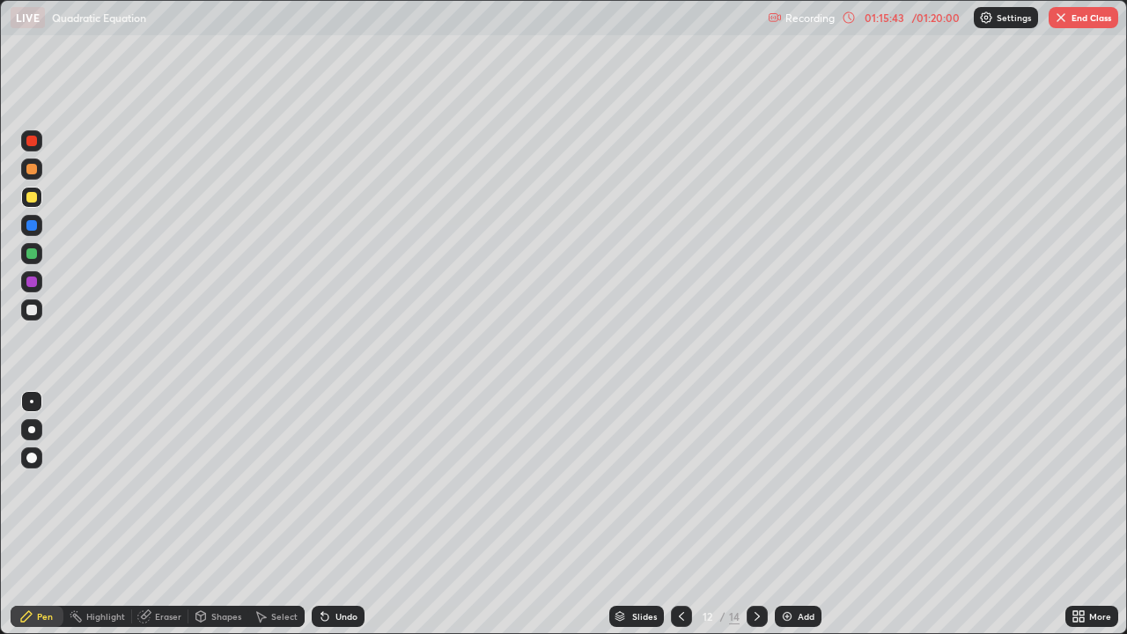
click at [763, 514] on div at bounding box center [757, 616] width 21 height 21
click at [684, 514] on div at bounding box center [681, 616] width 21 height 21
click at [756, 514] on icon at bounding box center [757, 617] width 14 height 14
click at [1055, 24] on img "button" at bounding box center [1061, 18] width 14 height 14
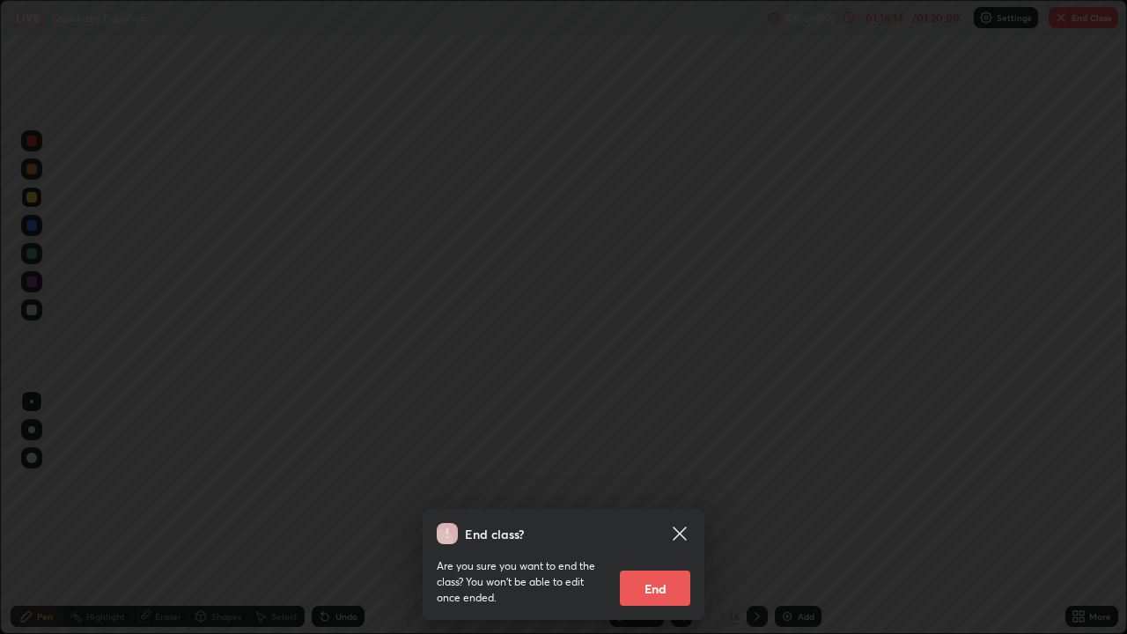
click at [1061, 18] on div "End class? Are you sure you want to end the class? You won’t be able to edit on…" at bounding box center [563, 317] width 1127 height 634
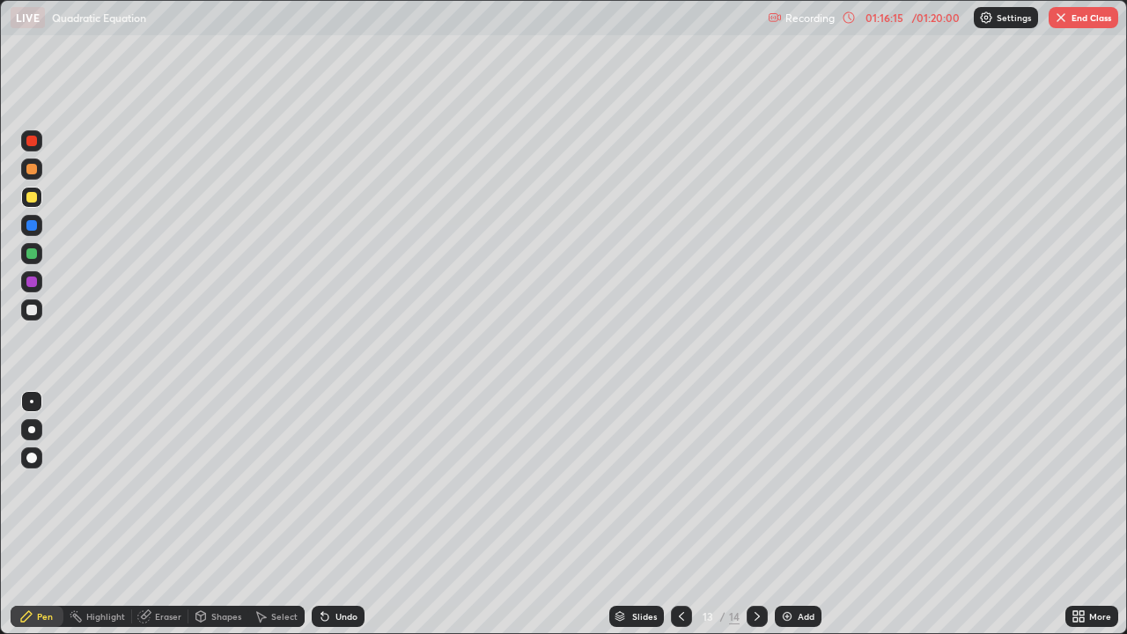
click at [1069, 19] on button "End Class" at bounding box center [1084, 17] width 70 height 21
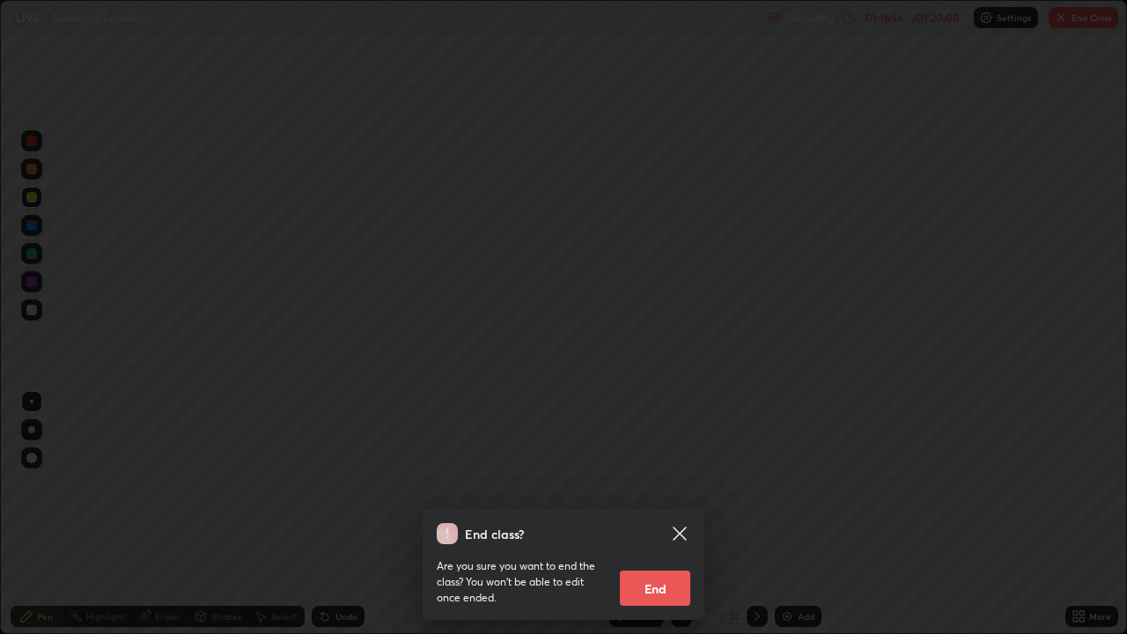
click at [657, 514] on button "End" at bounding box center [655, 588] width 70 height 35
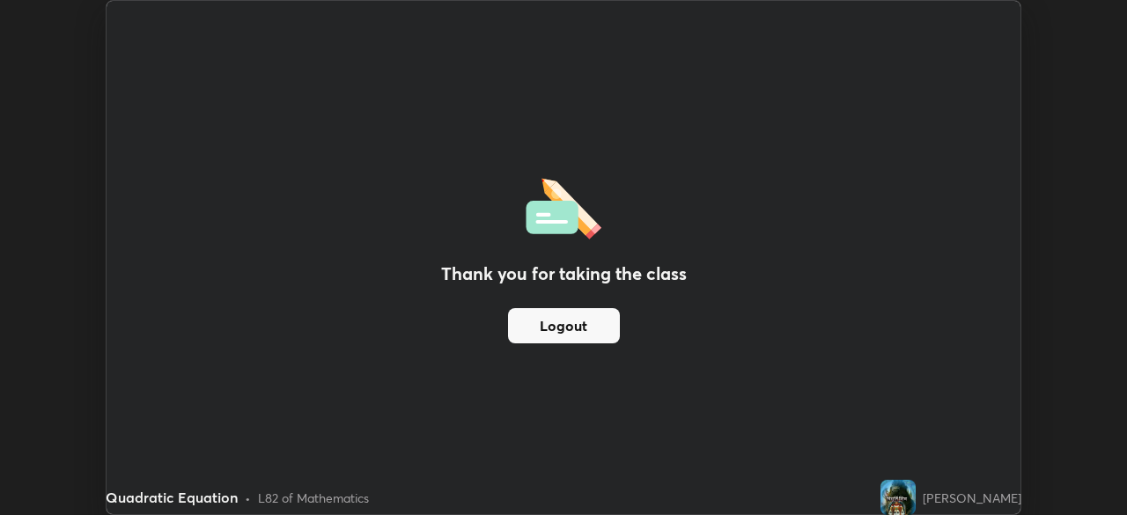
scroll to position [87569, 86957]
